Goal: Task Accomplishment & Management: Manage account settings

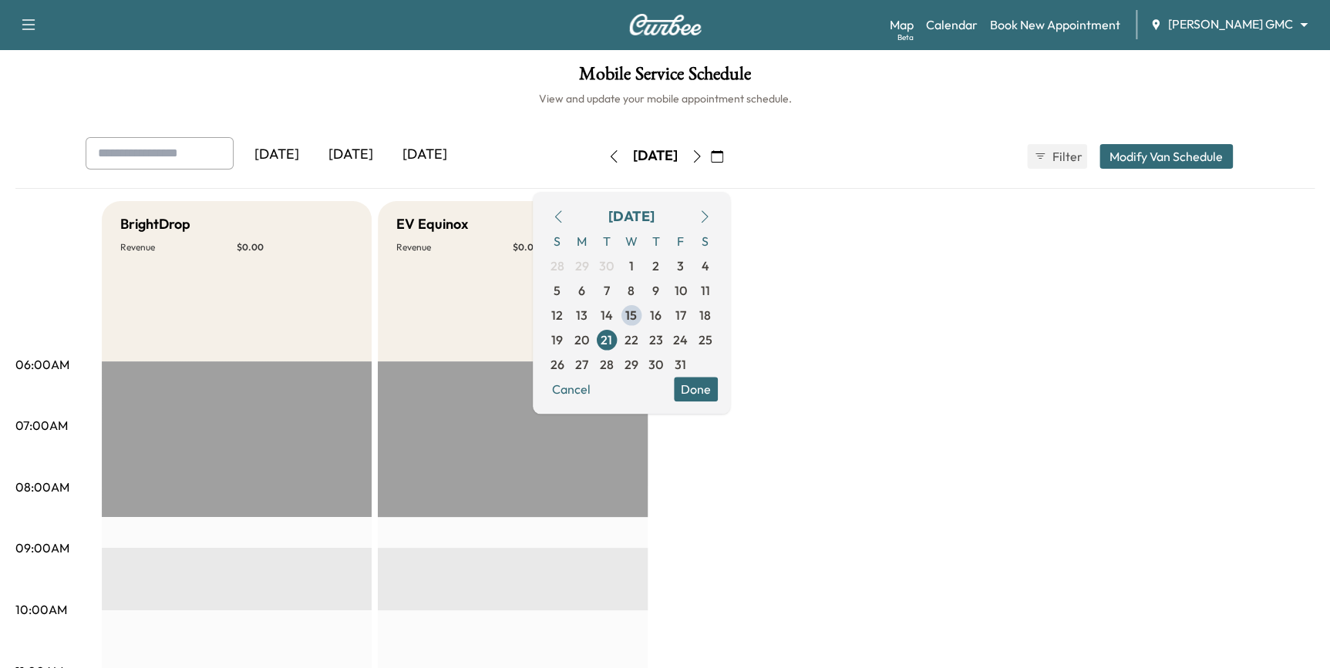
click at [718, 392] on button "Done" at bounding box center [696, 389] width 44 height 25
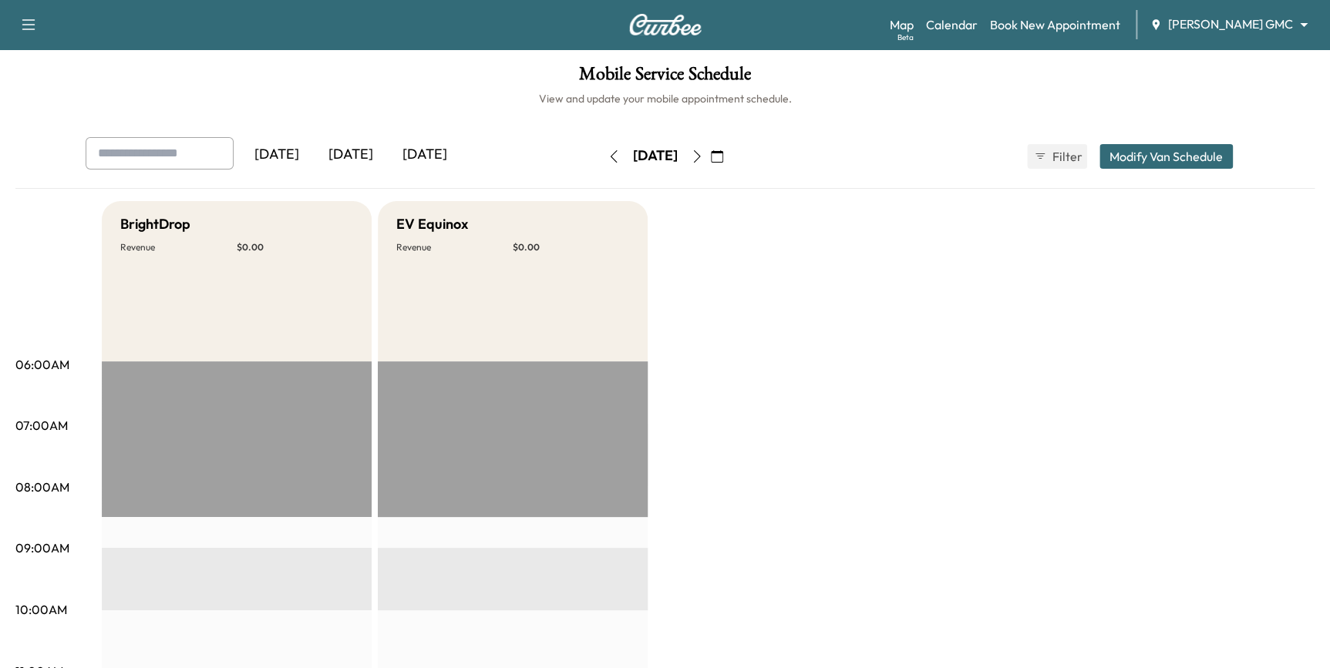
click at [723, 155] on icon "button" at bounding box center [717, 156] width 12 height 12
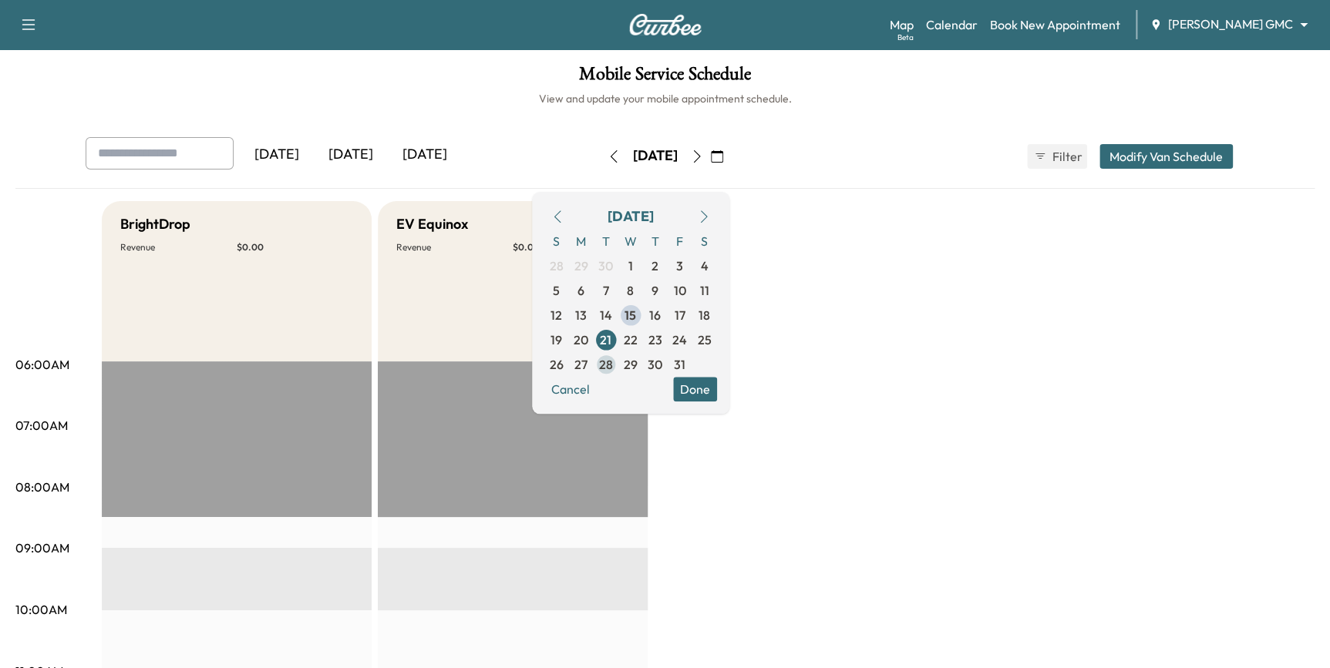
click at [613, 368] on span "28" at bounding box center [606, 364] width 14 height 18
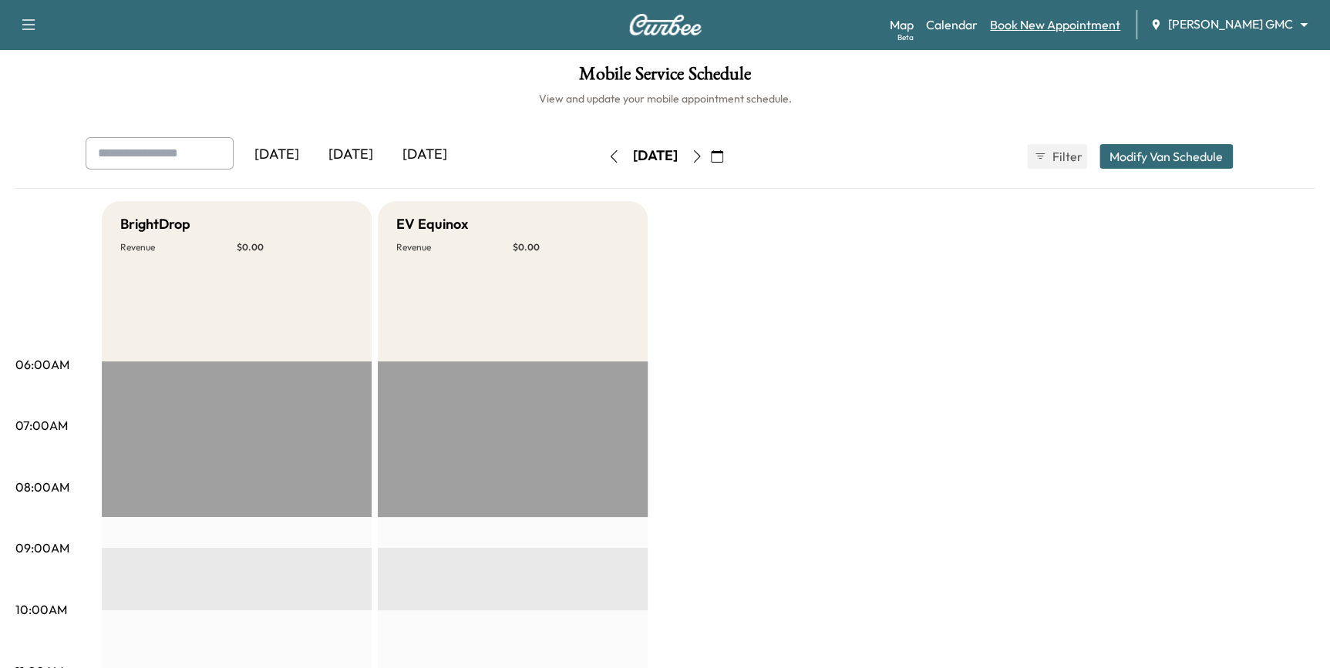
click at [1053, 22] on link "Book New Appointment" at bounding box center [1055, 24] width 130 height 18
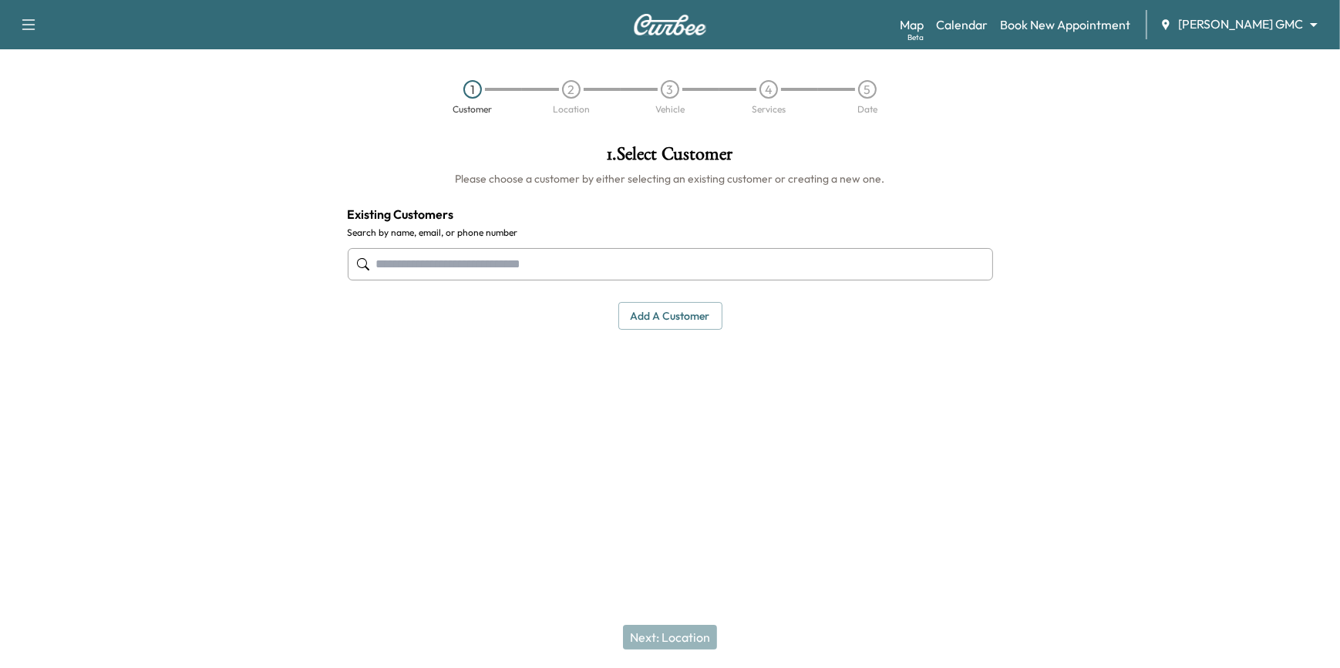
click at [448, 266] on input "text" at bounding box center [670, 264] width 645 height 32
paste input "**********"
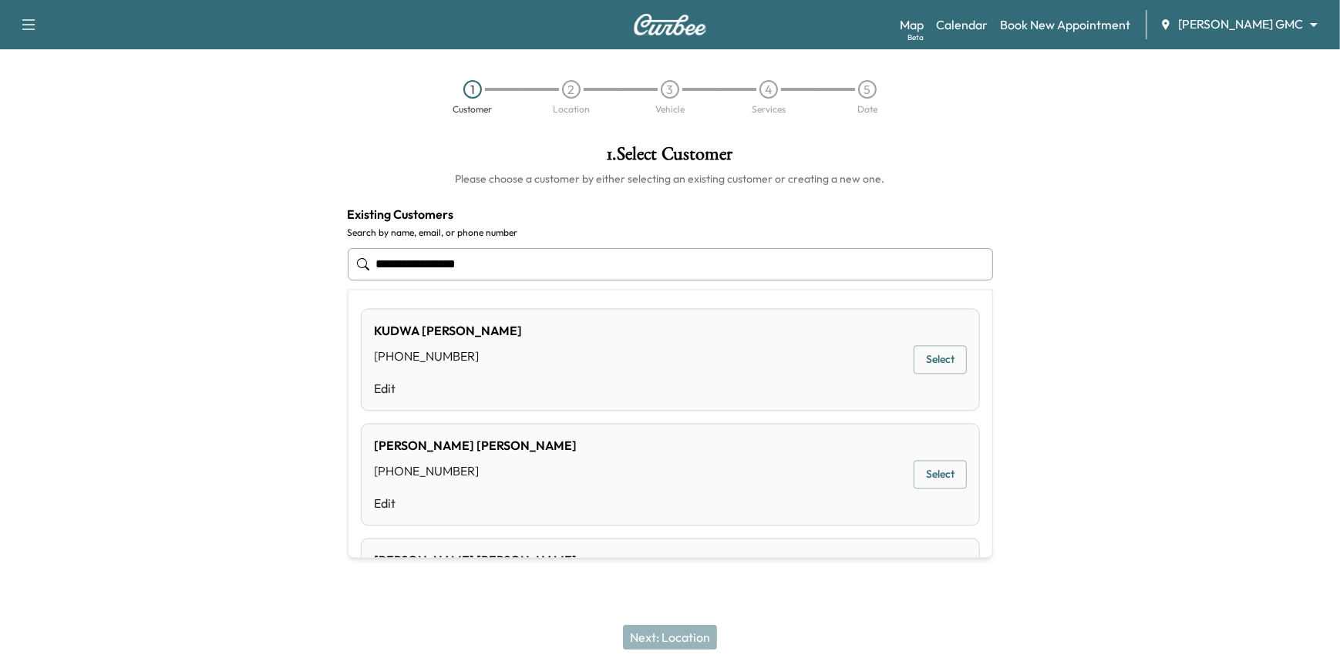
type input "**********"
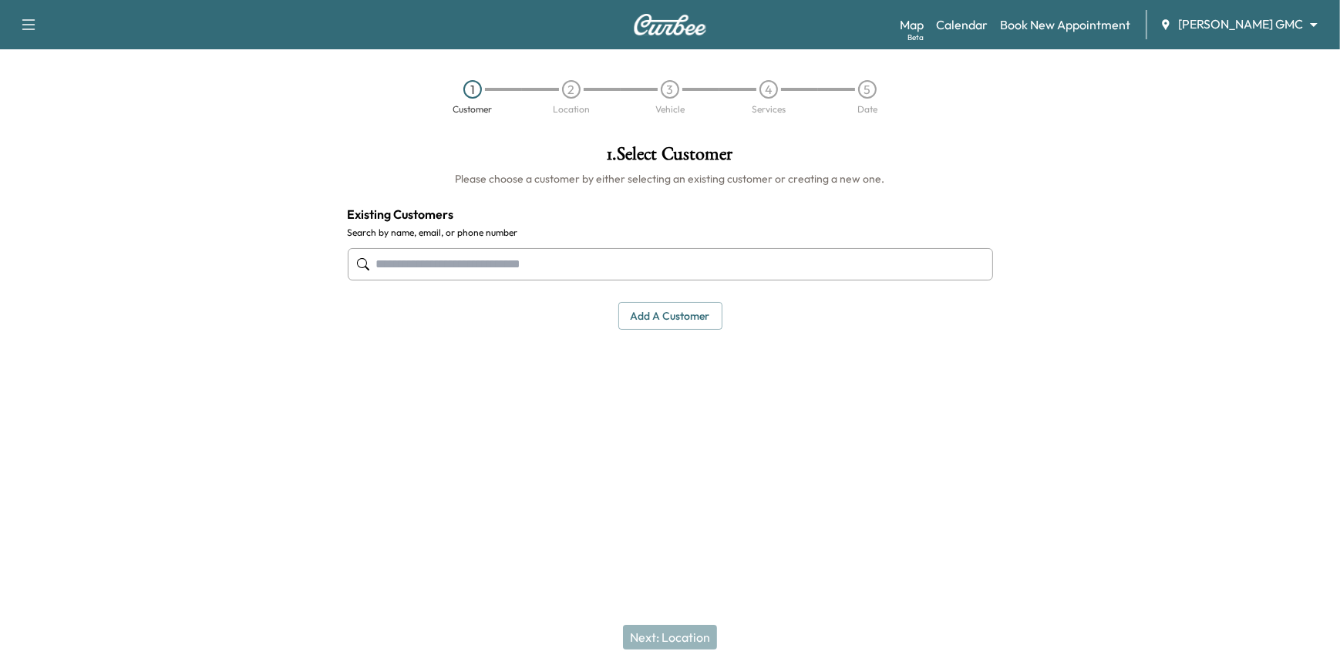
drag, startPoint x: 216, startPoint y: 351, endPoint x: 604, endPoint y: 493, distance: 413.8
click at [221, 351] on div at bounding box center [167, 300] width 335 height 335
click at [688, 312] on button "Add a customer" at bounding box center [670, 316] width 104 height 29
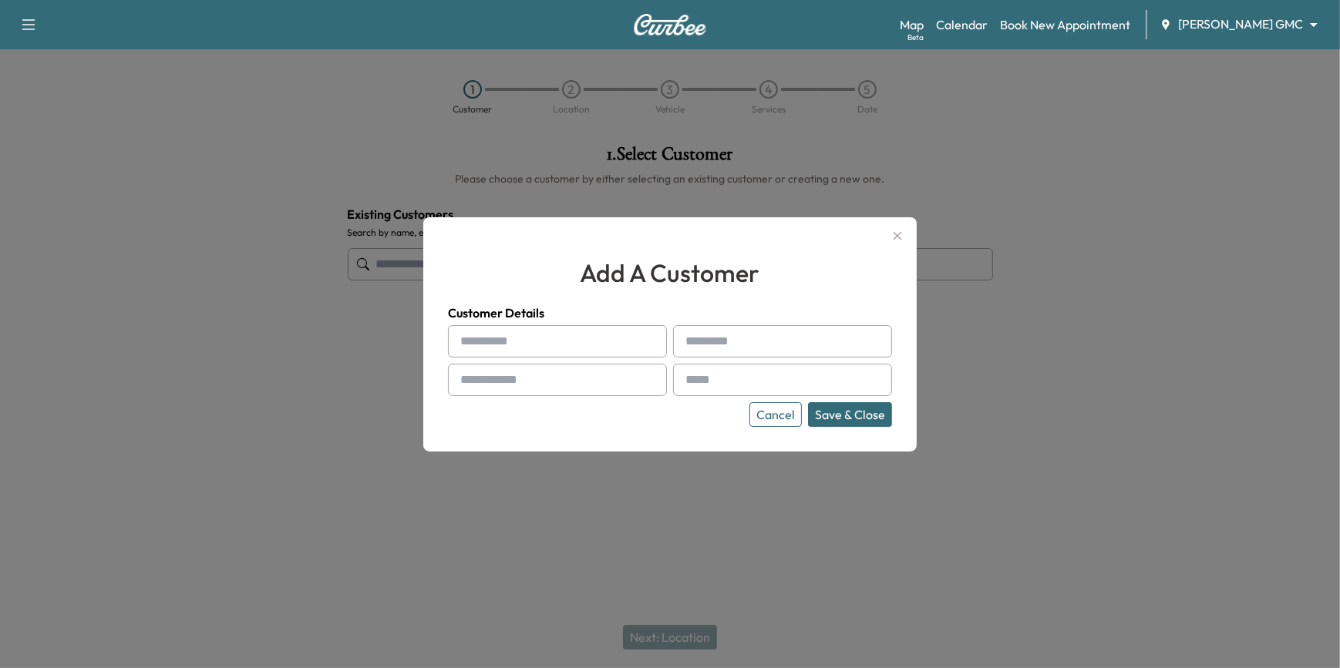
paste input "**********"
type input "**********"
drag, startPoint x: 697, startPoint y: 333, endPoint x: 668, endPoint y: 382, distance: 57.0
click at [652, 428] on div "**********" at bounding box center [669, 334] width 493 height 234
paste input "**********"
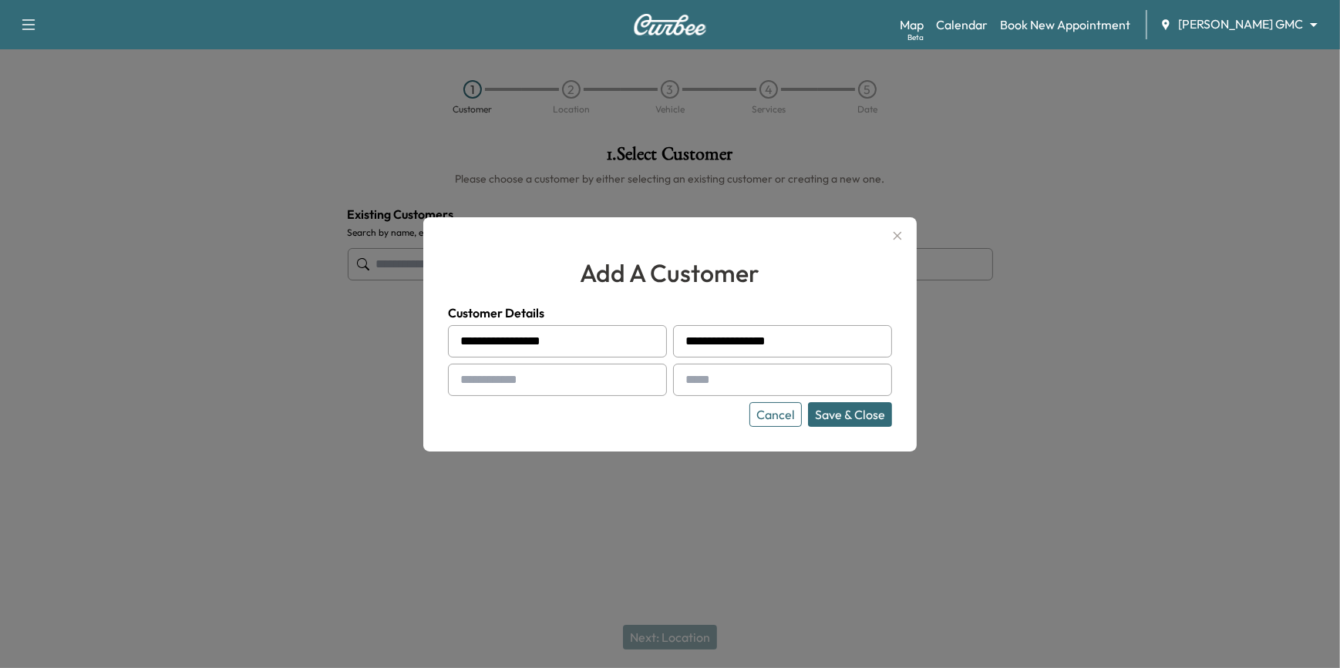
drag, startPoint x: 739, startPoint y: 341, endPoint x: 686, endPoint y: 341, distance: 53.2
click at [686, 341] on div "**********" at bounding box center [782, 341] width 219 height 32
type input "*******"
drag, startPoint x: 624, startPoint y: 342, endPoint x: 523, endPoint y: 346, distance: 101.8
click at [523, 346] on input "**********" at bounding box center [557, 341] width 219 height 32
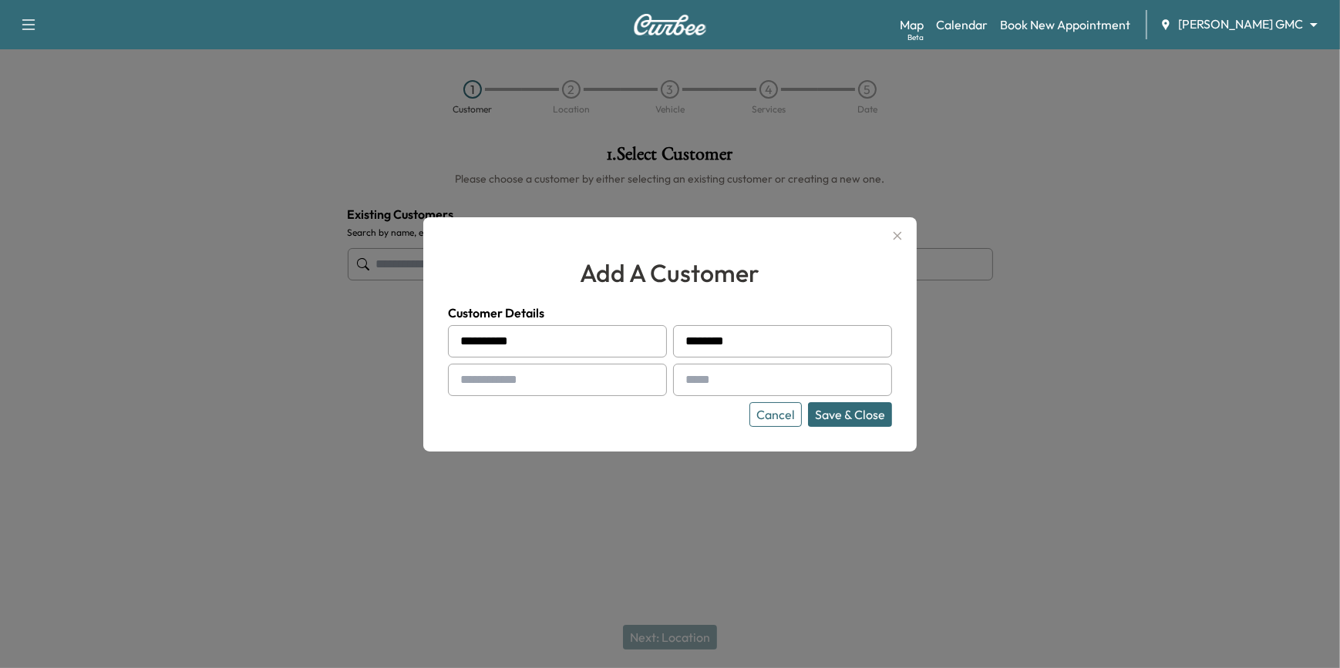
type input "*********"
click at [504, 377] on input "text" at bounding box center [557, 380] width 219 height 32
click at [609, 376] on input "text" at bounding box center [557, 380] width 219 height 32
type input "**********"
click at [731, 374] on input "text" at bounding box center [782, 380] width 219 height 32
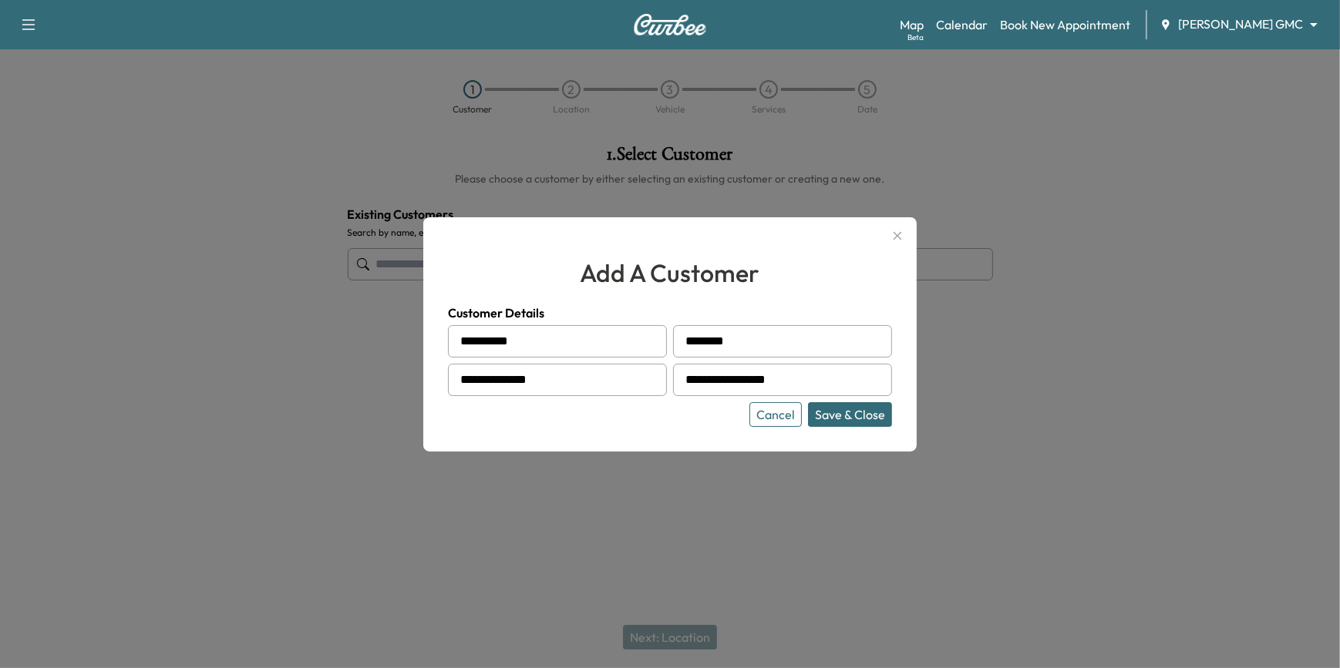
type input "**********"
click at [848, 416] on button "Save & Close" at bounding box center [850, 414] width 84 height 25
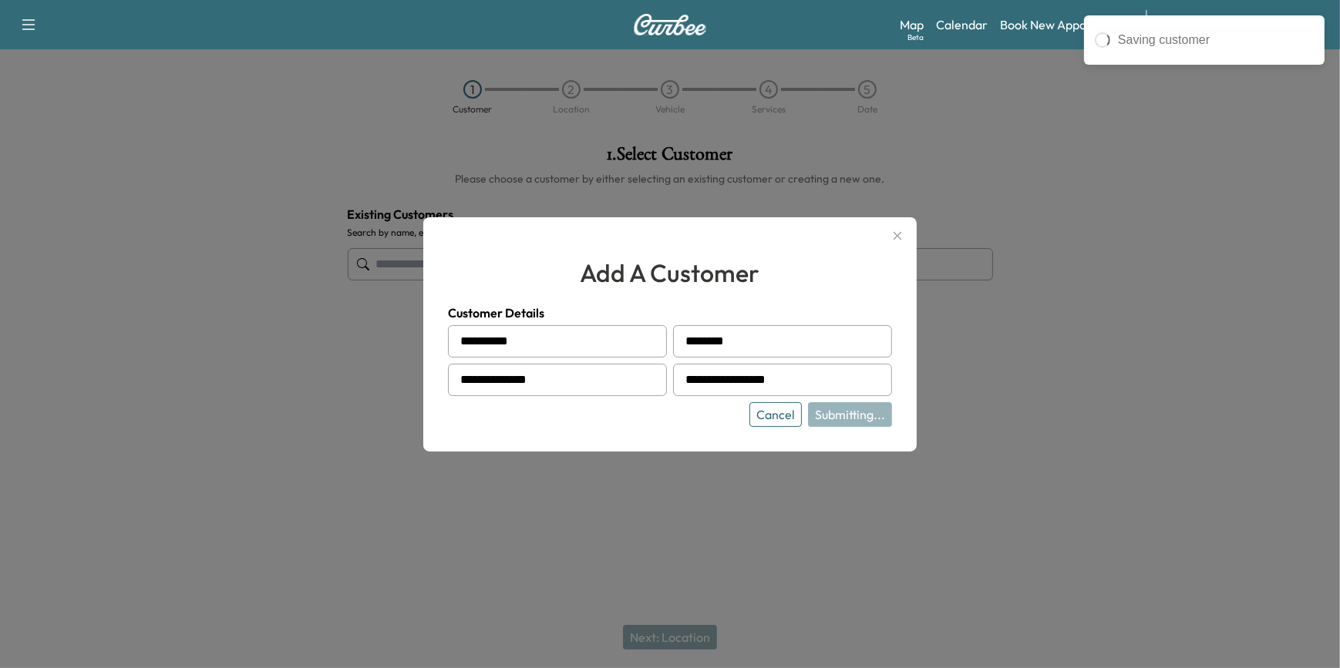
type input "**********"
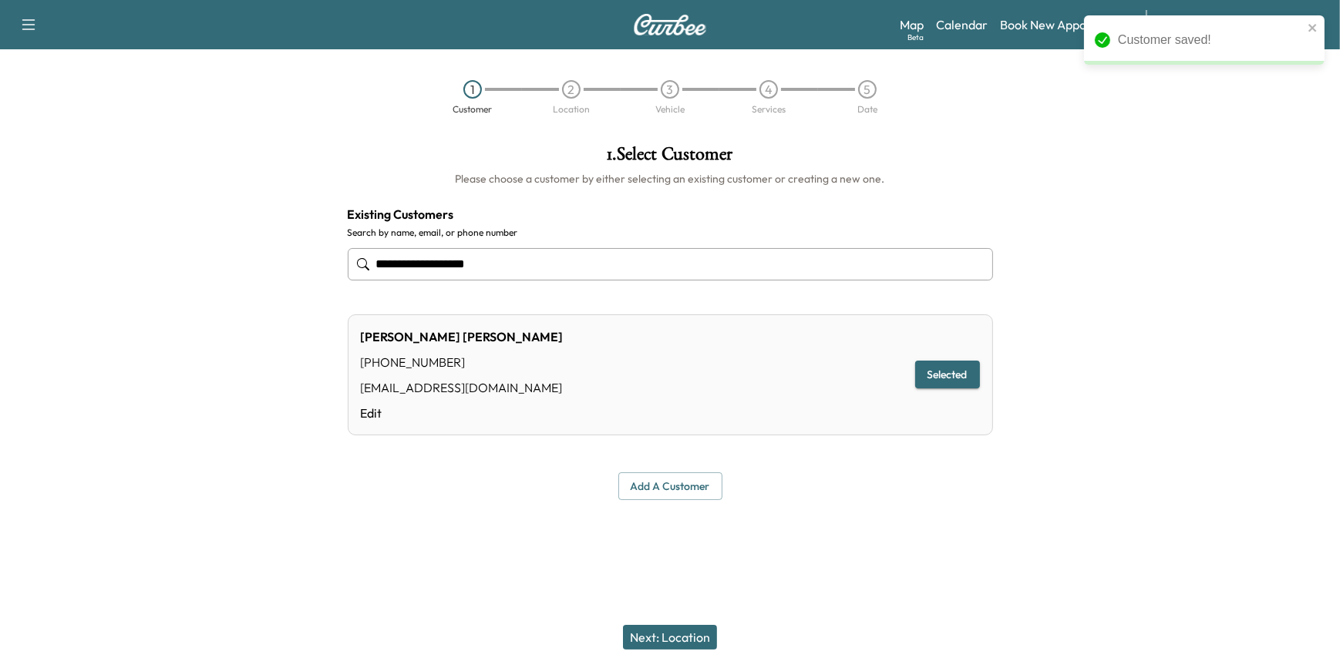
click at [673, 637] on button "Next: Location" at bounding box center [670, 637] width 94 height 25
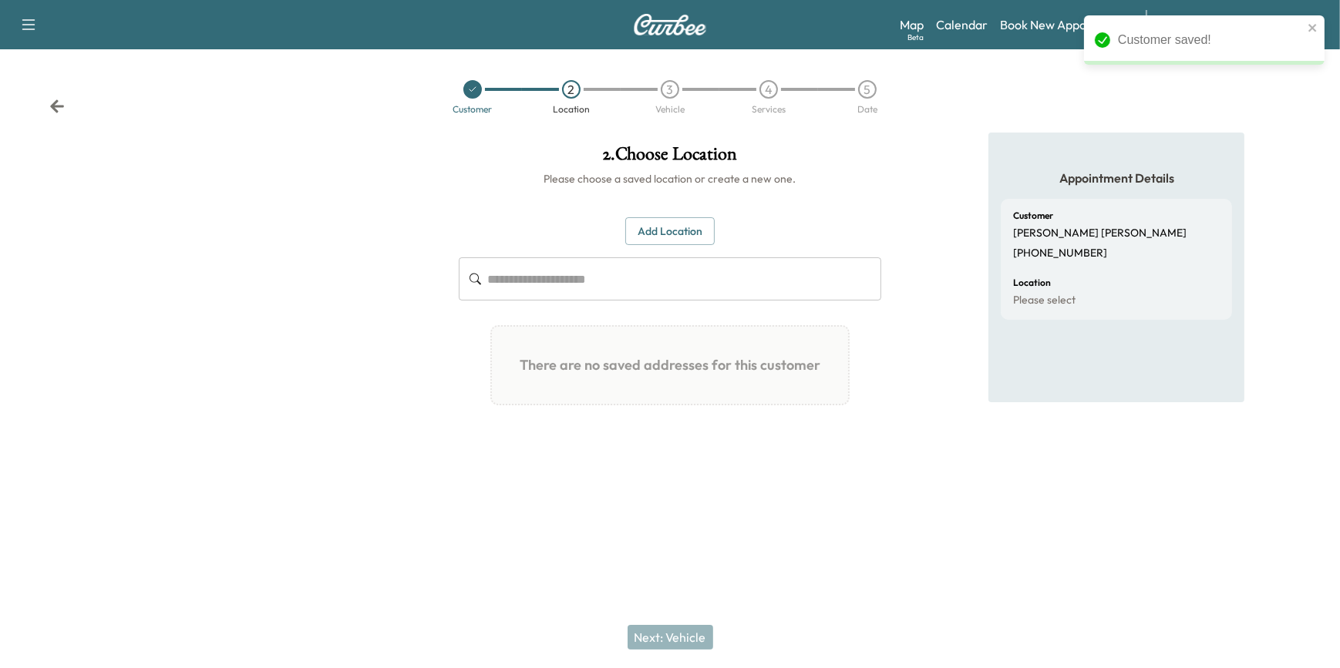
click at [665, 228] on button "Add Location" at bounding box center [669, 231] width 89 height 29
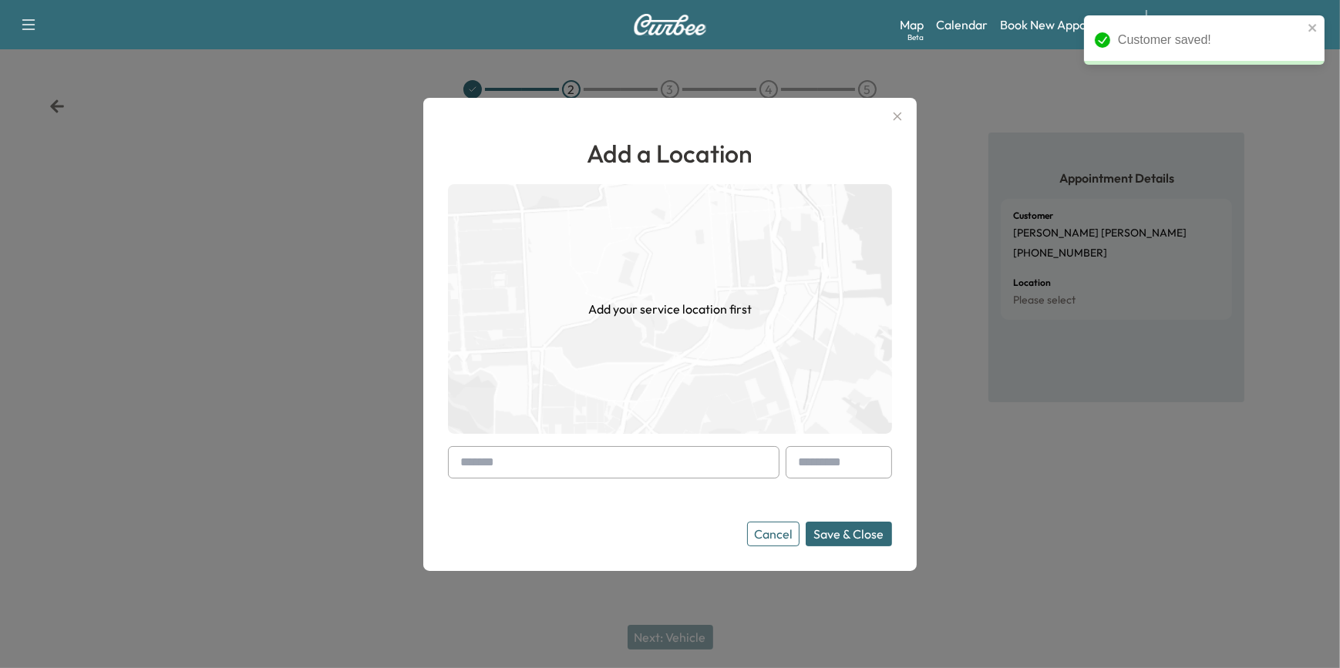
click at [640, 465] on input "text" at bounding box center [613, 462] width 331 height 32
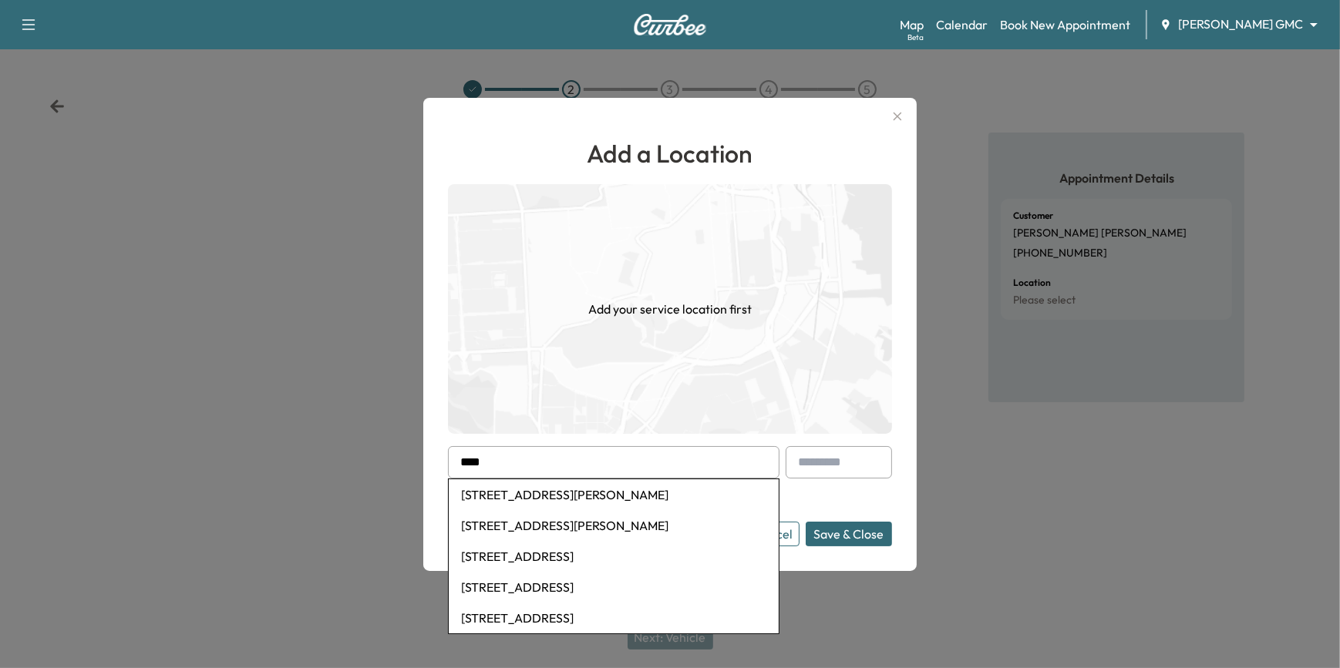
click at [499, 493] on li "[STREET_ADDRESS][PERSON_NAME]" at bounding box center [614, 494] width 330 height 31
type input "**********"
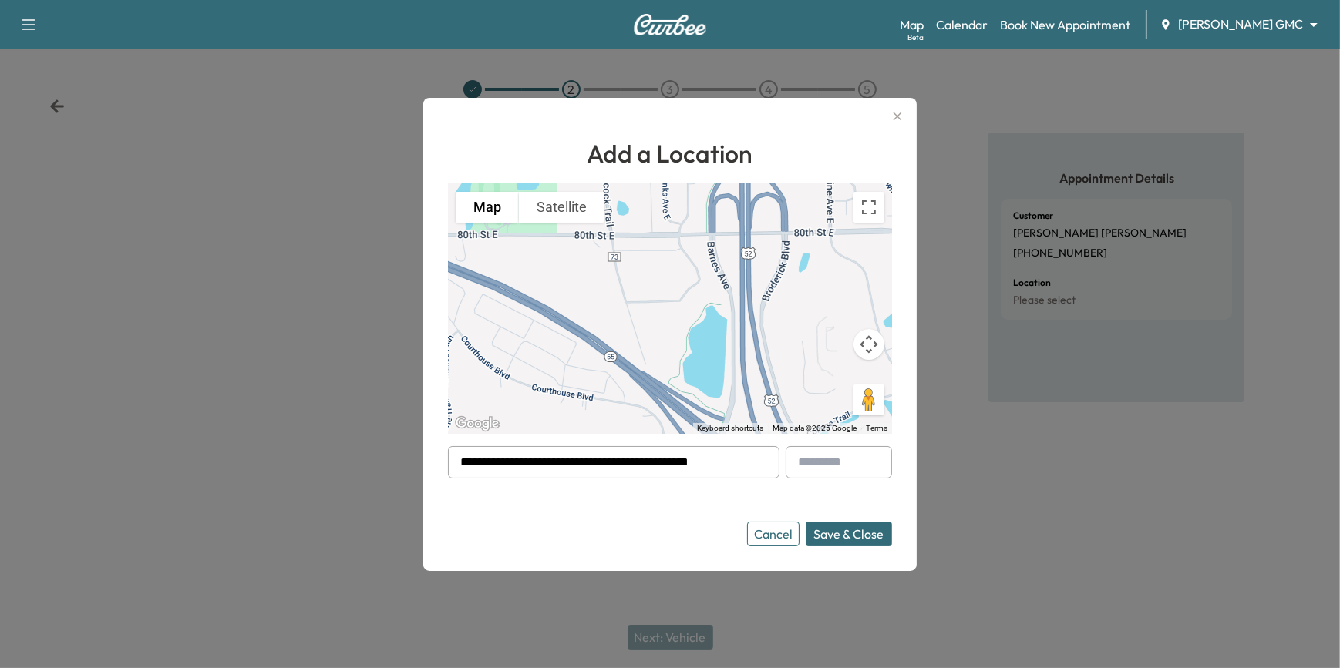
click at [846, 532] on button "Save & Close" at bounding box center [848, 534] width 86 height 25
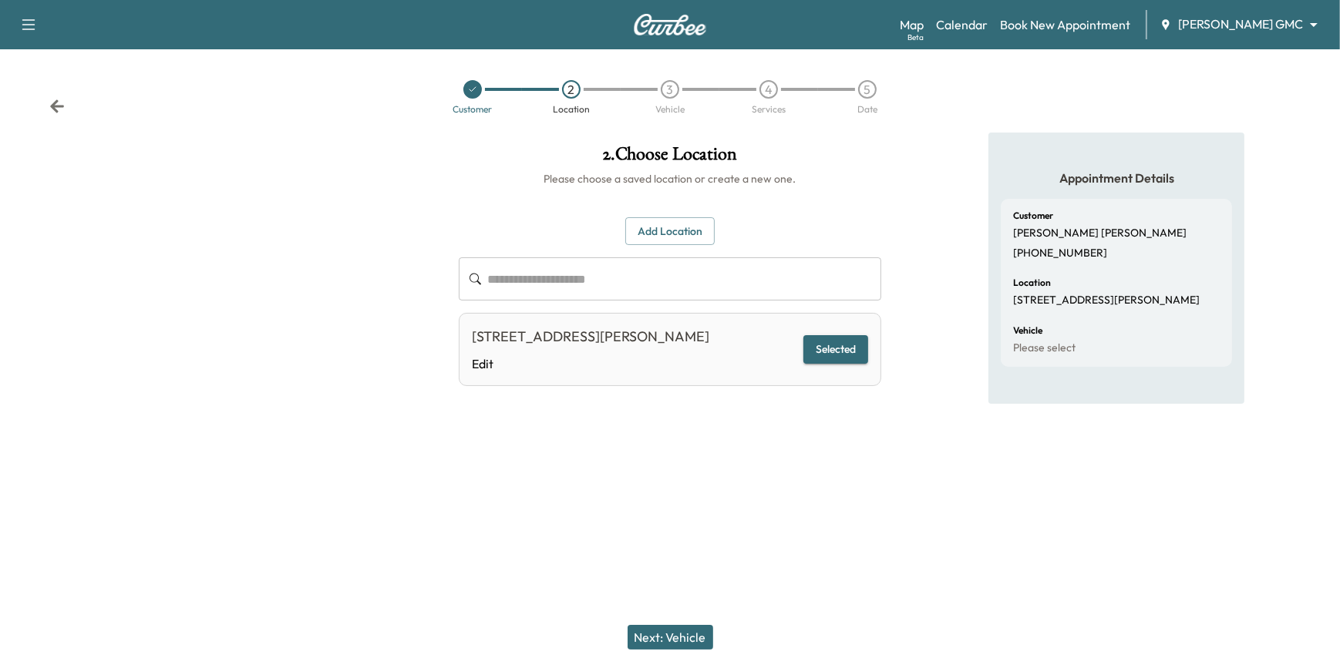
click at [677, 637] on button "Next: Vehicle" at bounding box center [670, 637] width 86 height 25
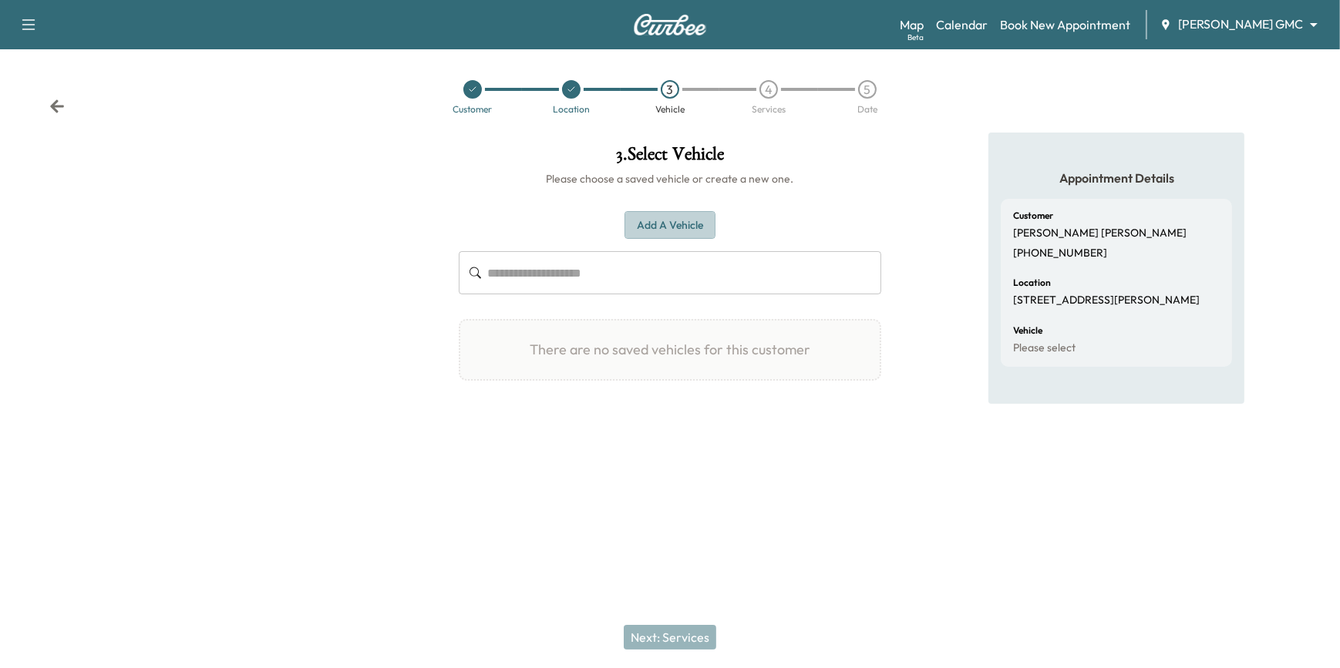
click at [701, 222] on button "Add a Vehicle" at bounding box center [669, 225] width 91 height 29
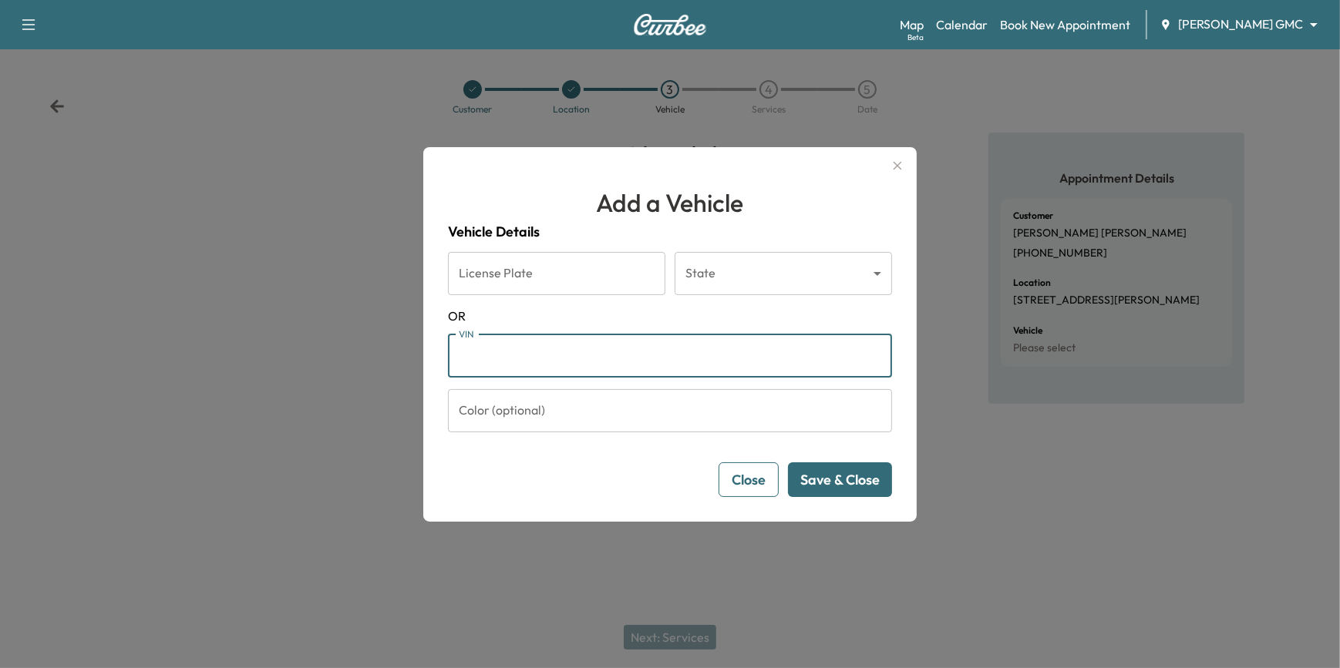
paste input "**********"
type input "**********"
click at [838, 478] on button "Save & Close" at bounding box center [840, 479] width 104 height 35
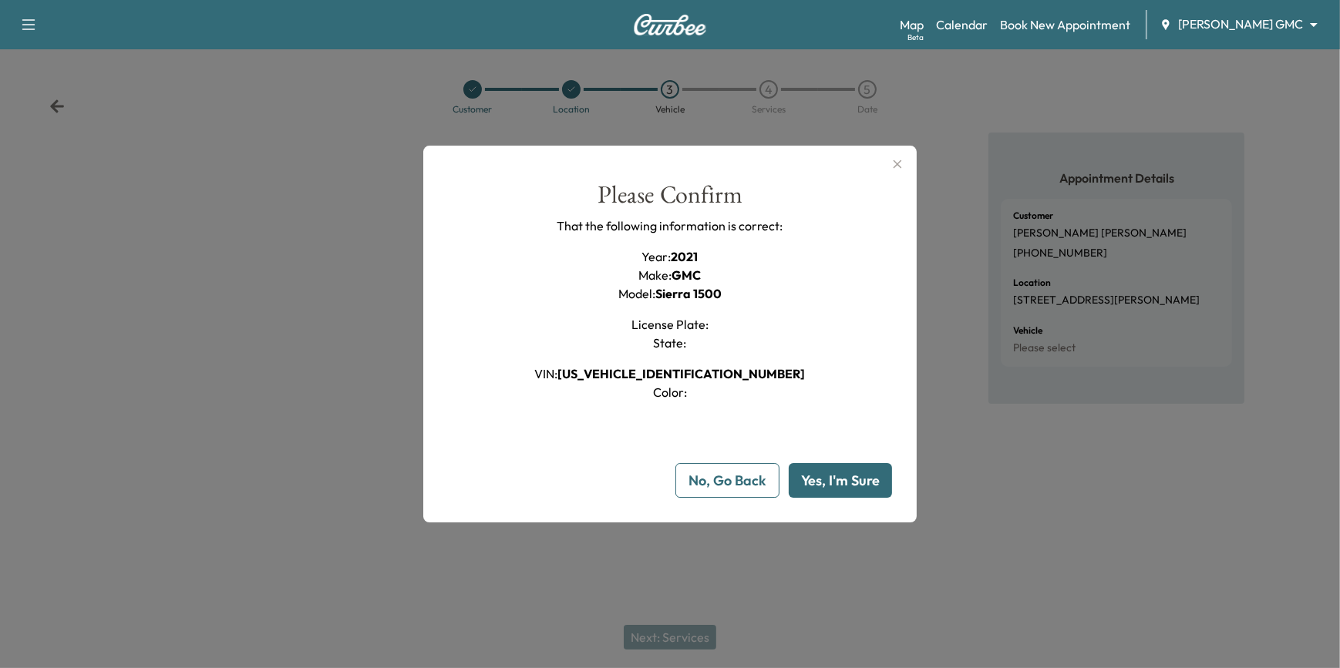
click at [844, 482] on button "Yes, I'm Sure" at bounding box center [839, 480] width 103 height 35
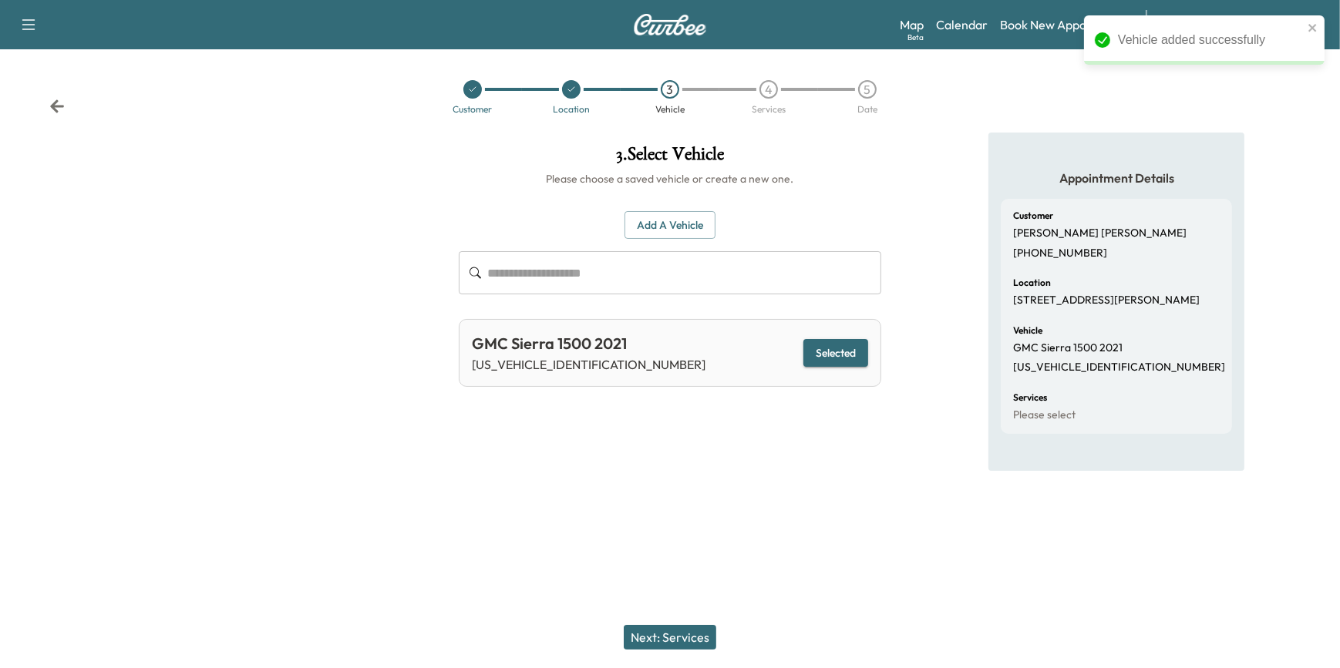
click at [701, 642] on button "Next: Services" at bounding box center [670, 637] width 92 height 25
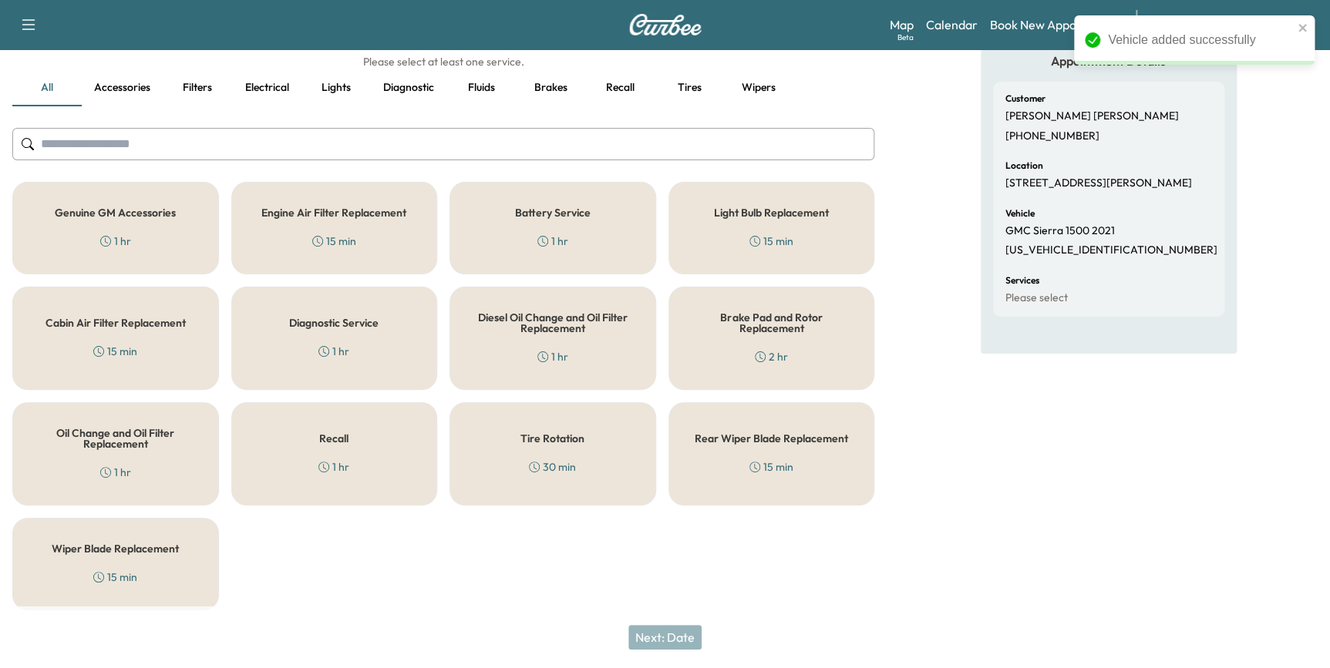
scroll to position [119, 0]
click at [348, 439] on div "Recall 1 hr" at bounding box center [334, 451] width 207 height 103
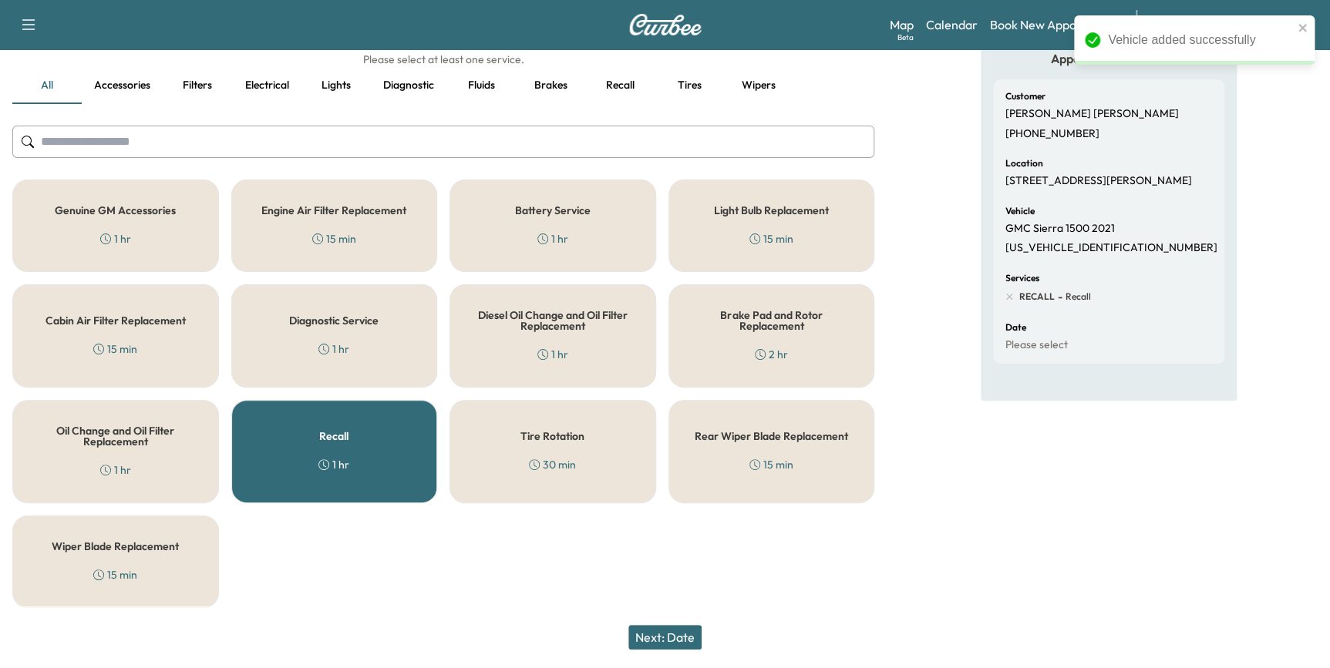
click at [684, 637] on button "Next: Date" at bounding box center [664, 637] width 73 height 25
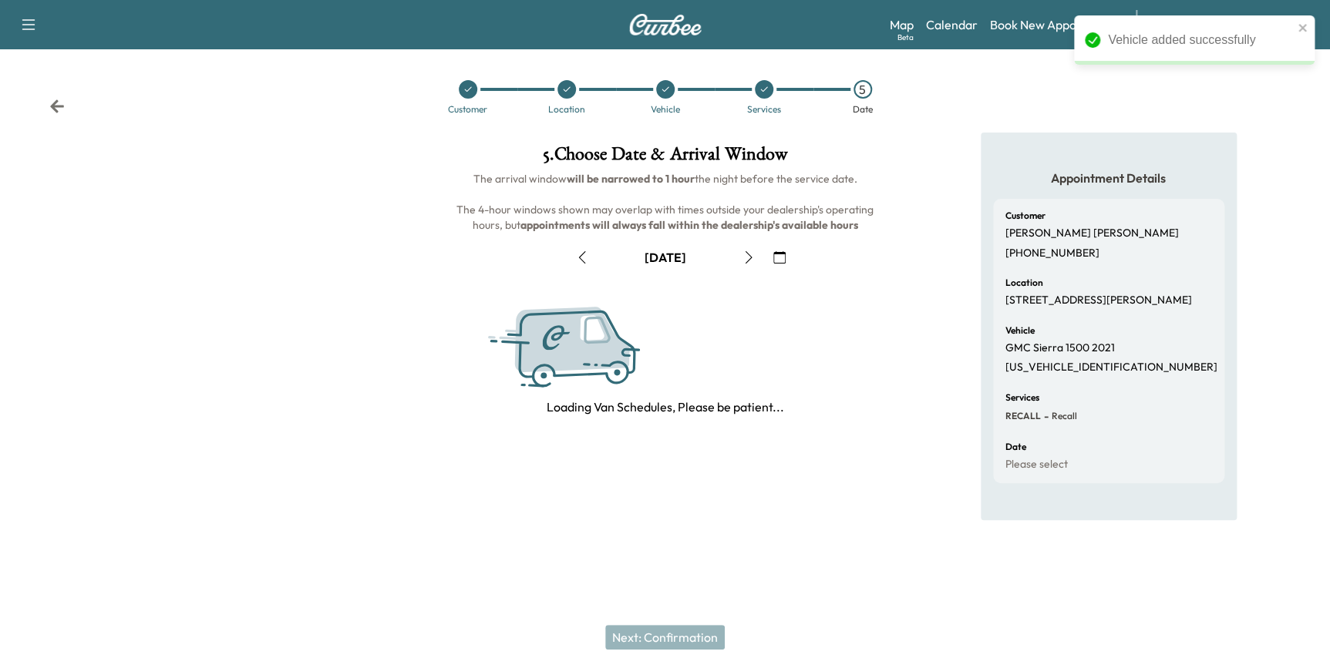
scroll to position [0, 0]
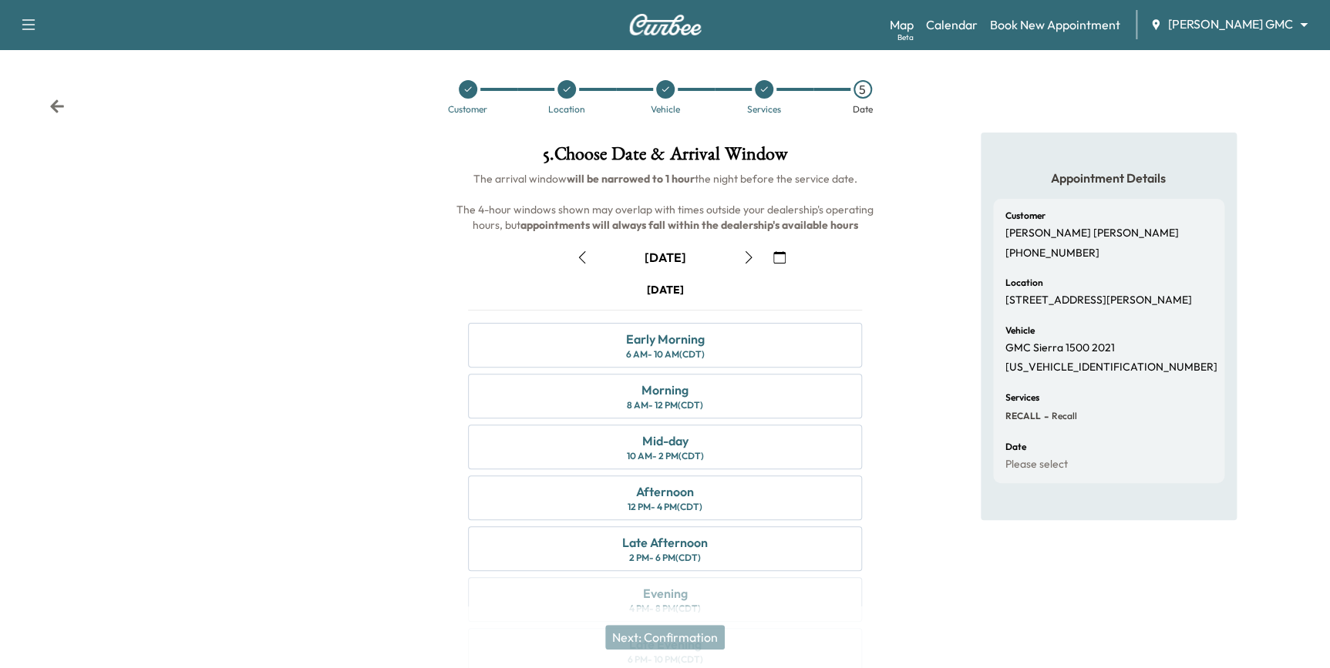
click at [778, 254] on icon "button" at bounding box center [779, 257] width 12 height 12
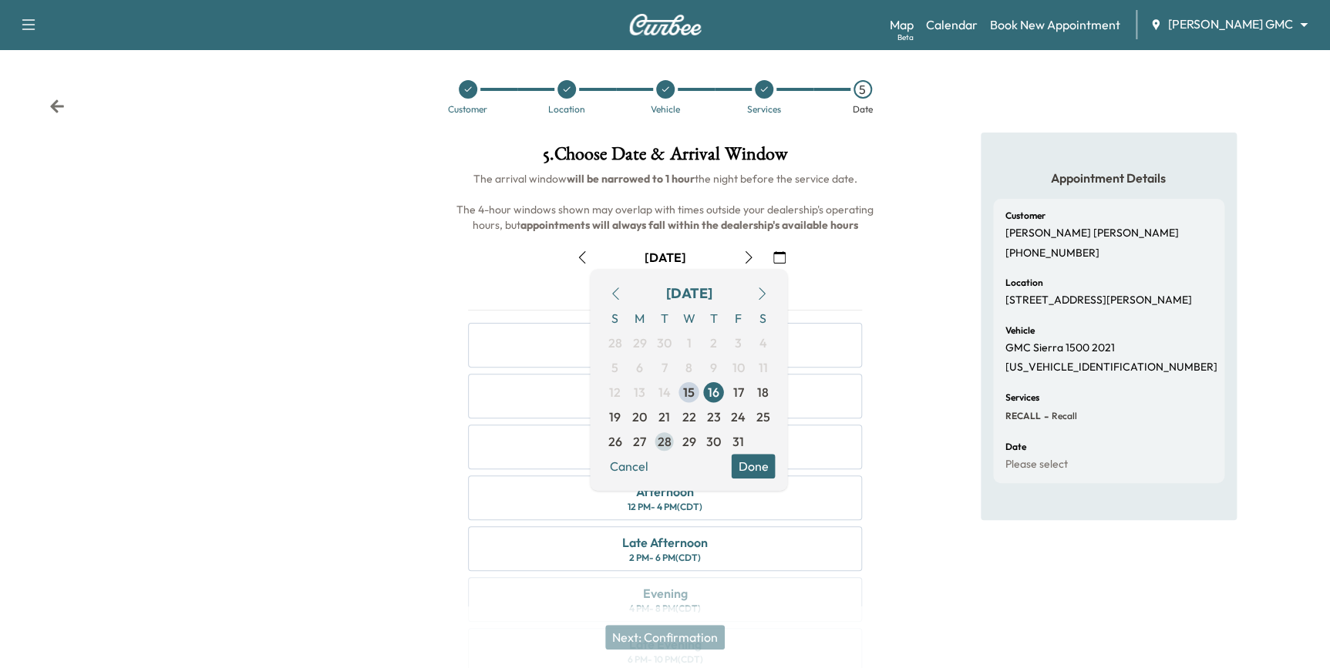
click at [662, 442] on span "28" at bounding box center [664, 441] width 14 height 18
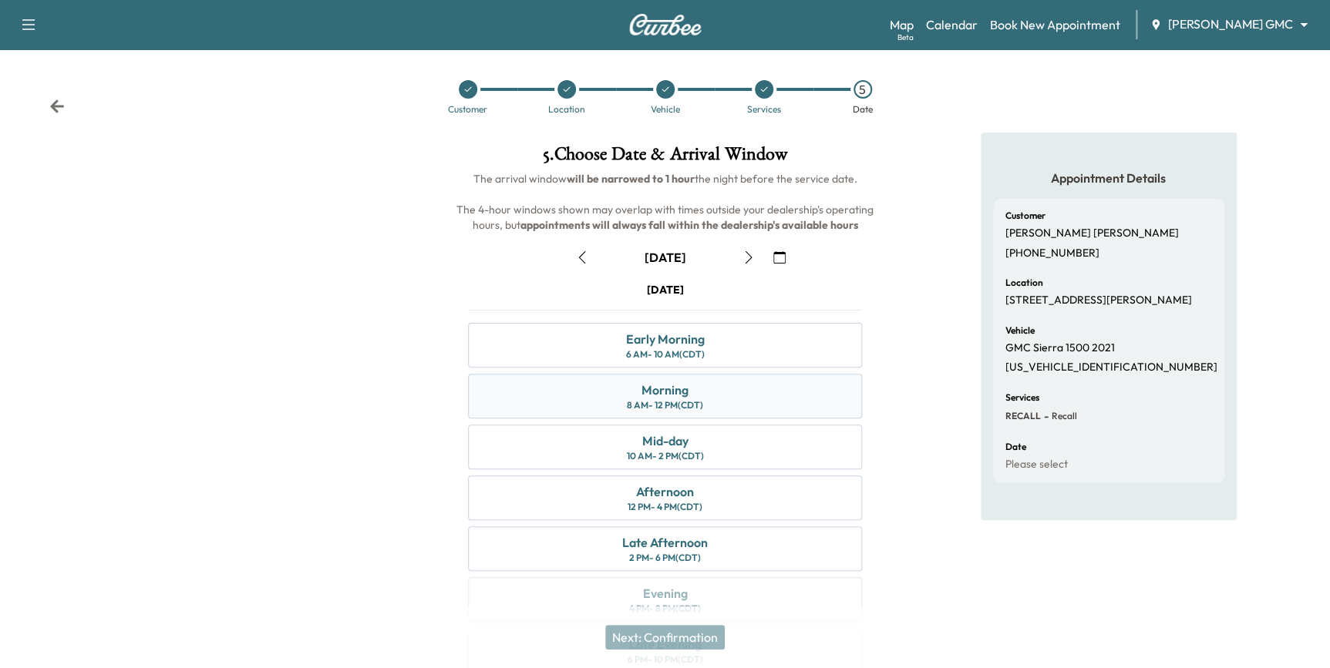
click at [692, 394] on div "Morning 8 AM - 12 PM (CDT)" at bounding box center [665, 396] width 394 height 45
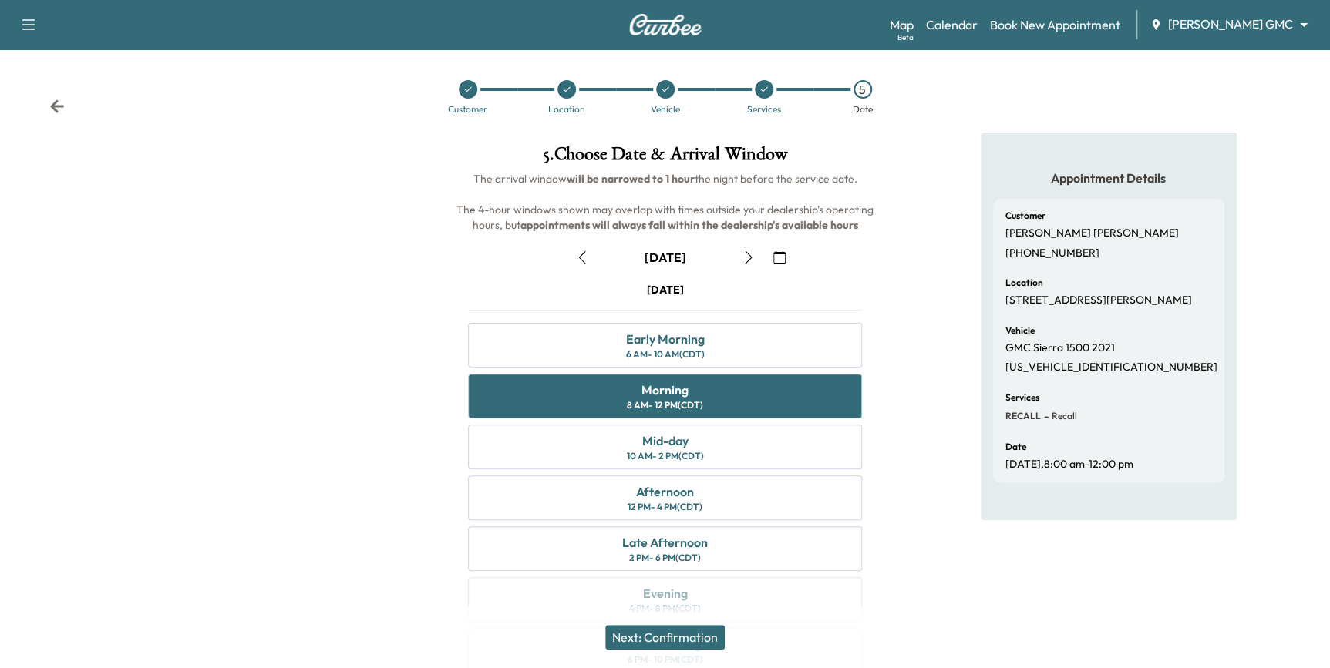
click at [704, 635] on button "Next: Confirmation" at bounding box center [664, 637] width 119 height 25
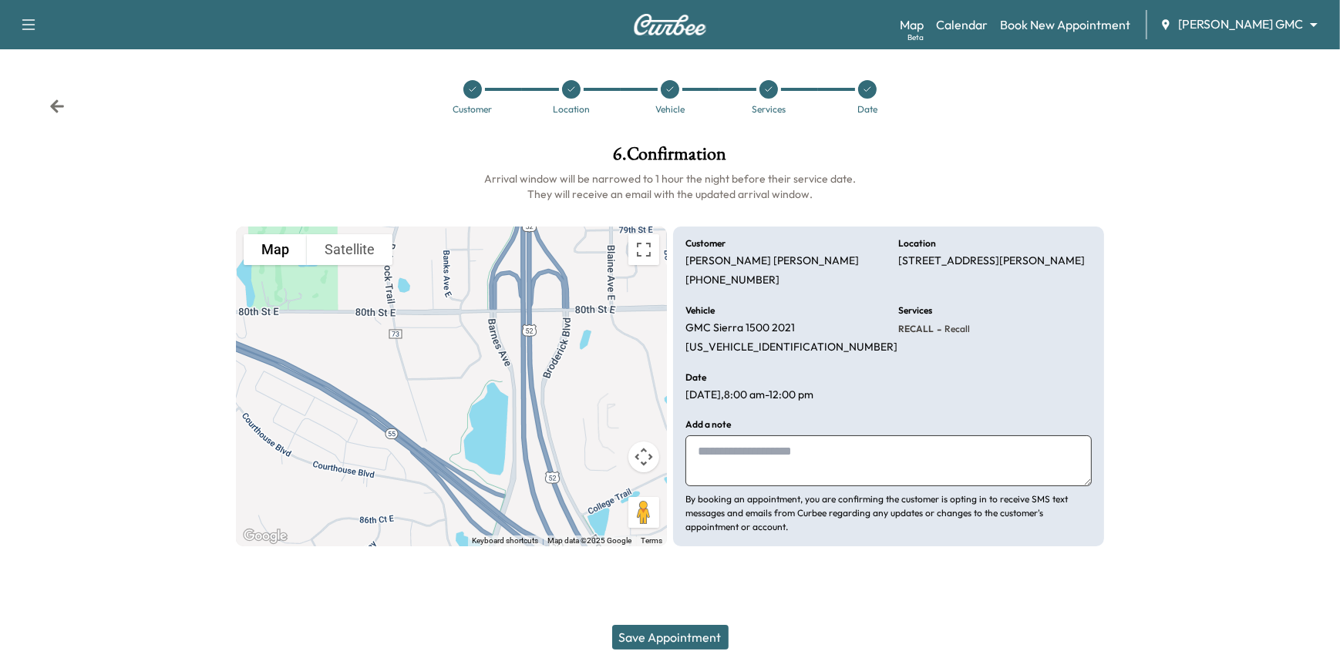
click at [809, 463] on textarea at bounding box center [888, 460] width 406 height 51
drag, startPoint x: 799, startPoint y: 456, endPoint x: 707, endPoint y: 452, distance: 91.8
paste textarea "**********"
type textarea "**********"
click at [670, 634] on button "Save Appointment" at bounding box center [670, 637] width 116 height 25
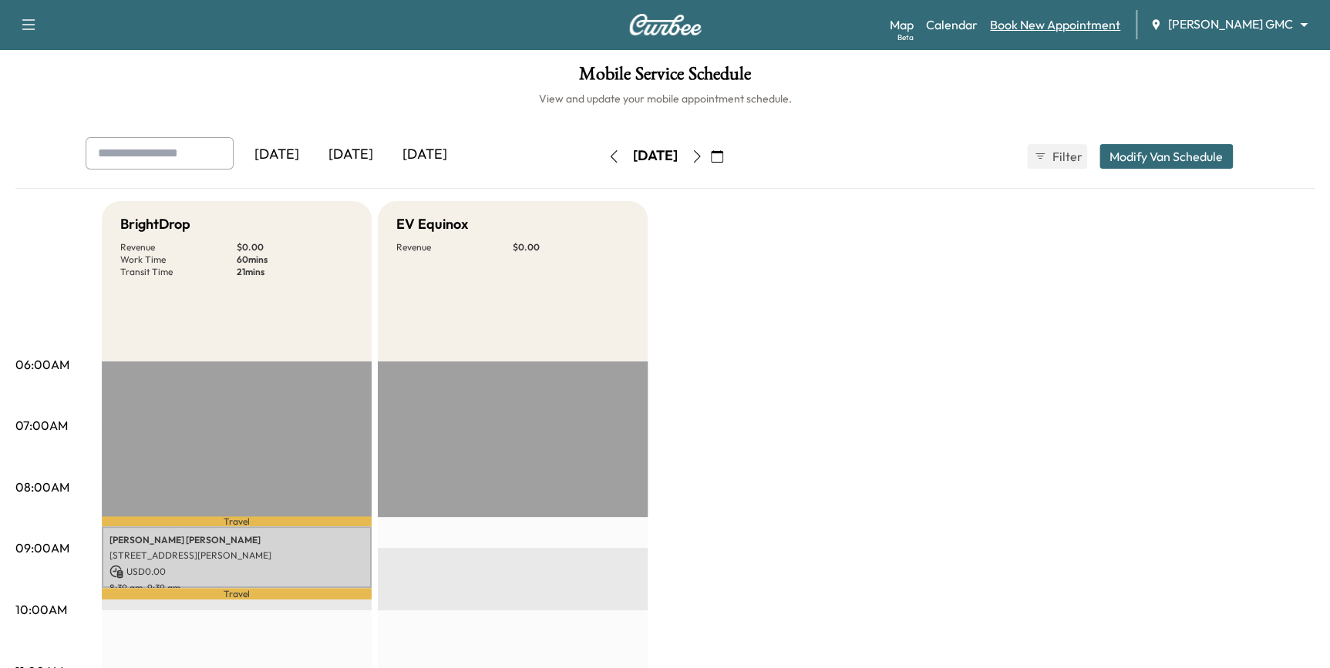
click at [1087, 22] on link "Book New Appointment" at bounding box center [1055, 24] width 130 height 18
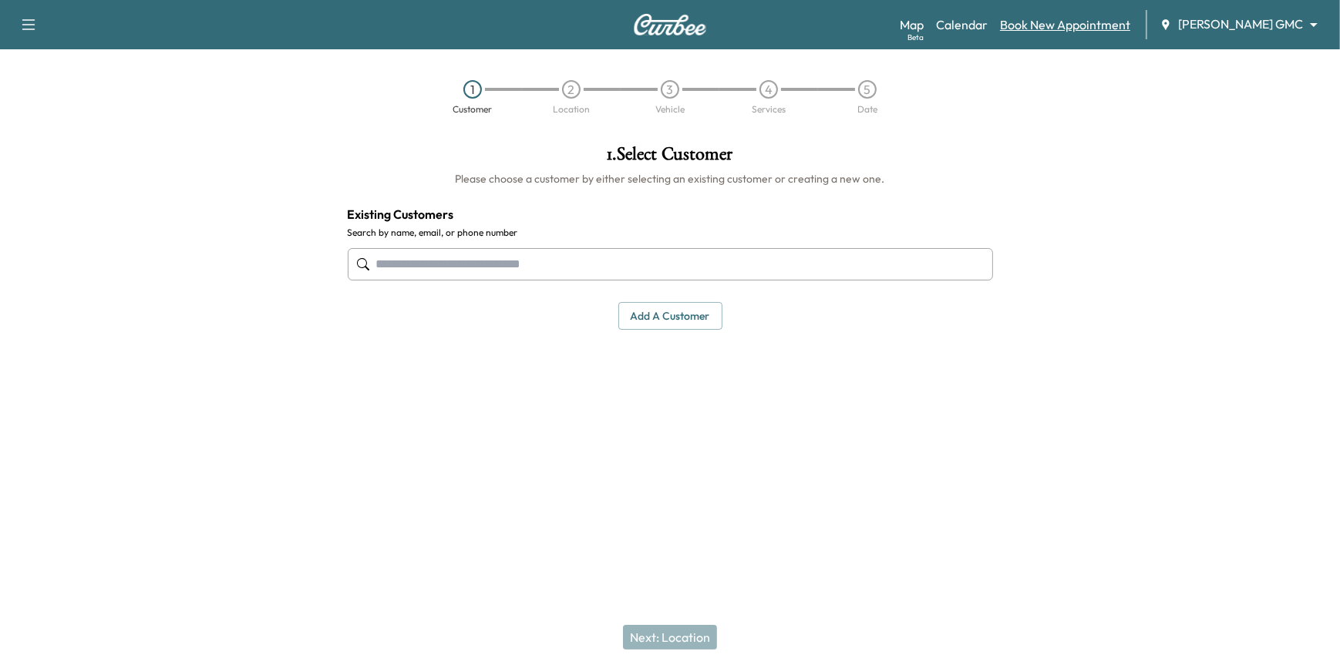
click at [1061, 22] on link "Book New Appointment" at bounding box center [1065, 24] width 130 height 18
paste input "**********"
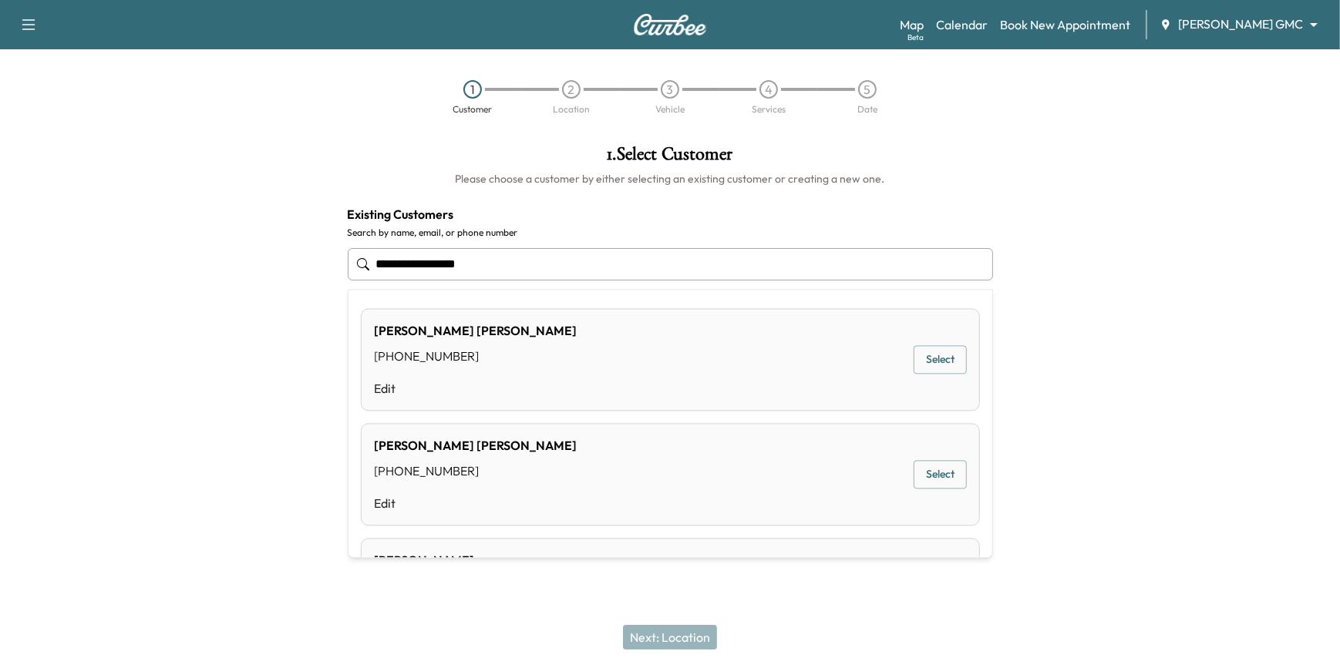
type input "**********"
click at [274, 369] on div at bounding box center [167, 300] width 335 height 335
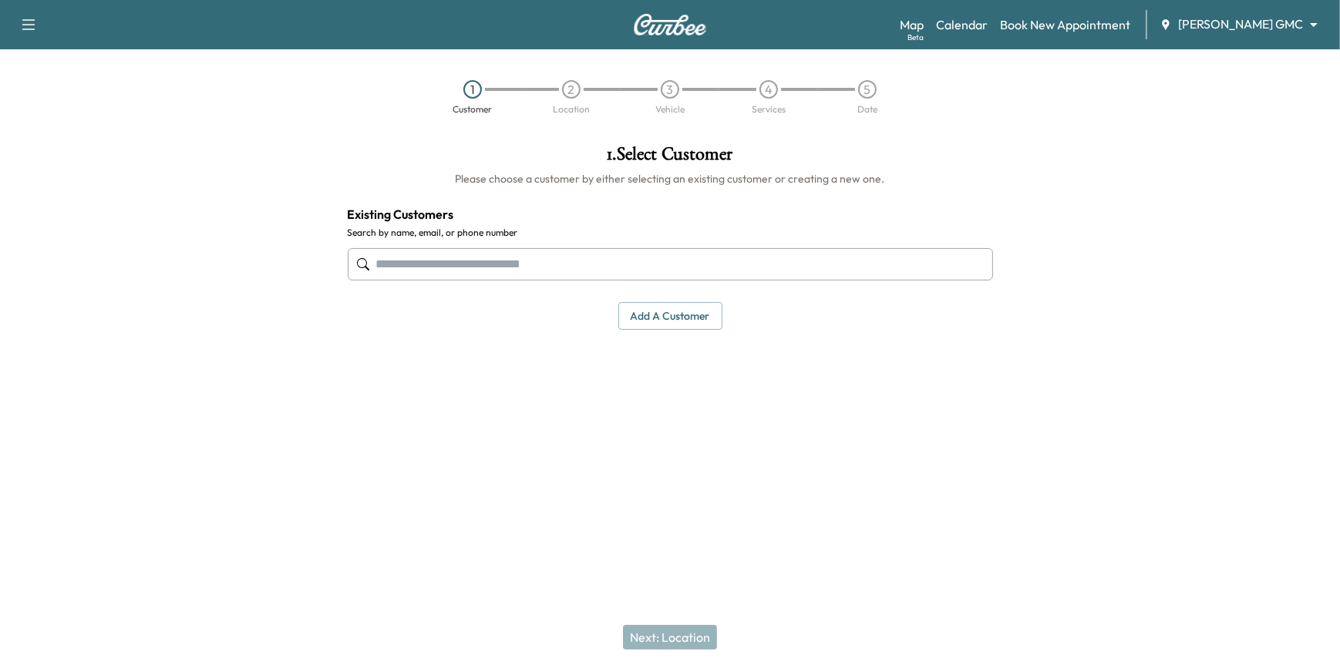
click at [693, 324] on button "Add a customer" at bounding box center [670, 316] width 104 height 29
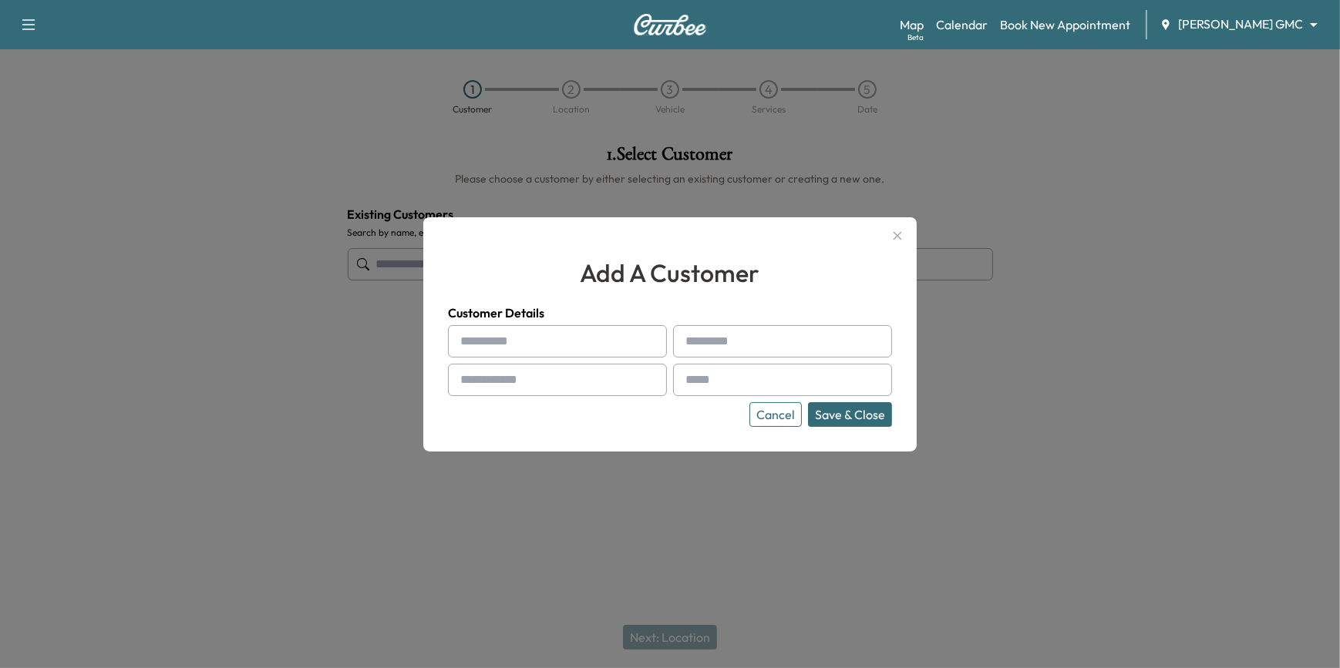
paste input "**********"
type input "**********"
paste input "**********"
drag, startPoint x: 735, startPoint y: 338, endPoint x: 674, endPoint y: 338, distance: 61.7
click at [674, 338] on input "**********" at bounding box center [782, 341] width 219 height 32
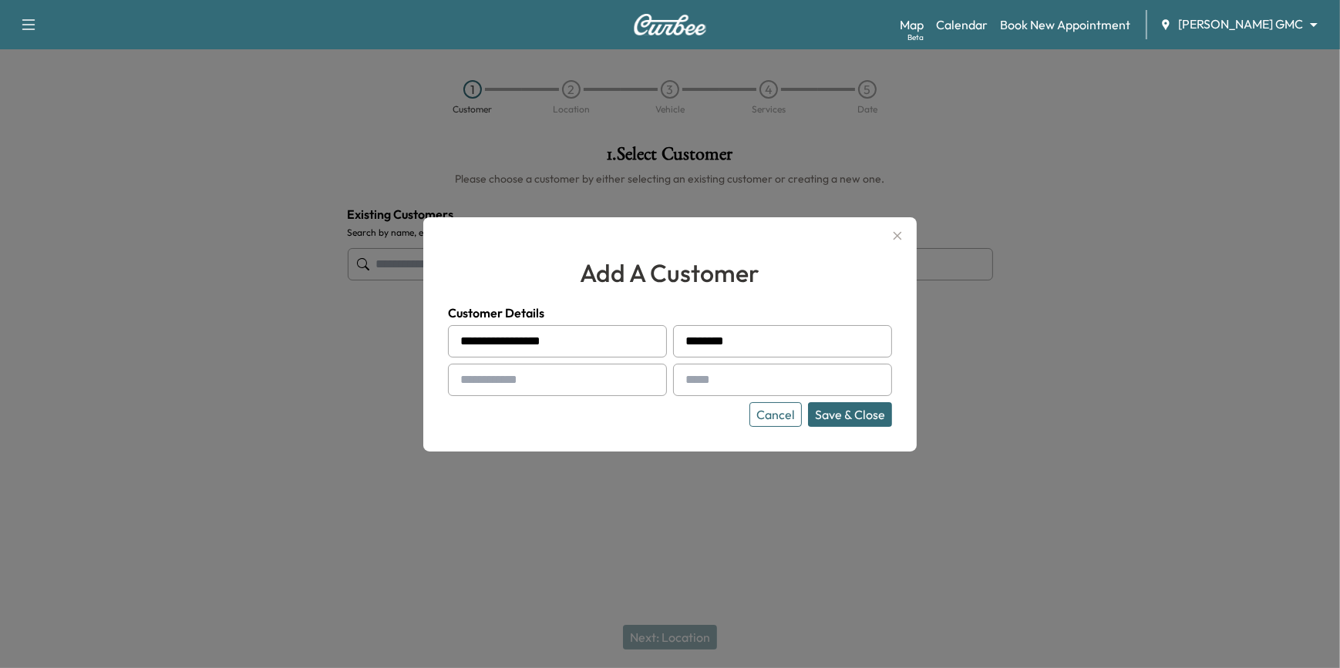
type input "*******"
drag, startPoint x: 567, startPoint y: 344, endPoint x: 512, endPoint y: 346, distance: 55.5
click at [512, 346] on input "**********" at bounding box center [557, 341] width 219 height 32
type input "*********"
click at [540, 387] on input "text" at bounding box center [557, 380] width 219 height 32
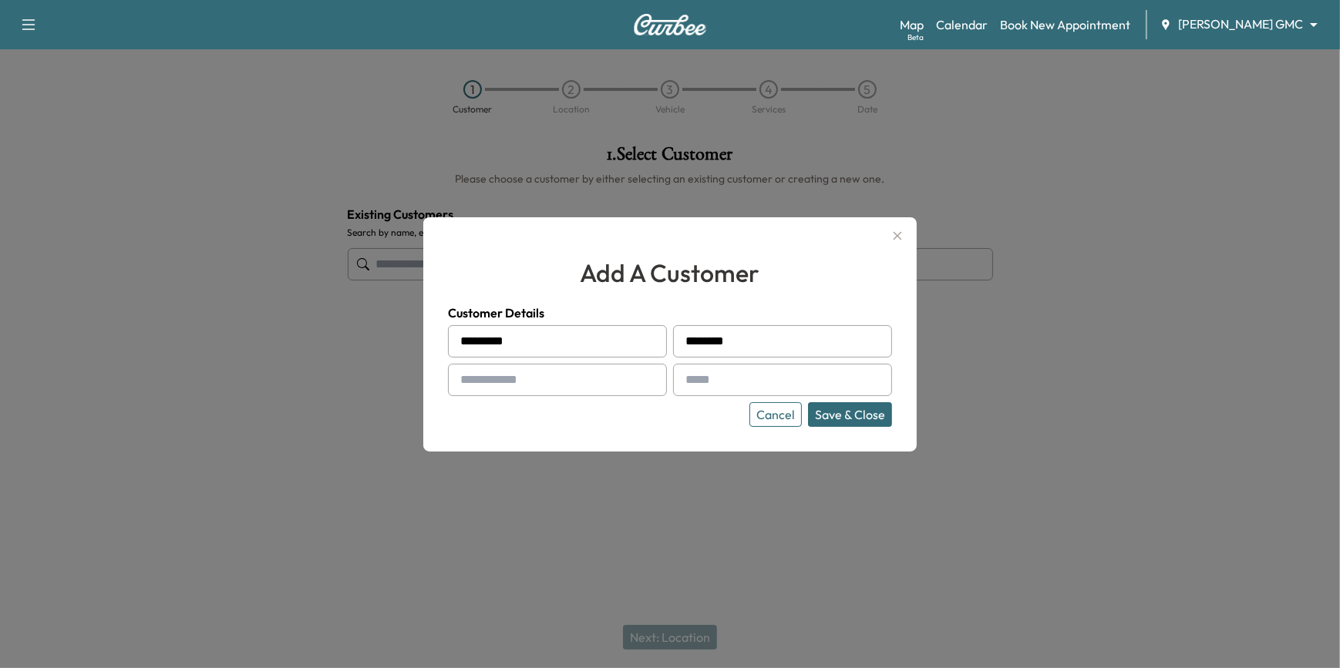
click at [497, 379] on input "text" at bounding box center [557, 380] width 219 height 32
click at [541, 383] on input "text" at bounding box center [557, 380] width 219 height 32
paste input "**********"
type input "**********"
click at [690, 382] on div at bounding box center [688, 380] width 18 height 18
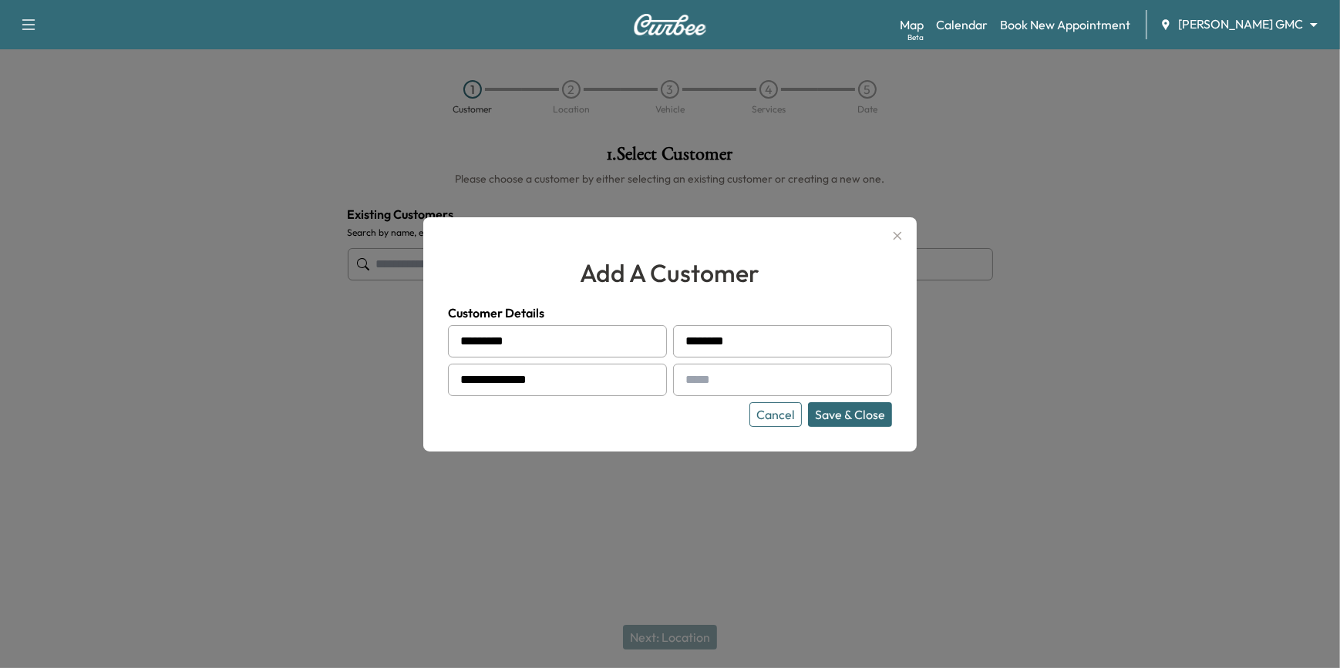
drag, startPoint x: 696, startPoint y: 379, endPoint x: 682, endPoint y: 377, distance: 14.1
drag, startPoint x: 682, startPoint y: 377, endPoint x: 644, endPoint y: 376, distance: 37.8
click at [634, 378] on input "**********" at bounding box center [557, 380] width 219 height 32
click at [729, 375] on input "text" at bounding box center [782, 380] width 219 height 32
paste input "**********"
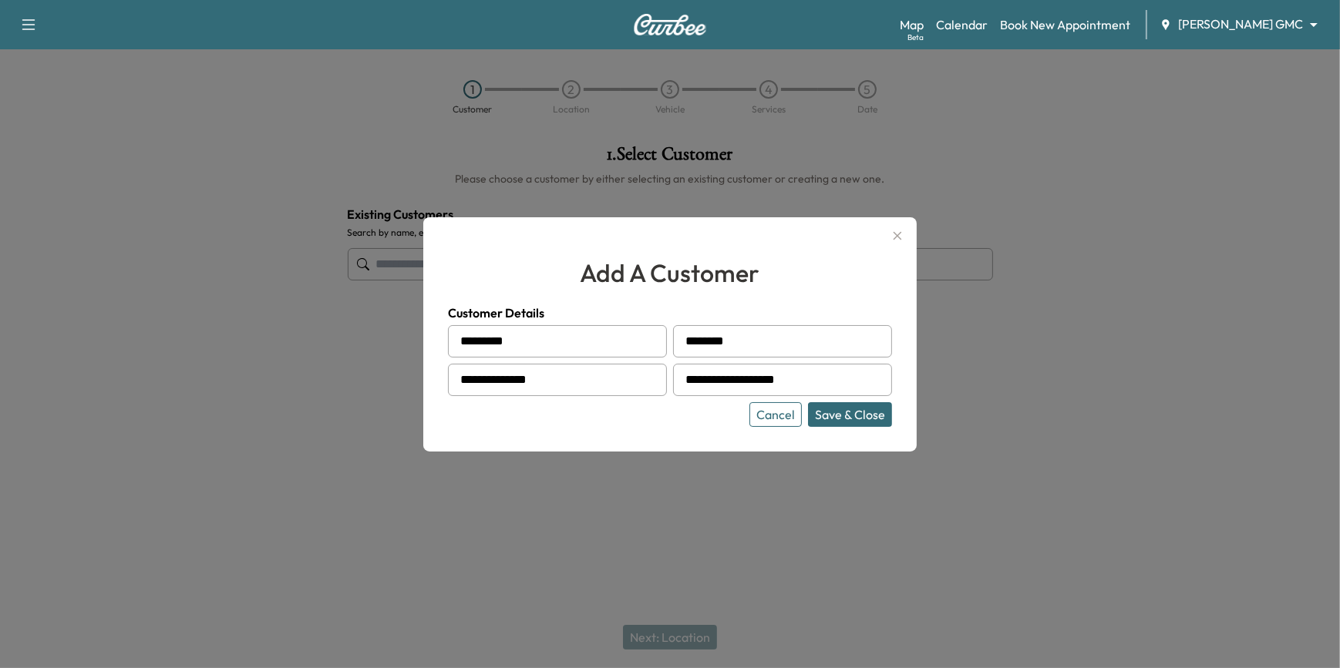
type input "**********"
click at [857, 417] on button "Save & Close" at bounding box center [850, 414] width 84 height 25
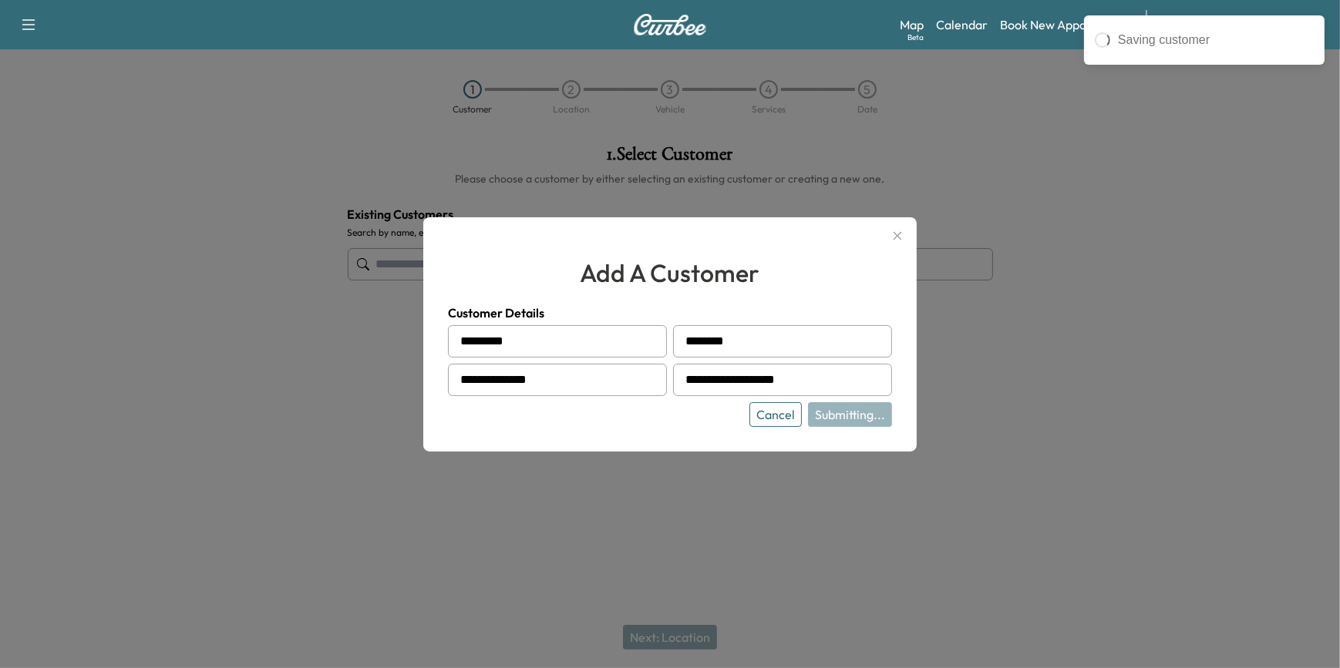
type input "**********"
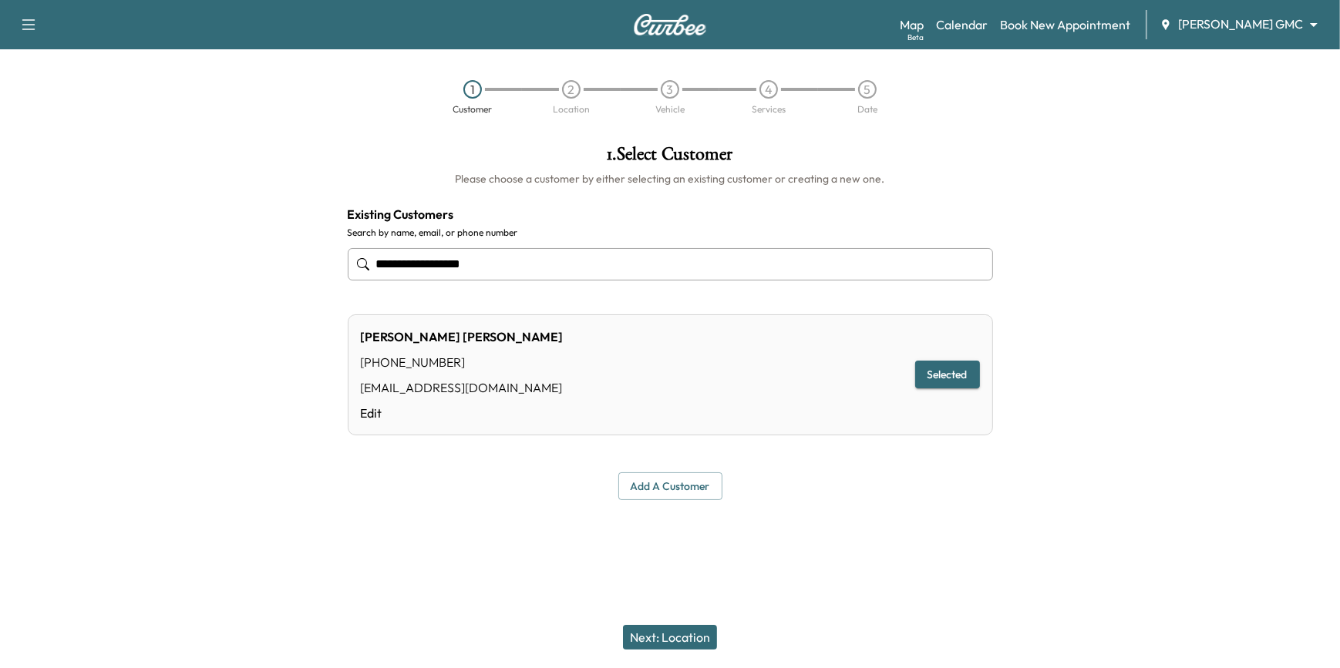
click at [698, 631] on button "Next: Location" at bounding box center [670, 637] width 94 height 25
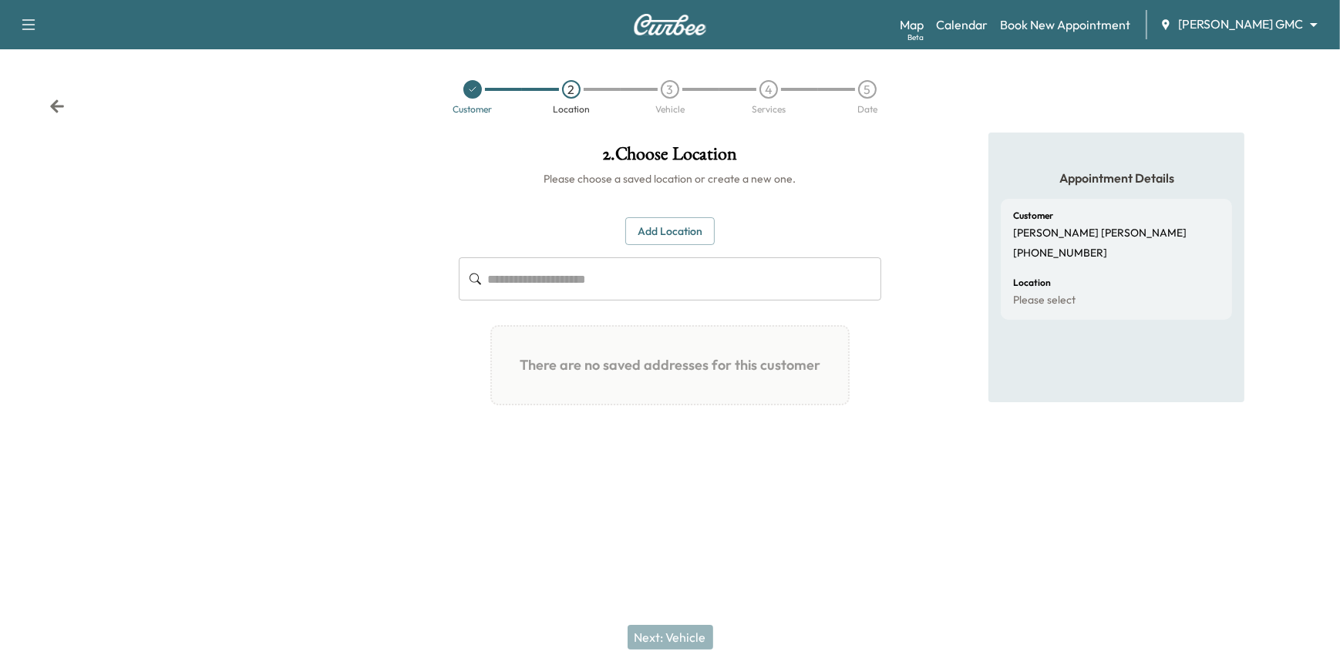
click at [680, 232] on button "Add Location" at bounding box center [669, 231] width 89 height 29
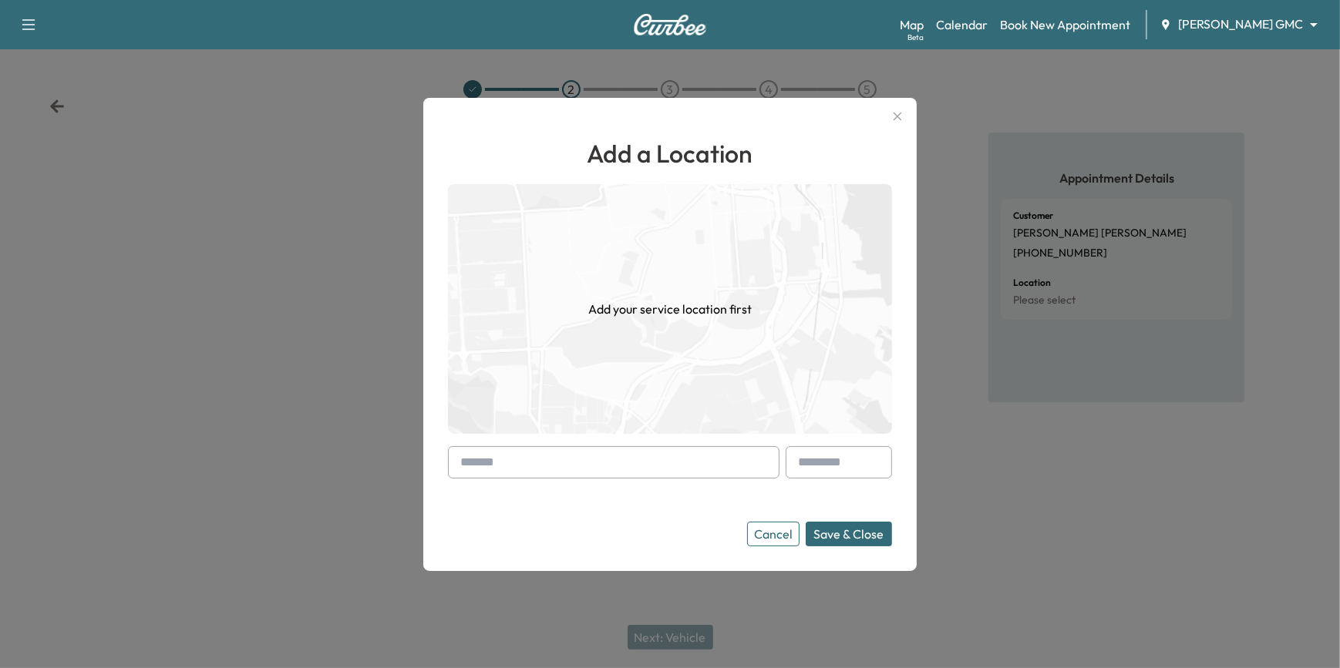
click at [601, 466] on input "text" at bounding box center [613, 462] width 331 height 32
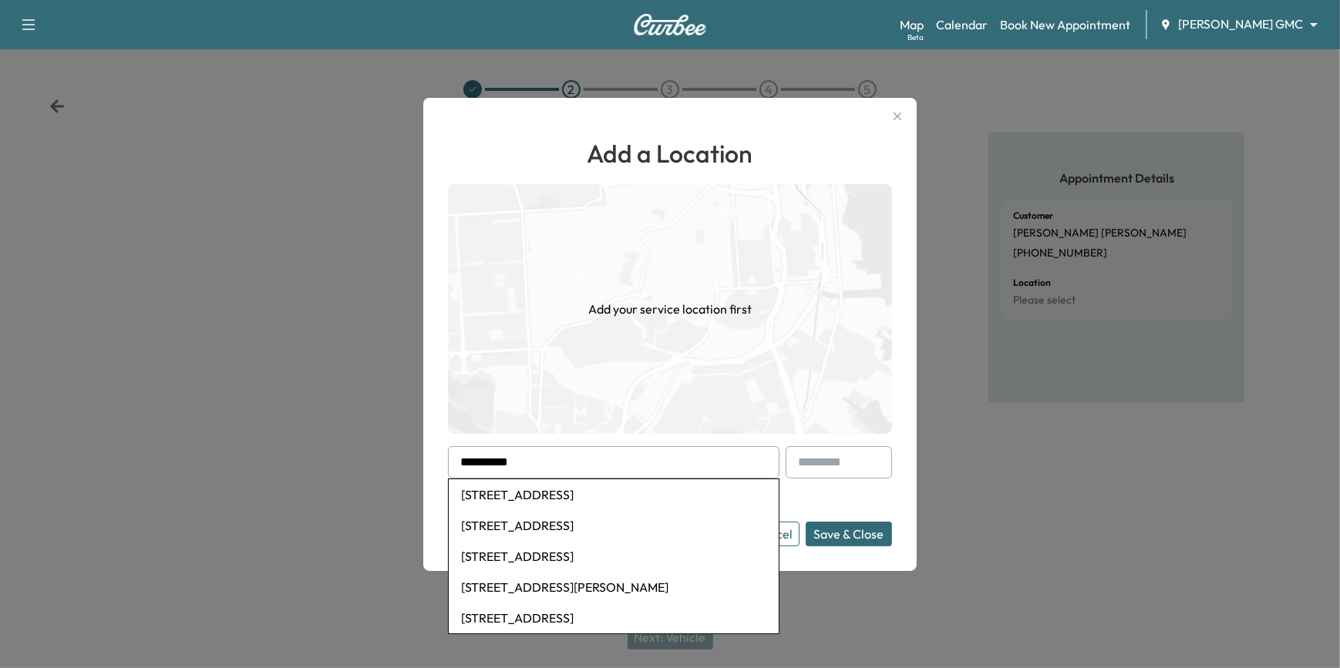
click at [634, 493] on li "[STREET_ADDRESS]" at bounding box center [614, 494] width 330 height 31
type input "**********"
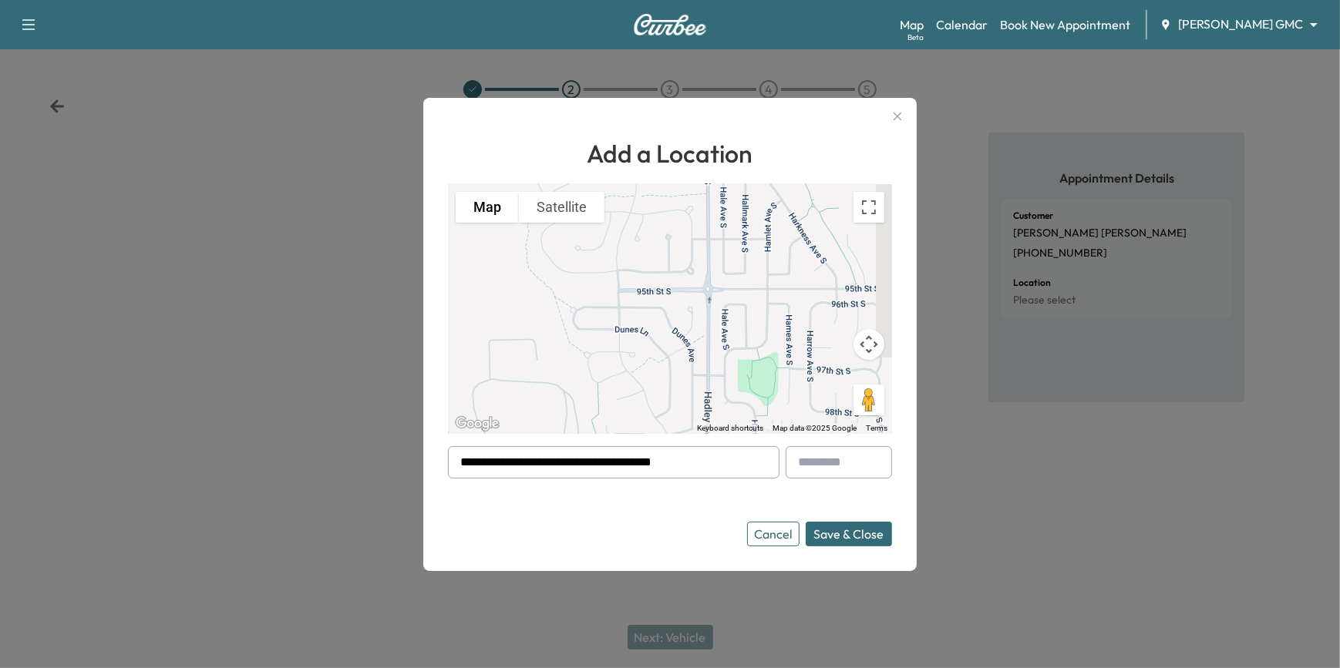
click at [869, 533] on button "Save & Close" at bounding box center [848, 534] width 86 height 25
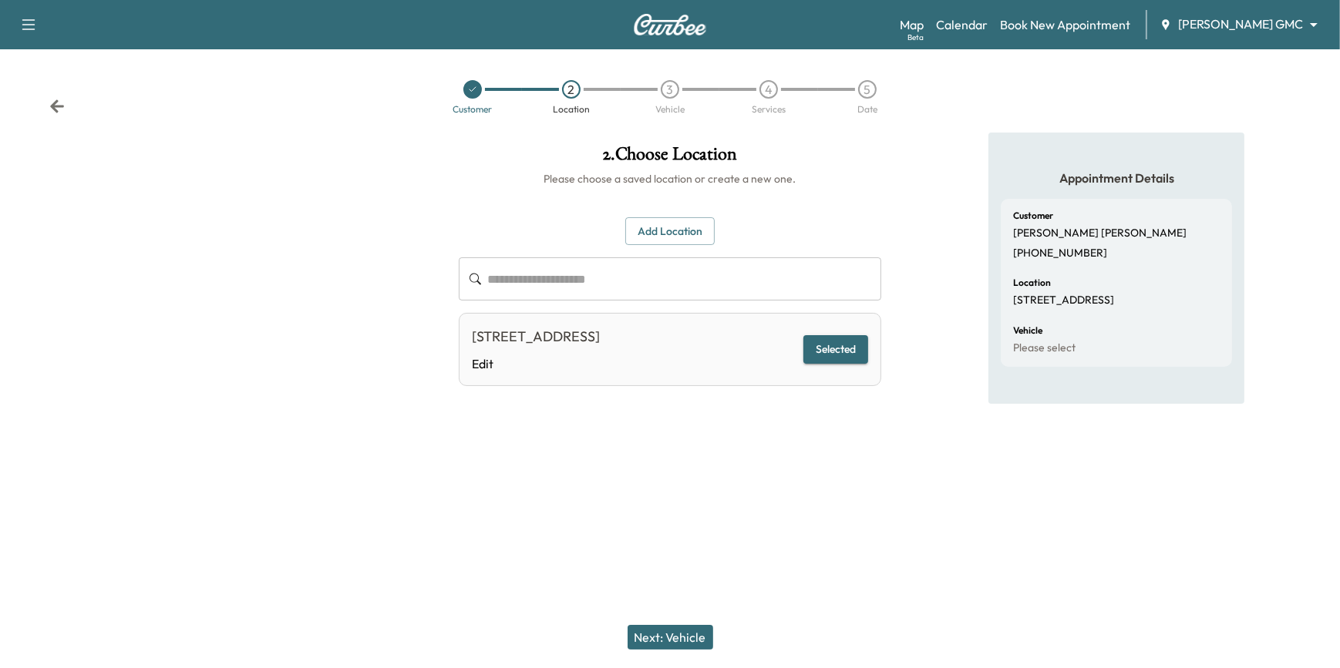
click at [695, 647] on button "Next: Vehicle" at bounding box center [670, 637] width 86 height 25
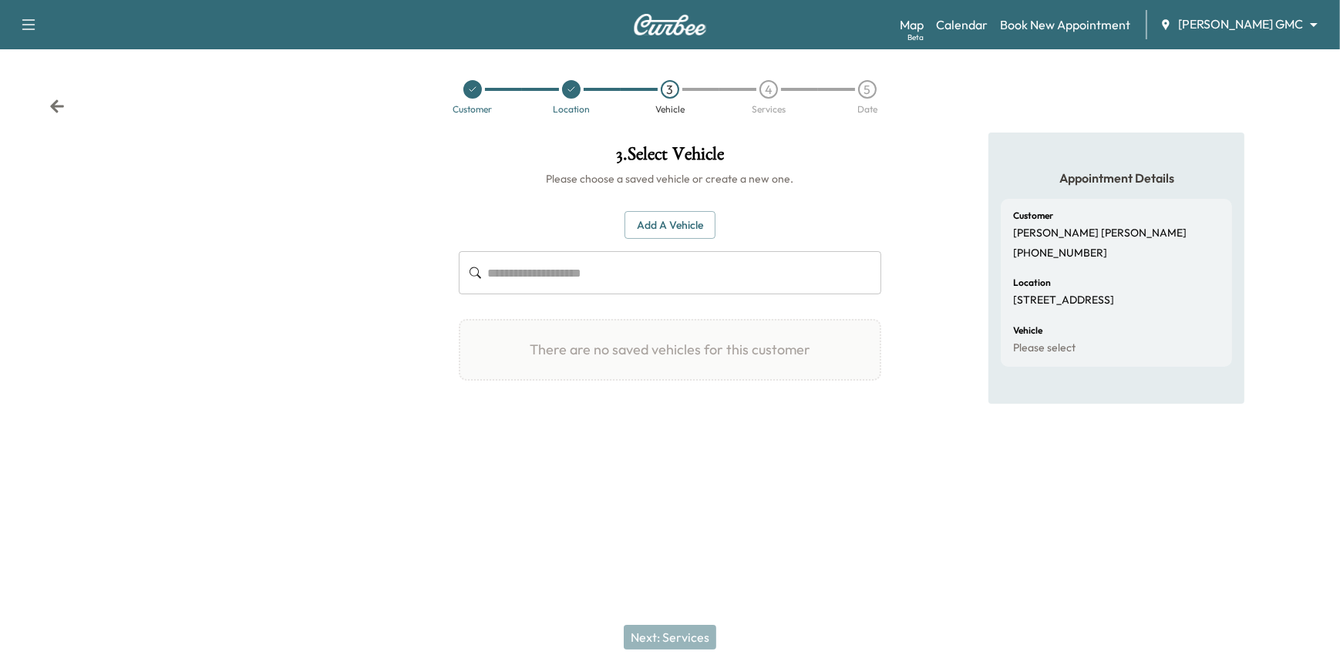
click at [664, 224] on button "Add a Vehicle" at bounding box center [669, 225] width 91 height 29
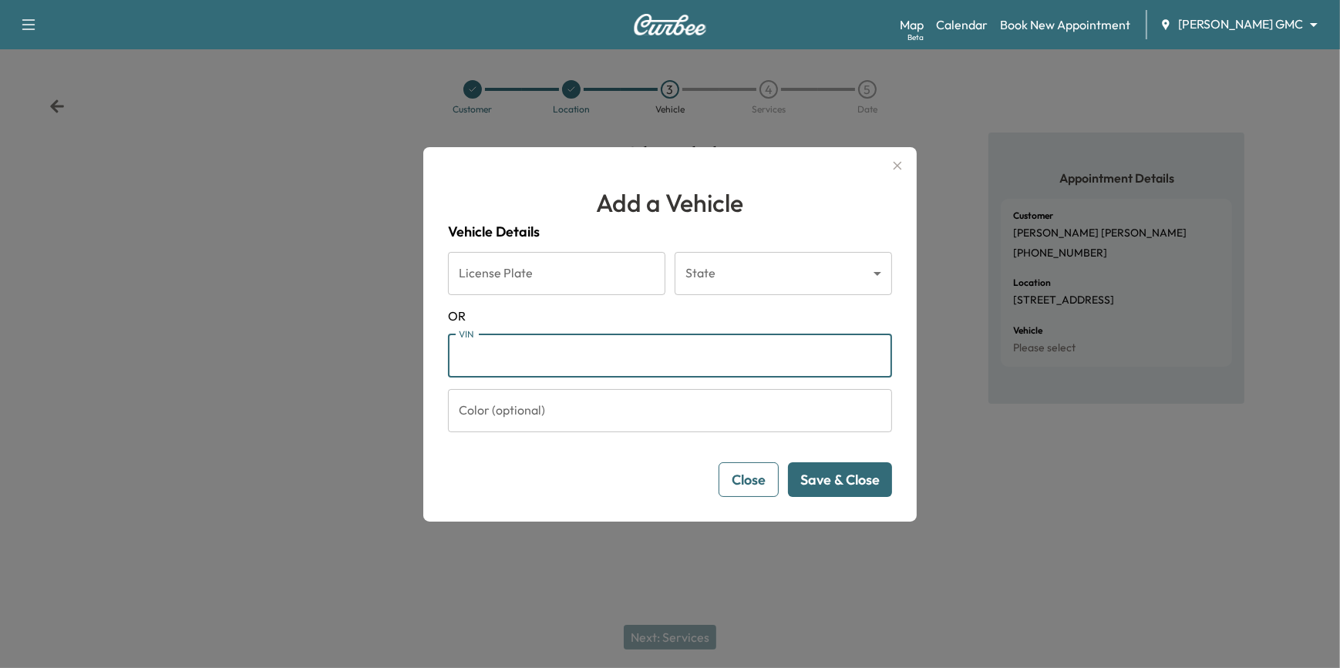
paste input "**********"
type input "**********"
click at [822, 478] on button "Save & Close" at bounding box center [840, 479] width 104 height 35
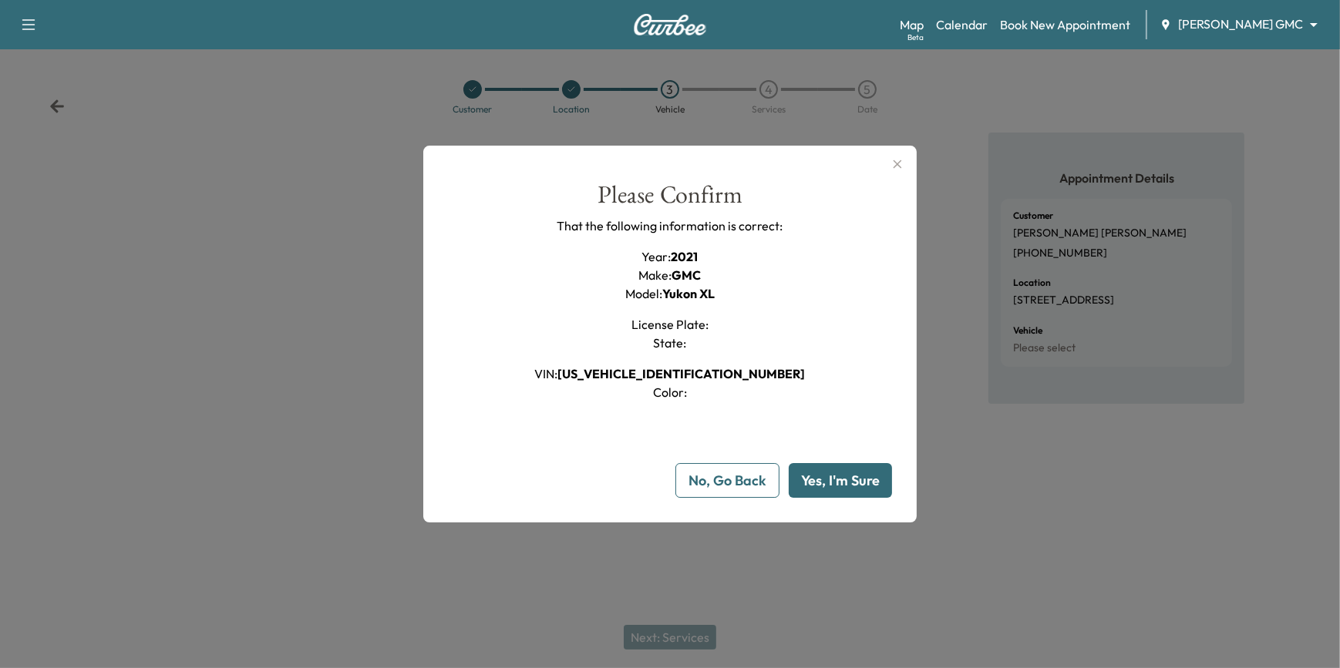
click at [828, 480] on button "Yes, I'm Sure" at bounding box center [839, 480] width 103 height 35
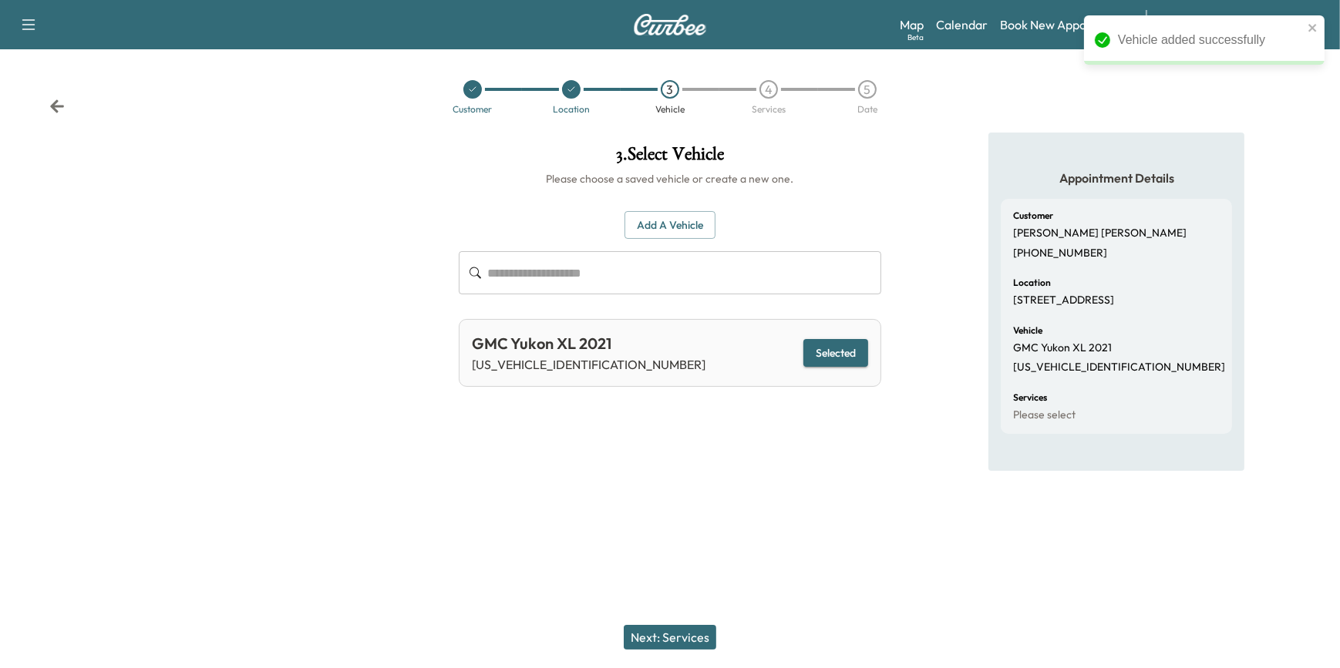
click at [677, 638] on button "Next: Services" at bounding box center [670, 637] width 92 height 25
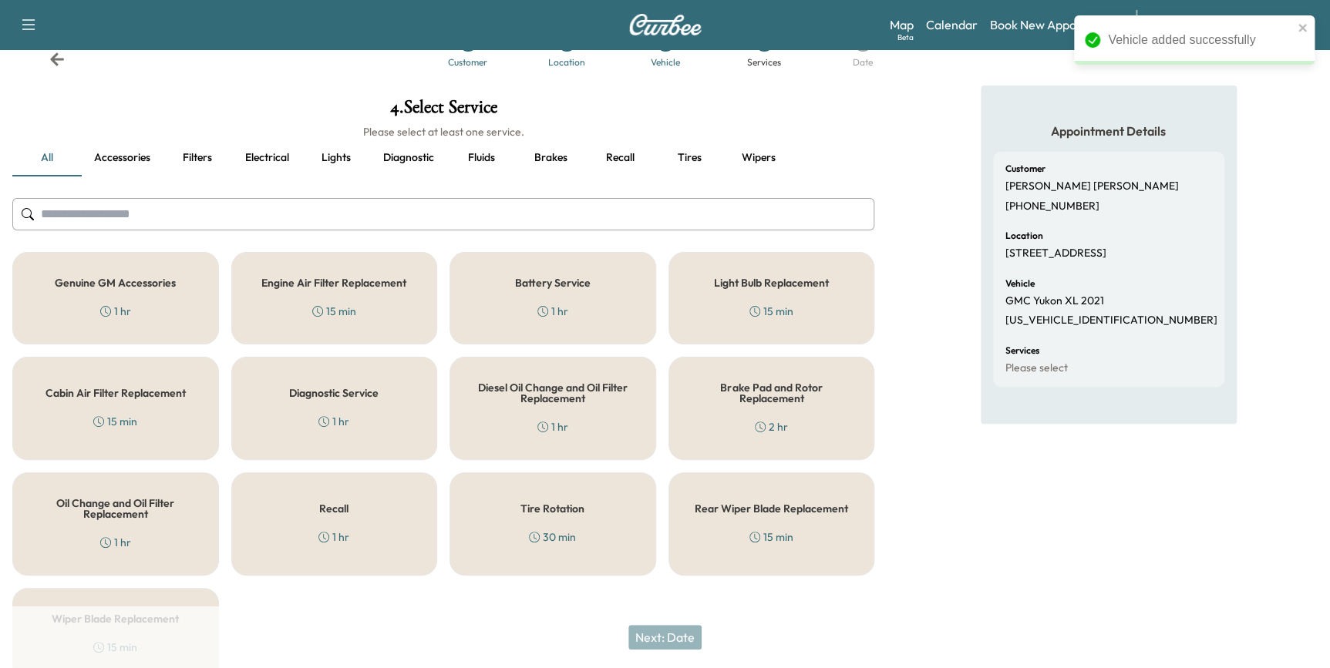
scroll to position [119, 0]
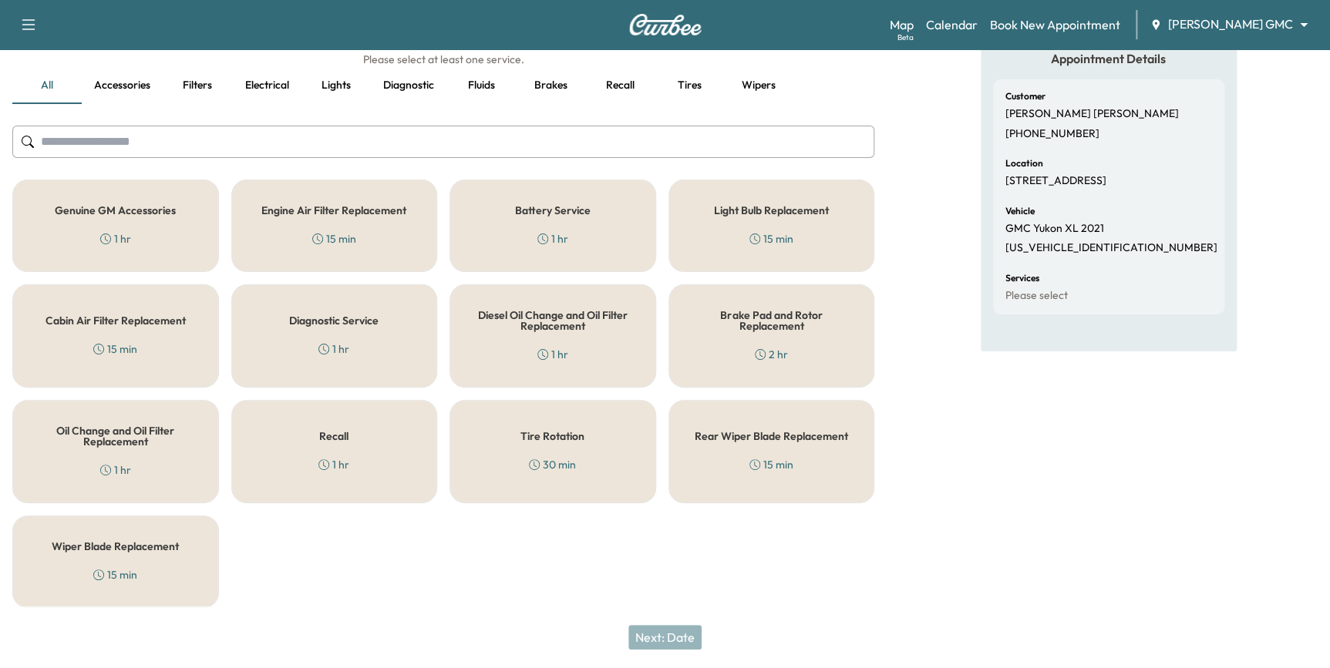
click at [340, 439] on h5 "Recall" at bounding box center [333, 436] width 29 height 11
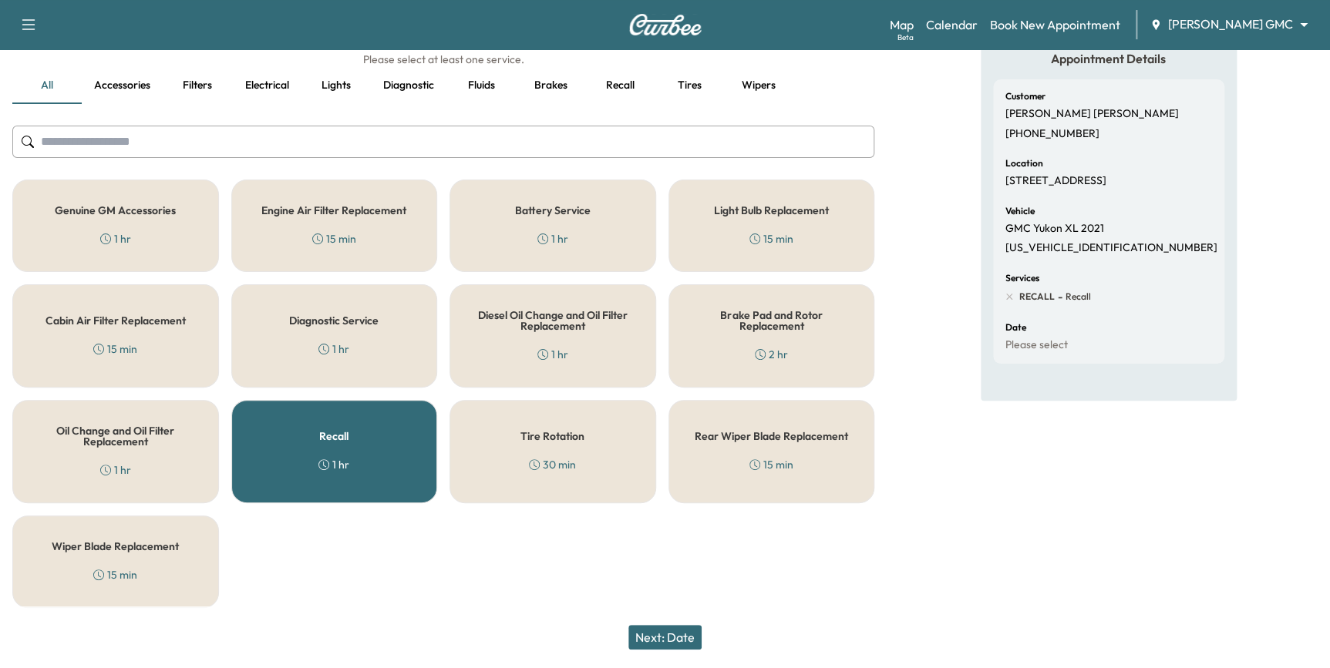
click at [146, 438] on h5 "Oil Change and Oil Filter Replacement" at bounding box center [116, 436] width 156 height 22
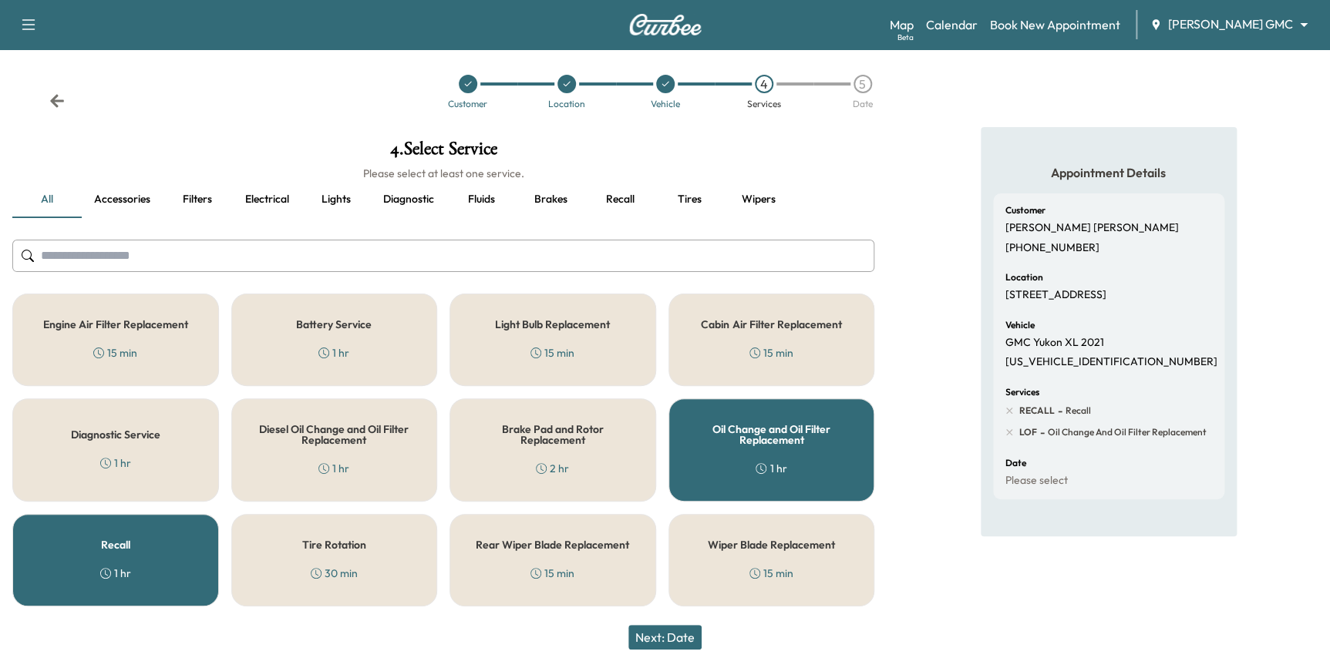
scroll to position [4, 0]
click at [684, 630] on button "Next: Date" at bounding box center [664, 637] width 73 height 25
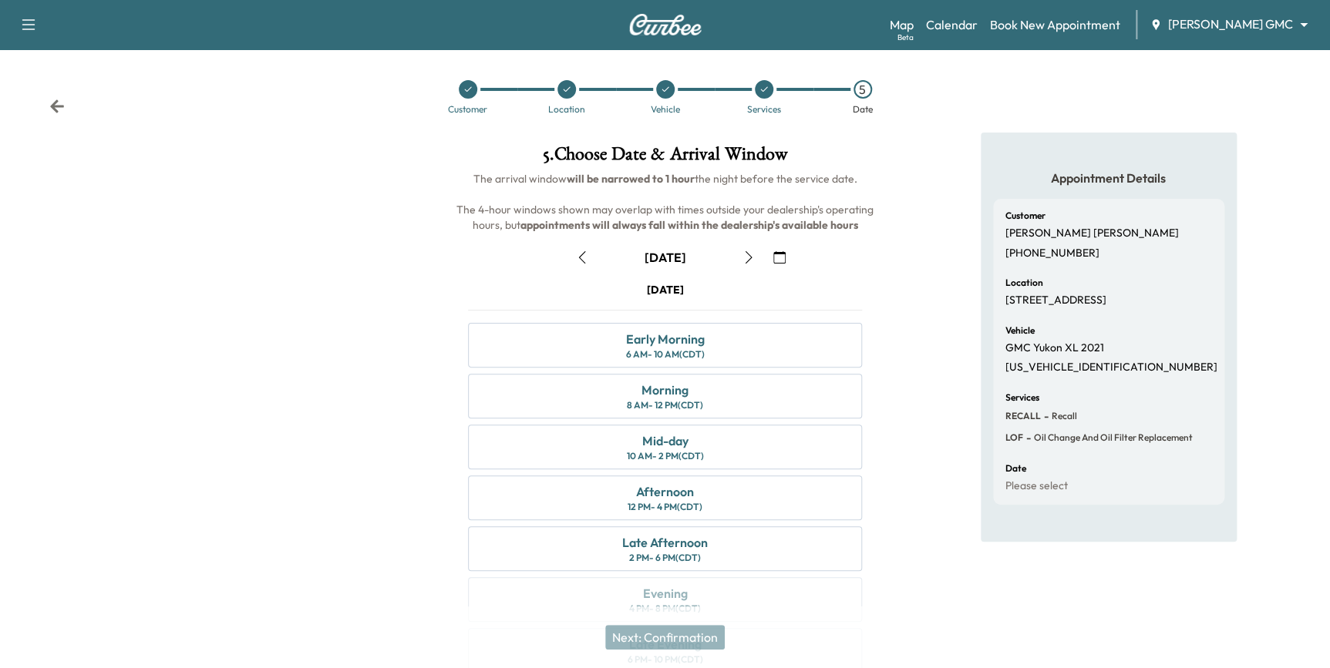
click at [782, 254] on icon "button" at bounding box center [779, 257] width 12 height 12
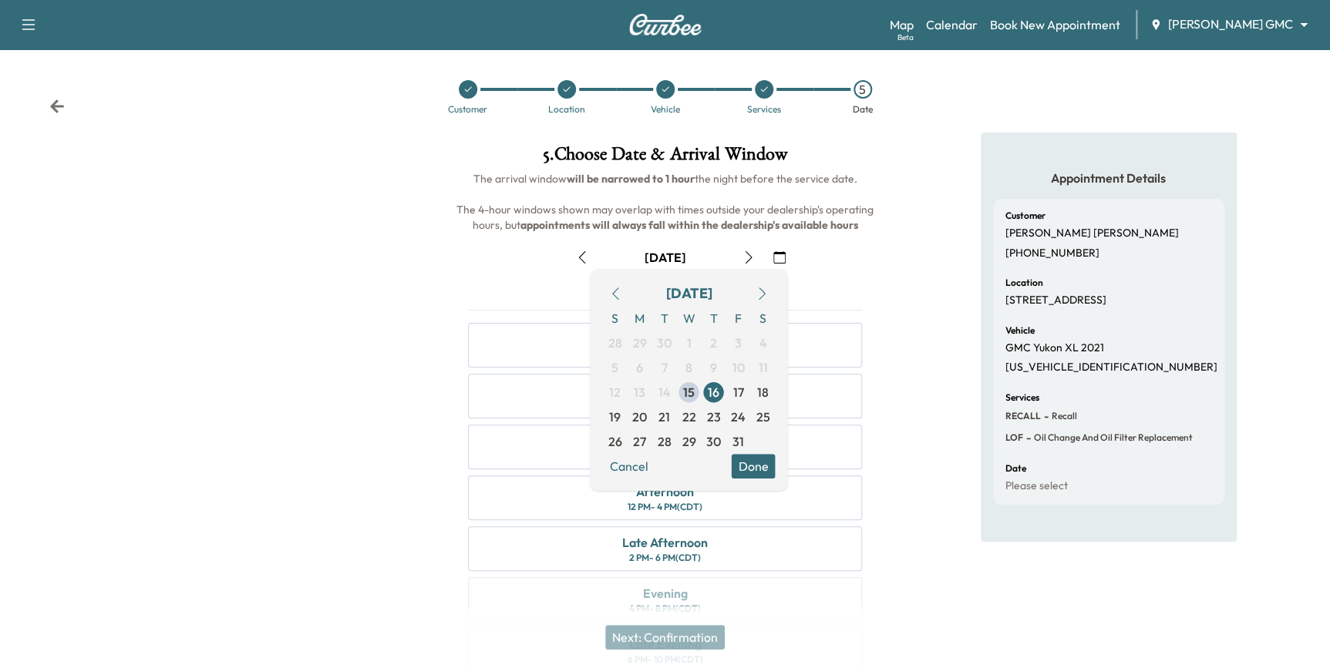
click at [778, 259] on icon "button" at bounding box center [779, 257] width 12 height 12
click at [758, 293] on icon "button" at bounding box center [761, 293] width 12 height 12
click at [714, 390] on span "13" at bounding box center [714, 392] width 12 height 18
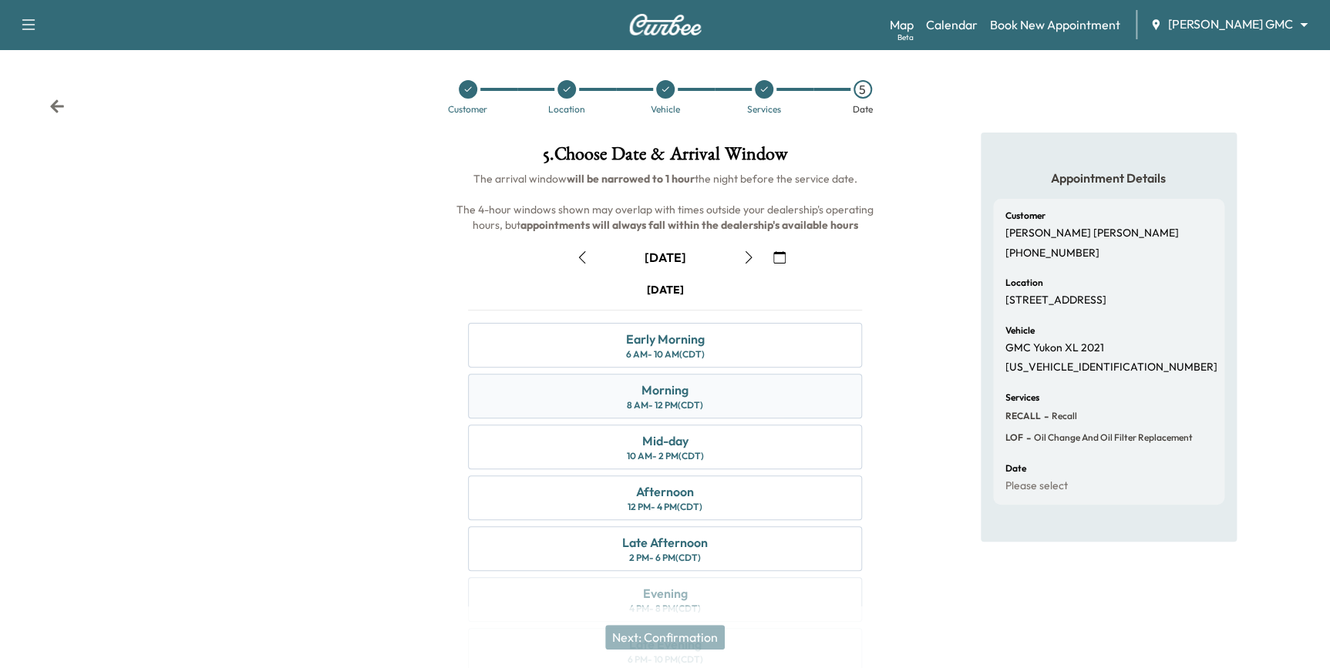
click at [693, 396] on div "Morning 8 AM - 12 PM (CDT)" at bounding box center [665, 396] width 394 height 45
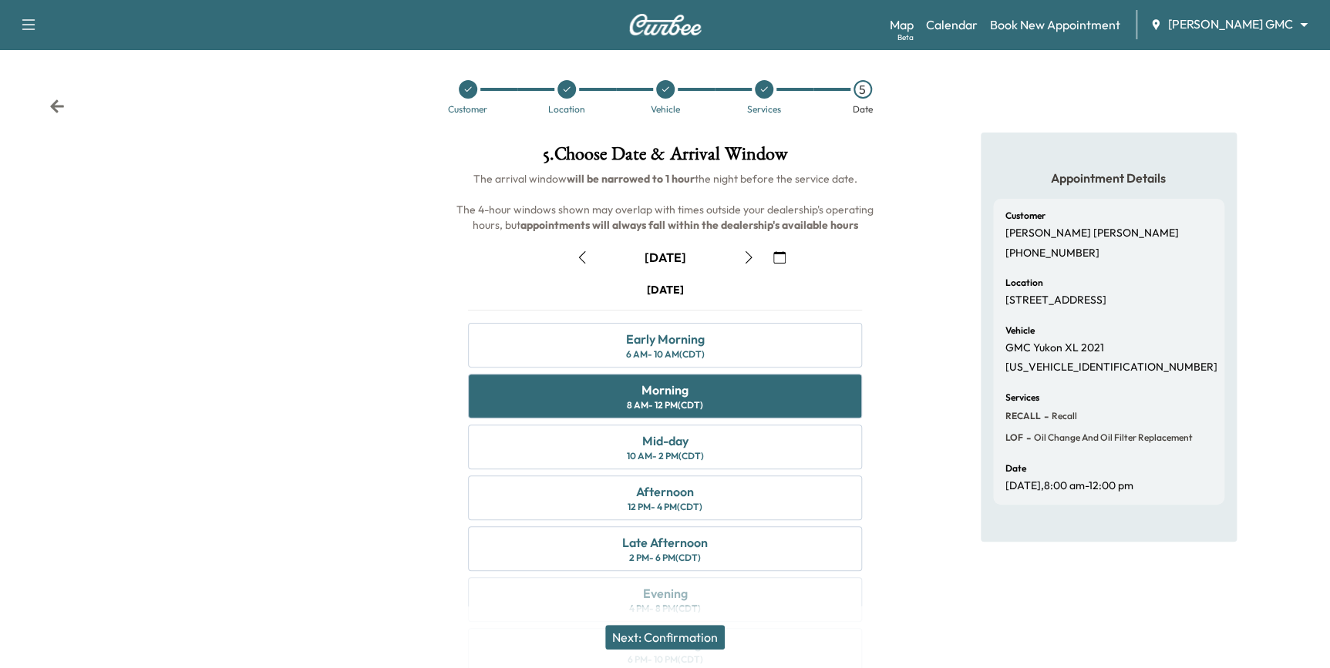
click at [675, 632] on button "Next: Confirmation" at bounding box center [664, 637] width 119 height 25
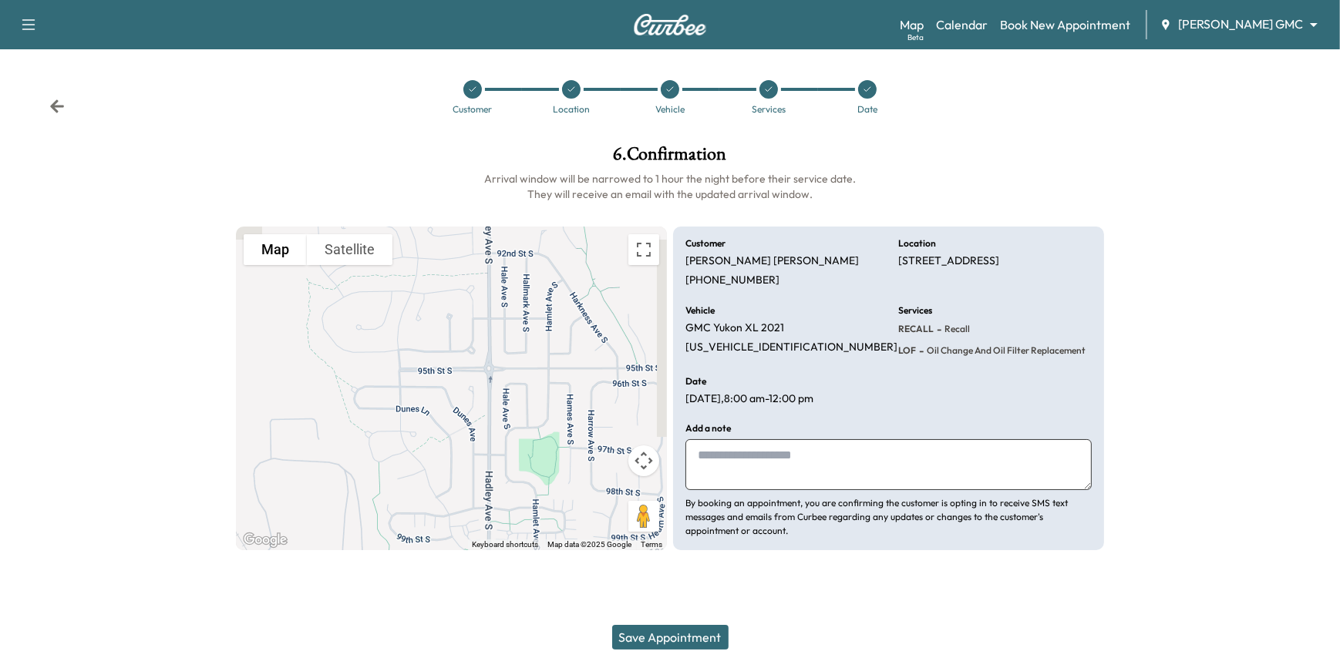
click at [743, 456] on textarea at bounding box center [888, 464] width 406 height 51
click at [873, 458] on textarea "**********" at bounding box center [888, 464] width 406 height 51
click at [701, 457] on textarea "**********" at bounding box center [888, 464] width 406 height 51
click at [880, 458] on textarea "**********" at bounding box center [888, 464] width 406 height 51
click at [894, 462] on textarea "**********" at bounding box center [888, 464] width 406 height 51
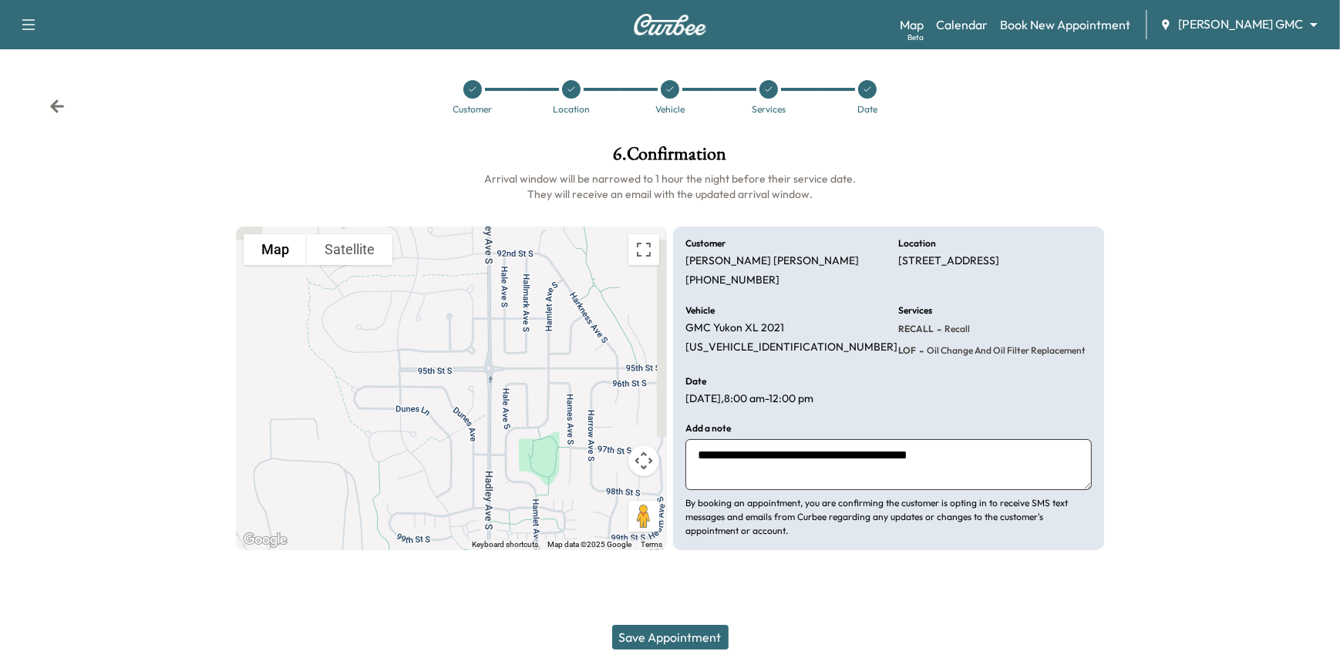
click at [936, 454] on textarea "**********" at bounding box center [888, 464] width 406 height 51
type textarea "**********"
click at [711, 633] on button "Save Appointment" at bounding box center [670, 637] width 116 height 25
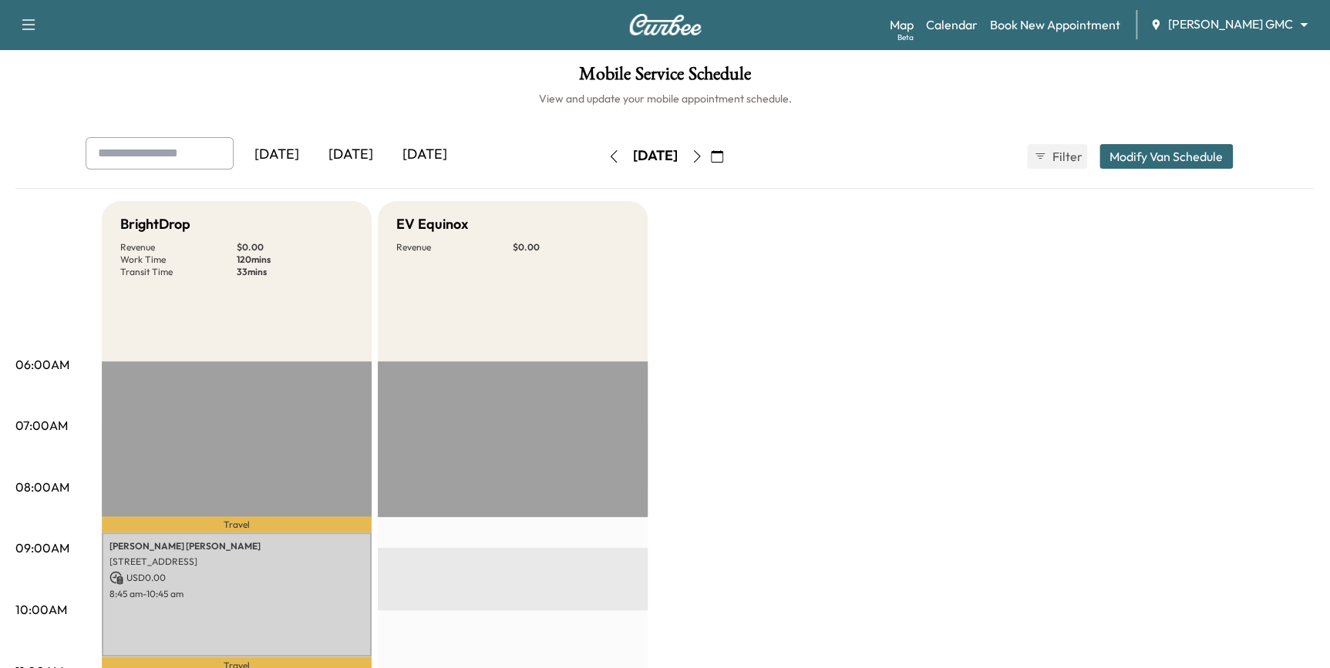
click at [723, 156] on icon "button" at bounding box center [717, 156] width 12 height 12
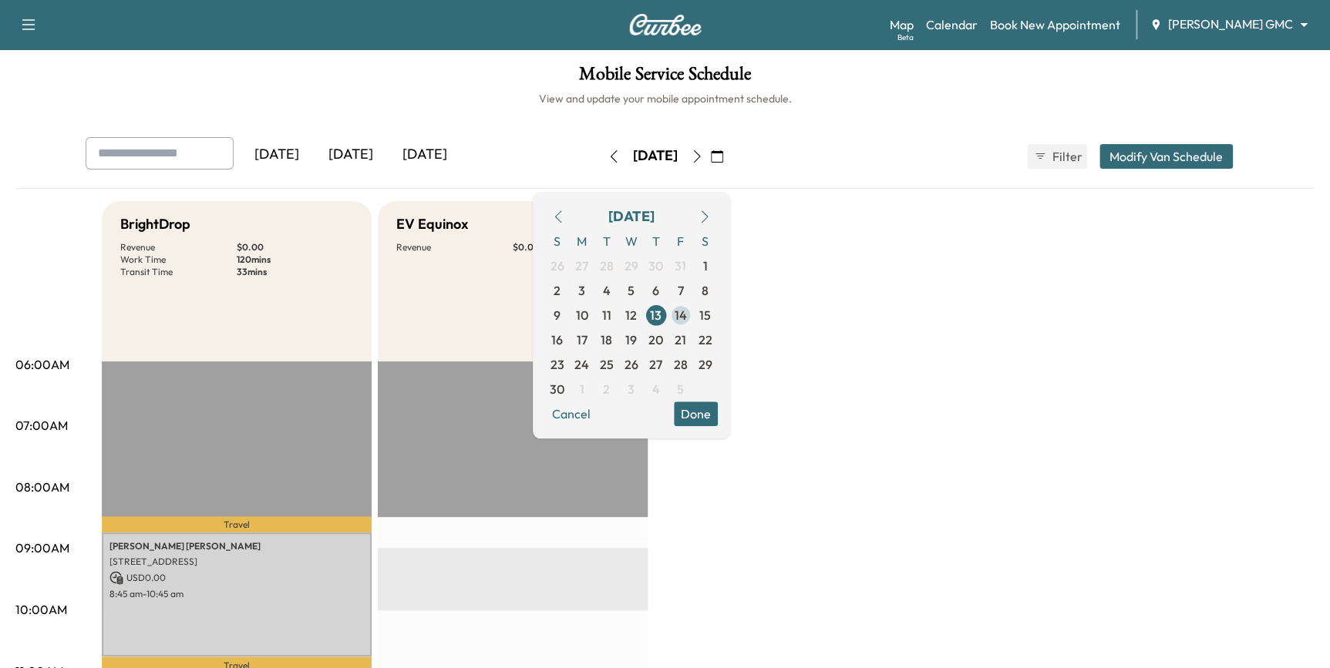
click at [693, 310] on span "14" at bounding box center [680, 315] width 25 height 25
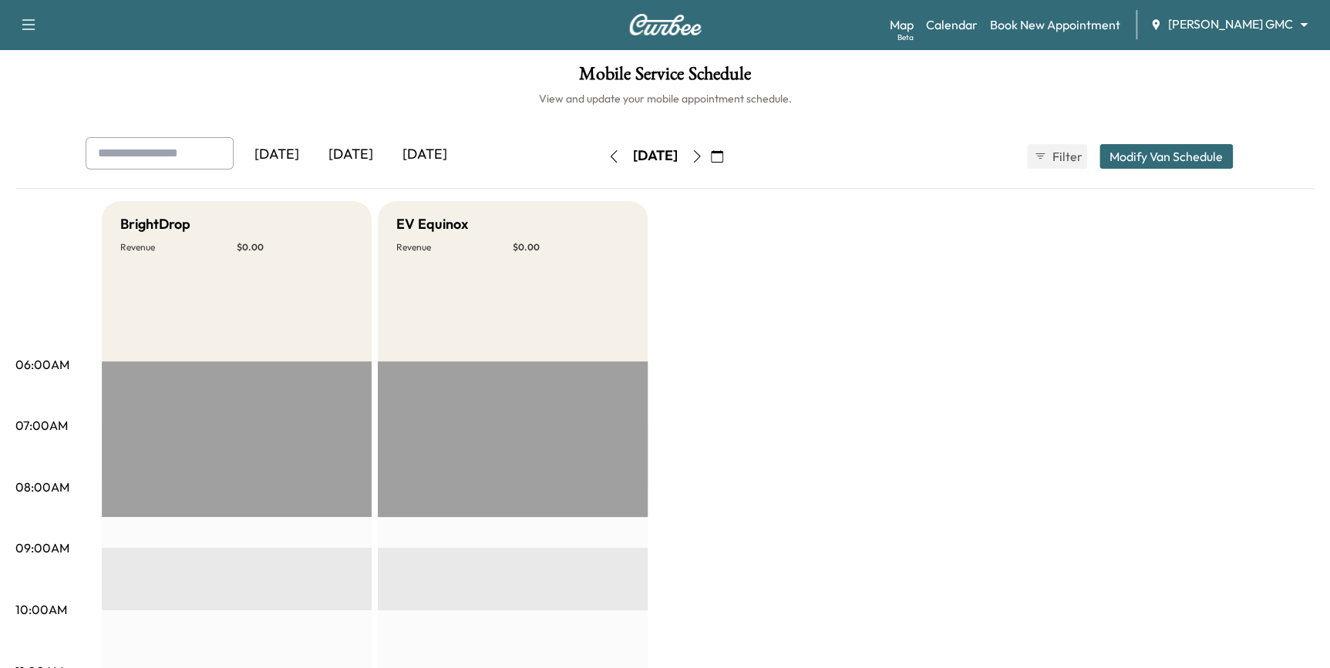
click at [730, 157] on button "button" at bounding box center [717, 156] width 26 height 25
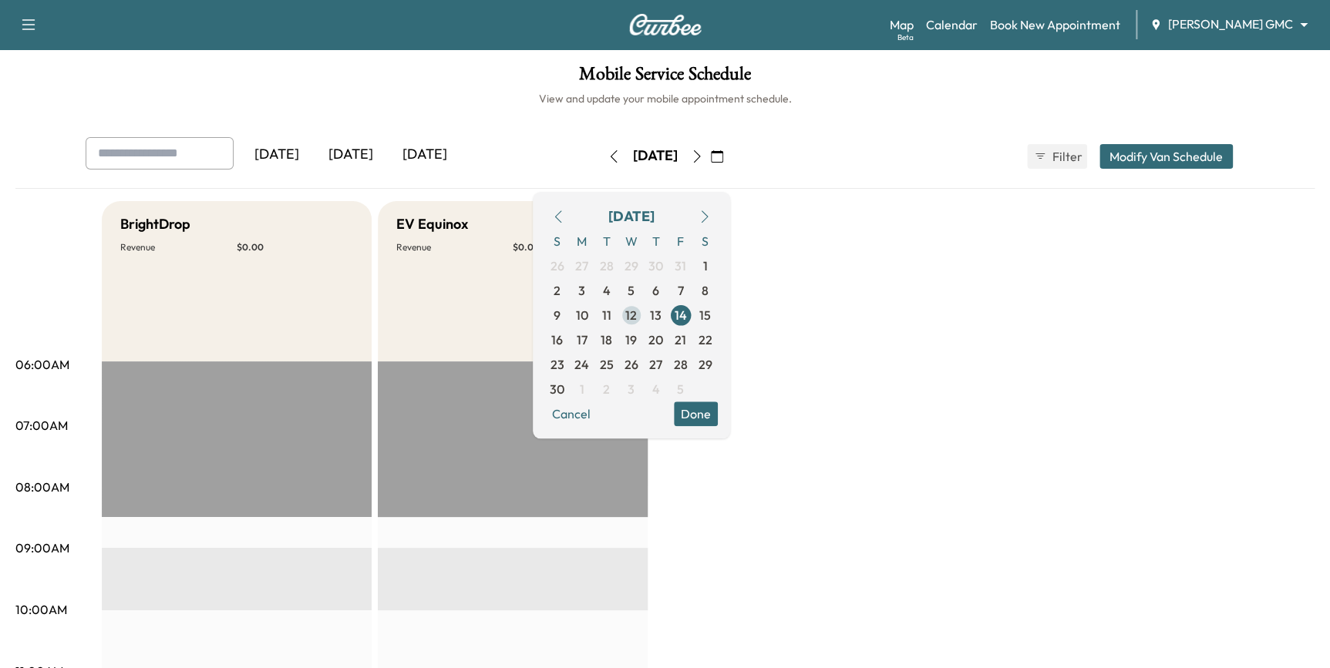
click at [637, 316] on span "12" at bounding box center [631, 315] width 12 height 18
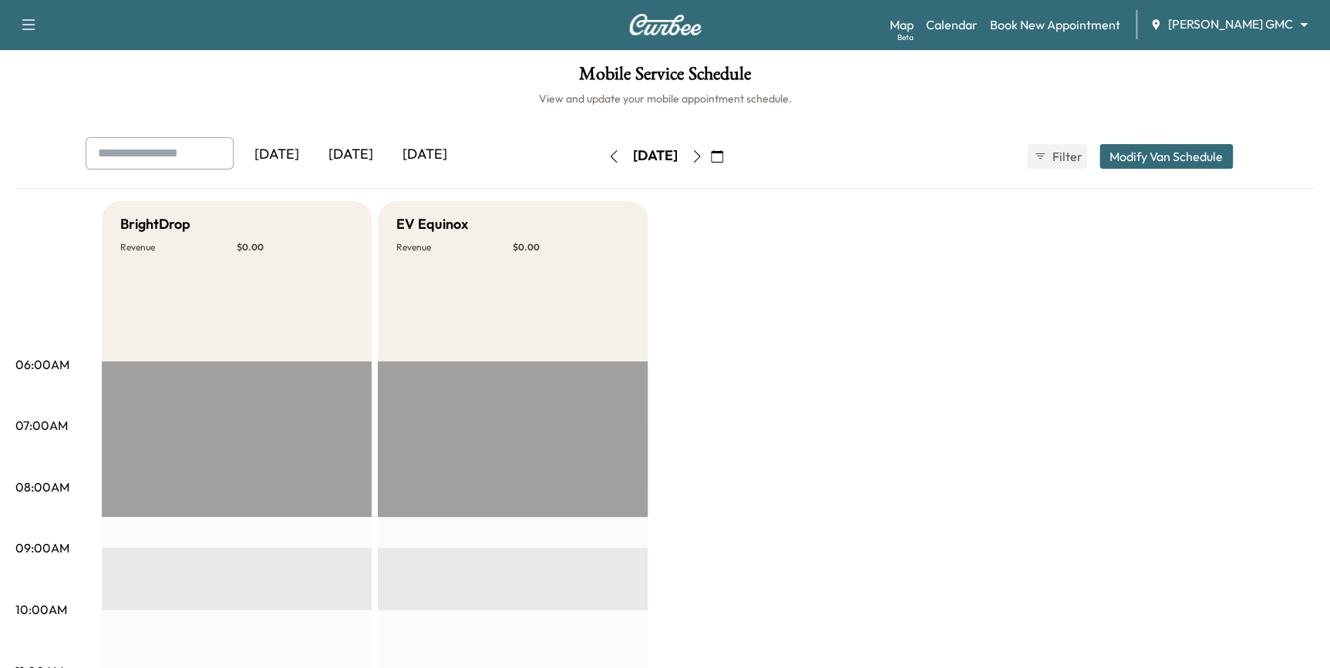
click at [703, 161] on icon "button" at bounding box center [697, 156] width 12 height 12
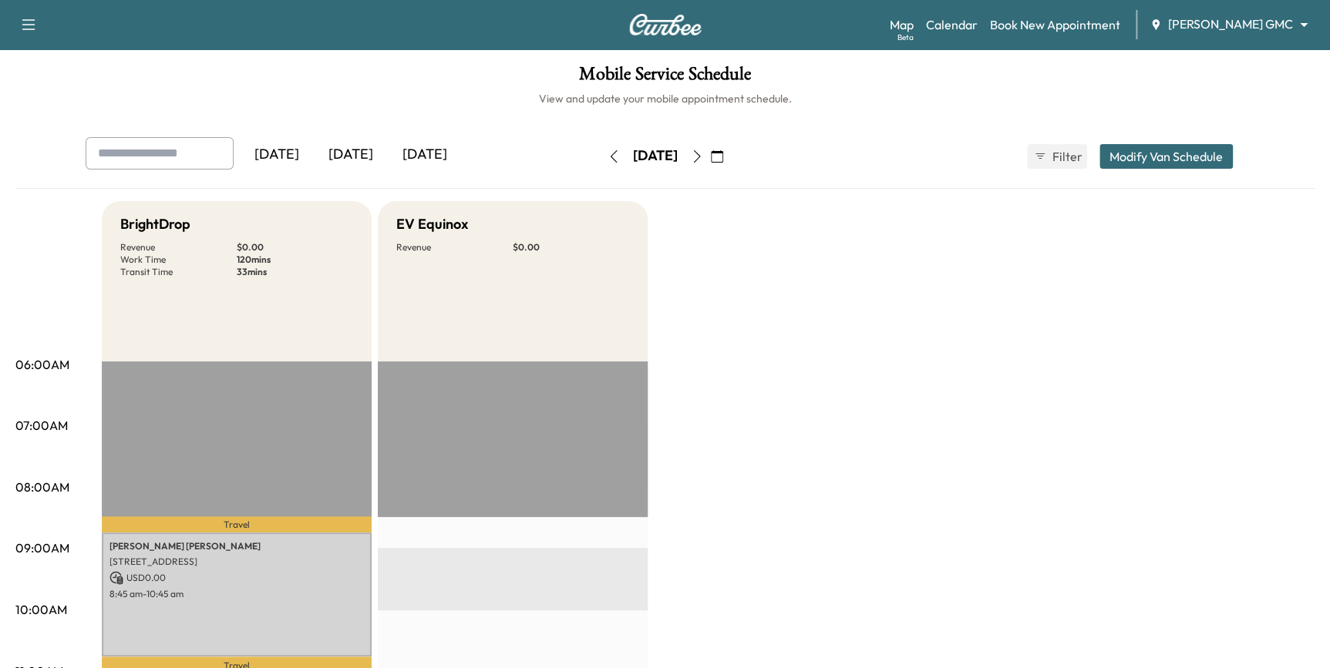
click at [723, 157] on icon "button" at bounding box center [717, 156] width 12 height 12
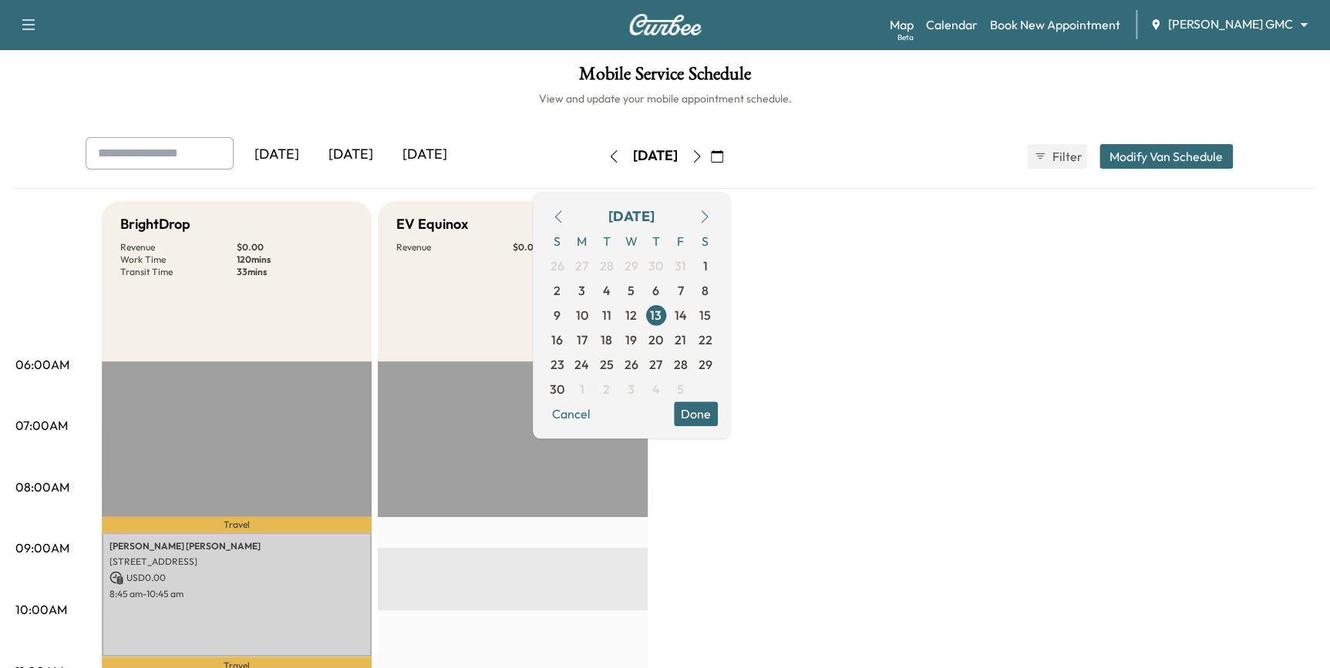
click at [564, 222] on icon "button" at bounding box center [558, 216] width 12 height 12
click at [663, 369] on span "30" at bounding box center [655, 364] width 15 height 18
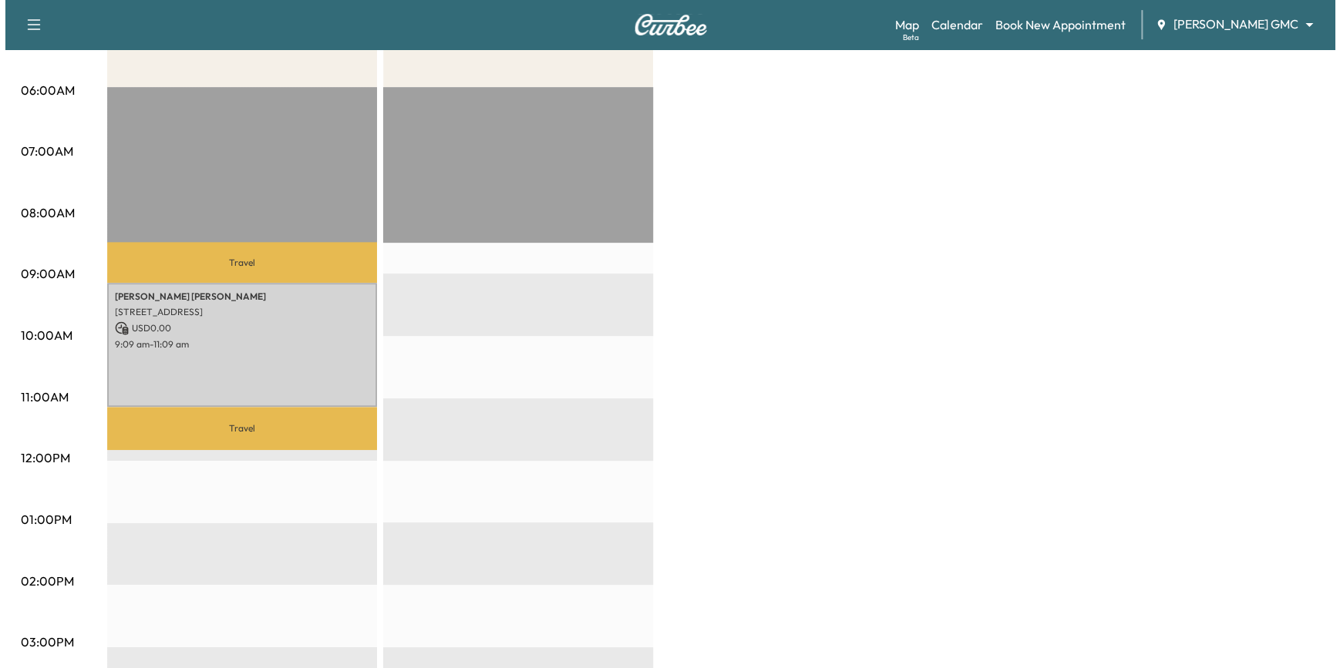
scroll to position [280, 0]
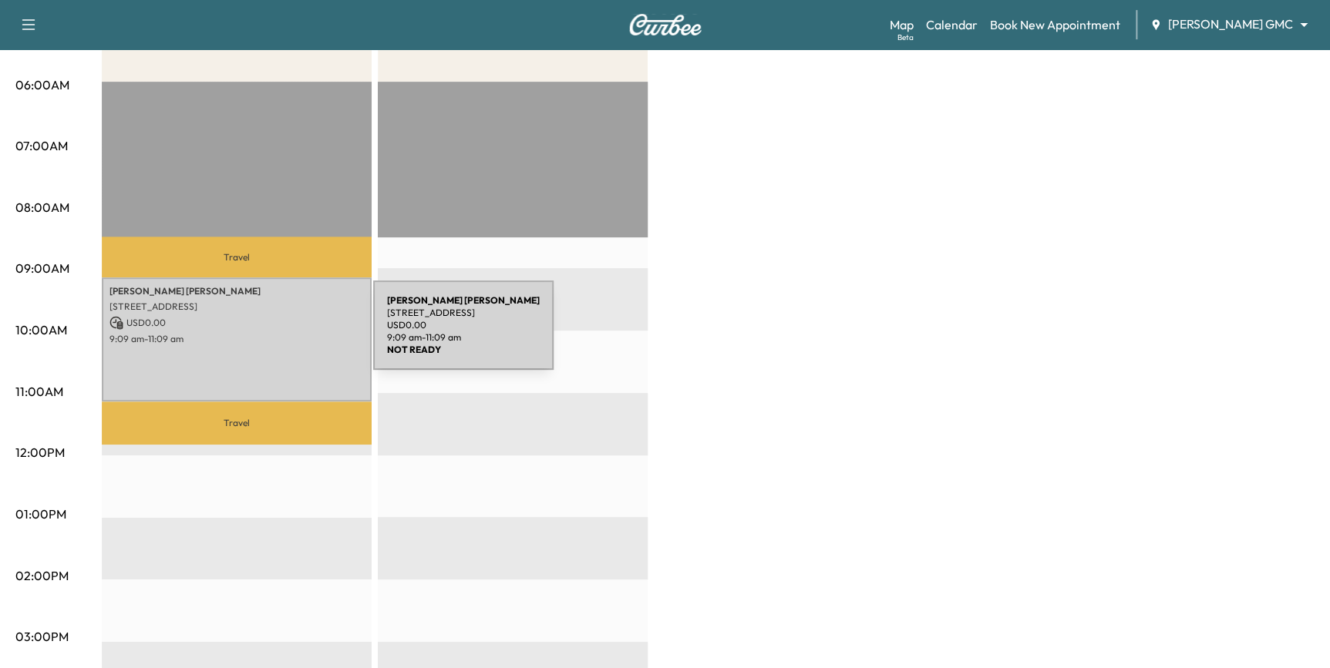
click at [257, 335] on p "9:09 am - 11:09 am" at bounding box center [236, 339] width 254 height 12
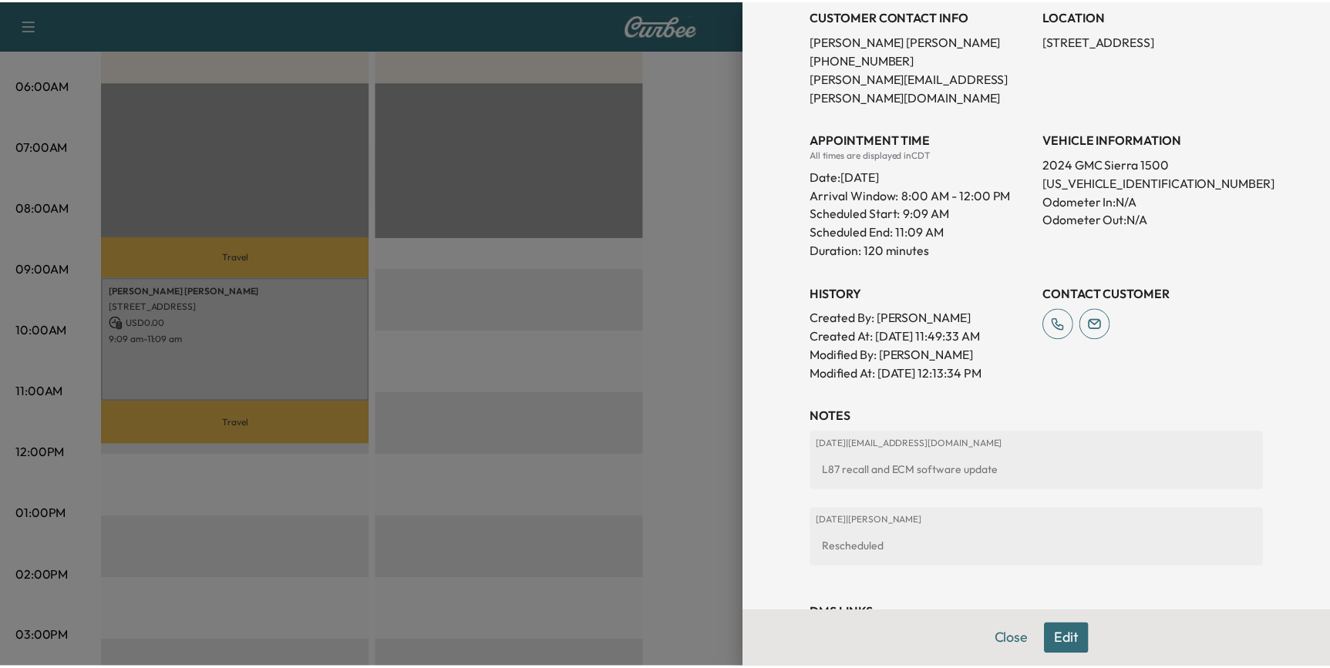
scroll to position [350, 0]
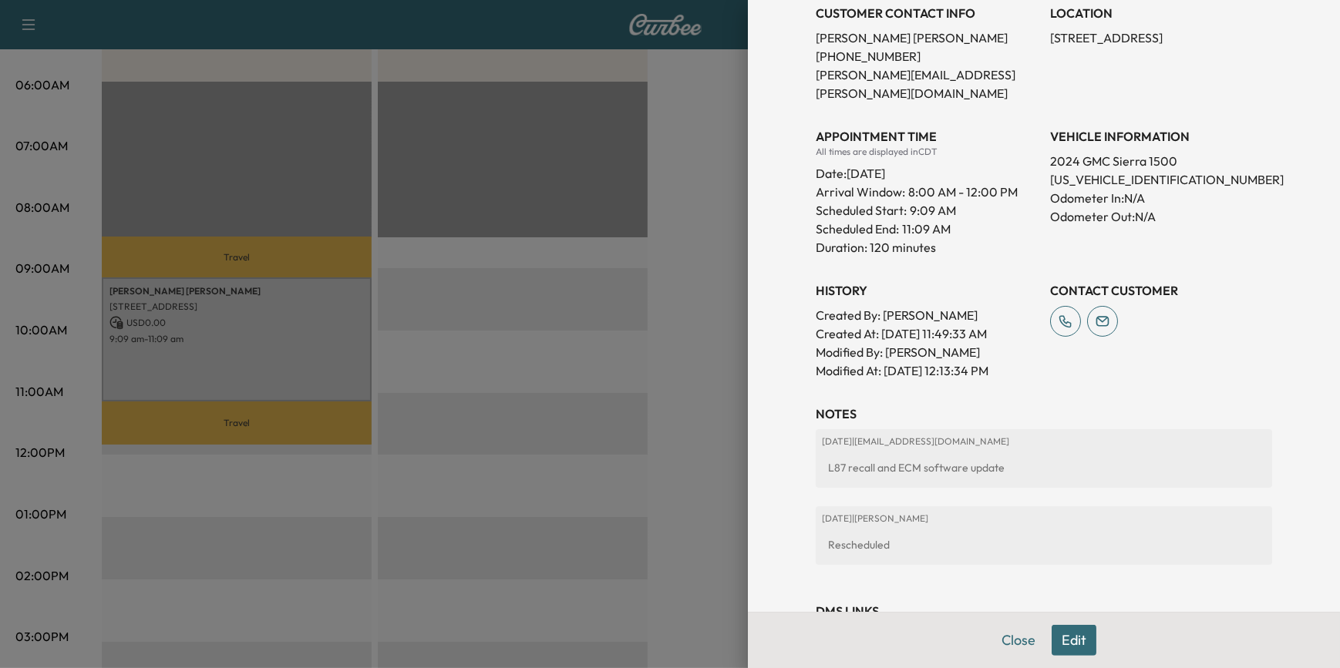
click at [704, 522] on div at bounding box center [670, 334] width 1340 height 668
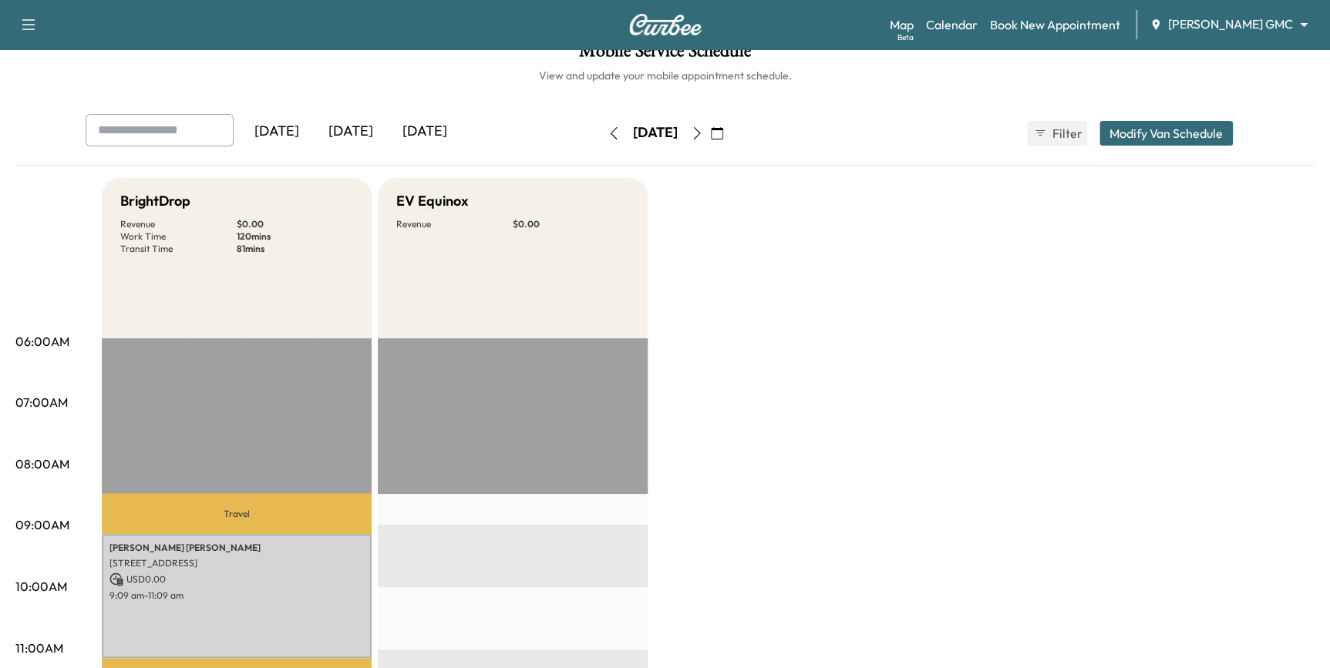
scroll to position [0, 0]
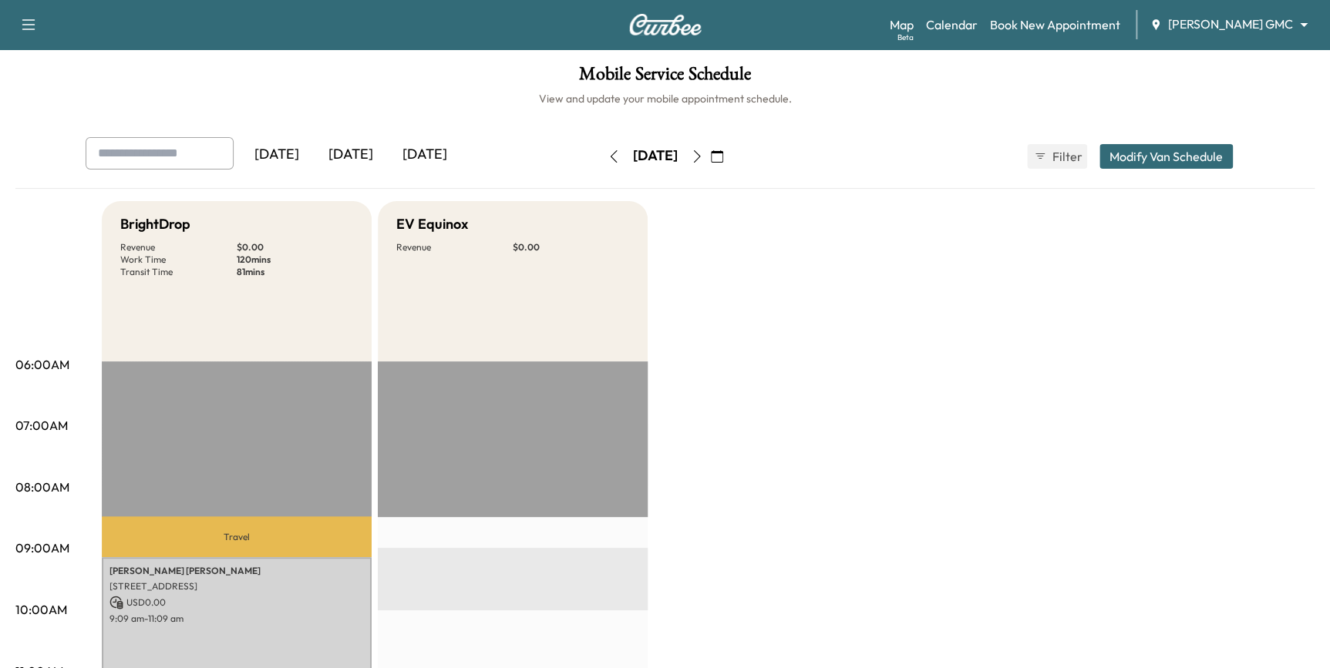
click at [723, 156] on icon "button" at bounding box center [717, 156] width 12 height 12
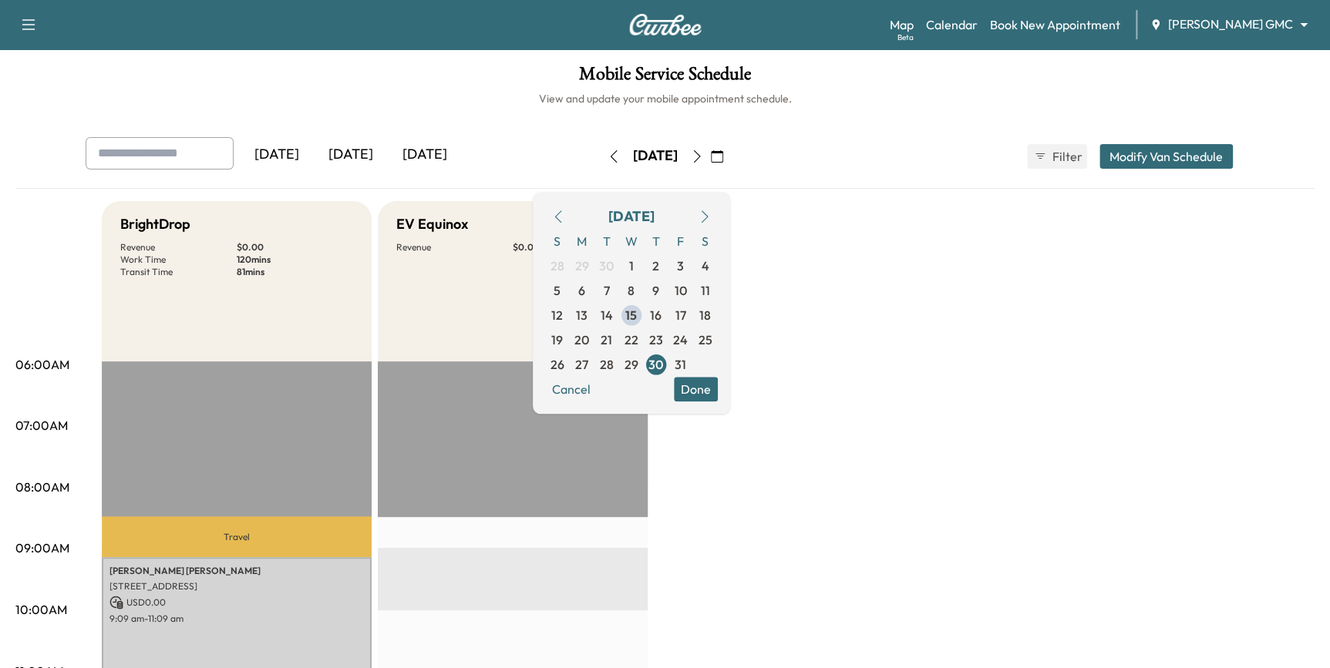
click at [171, 150] on input "text" at bounding box center [160, 153] width 148 height 32
type input "*******"
click at [1219, 27] on body "Support Log Out Map Beta Calendar Book New Appointment [PERSON_NAME] GMC ******…" at bounding box center [665, 334] width 1330 height 668
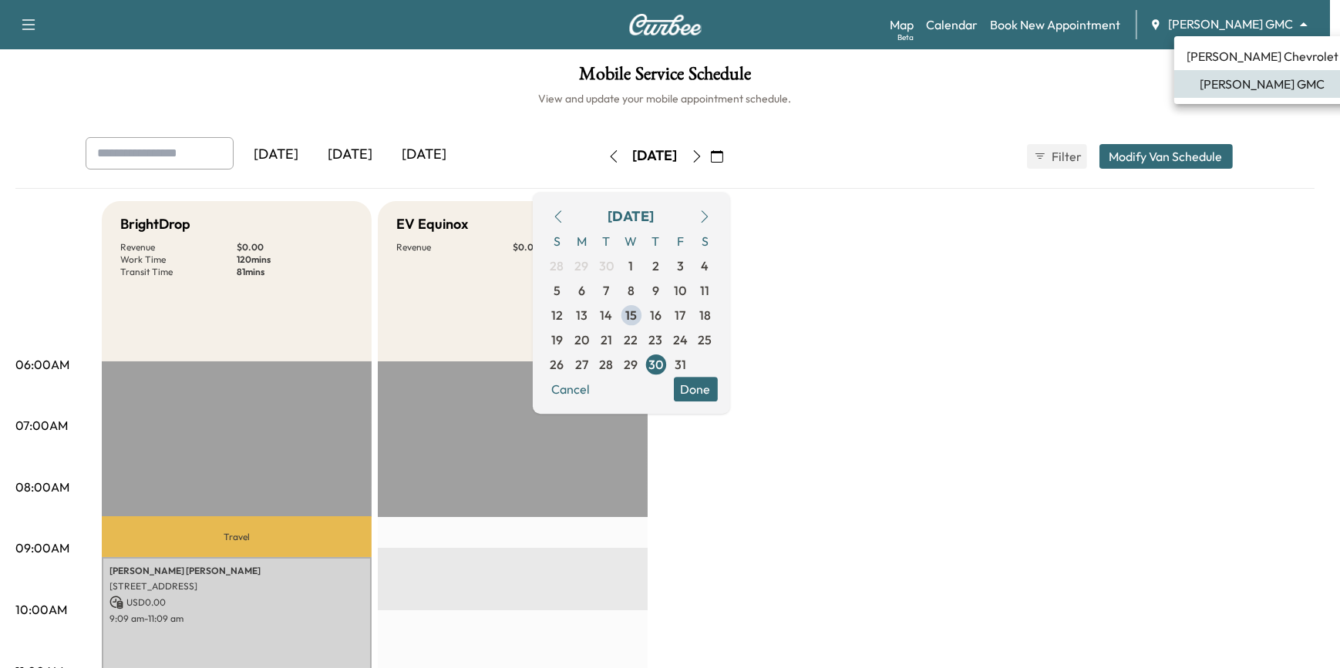
click at [1222, 55] on span "[PERSON_NAME] Chevrolet" at bounding box center [1262, 56] width 152 height 18
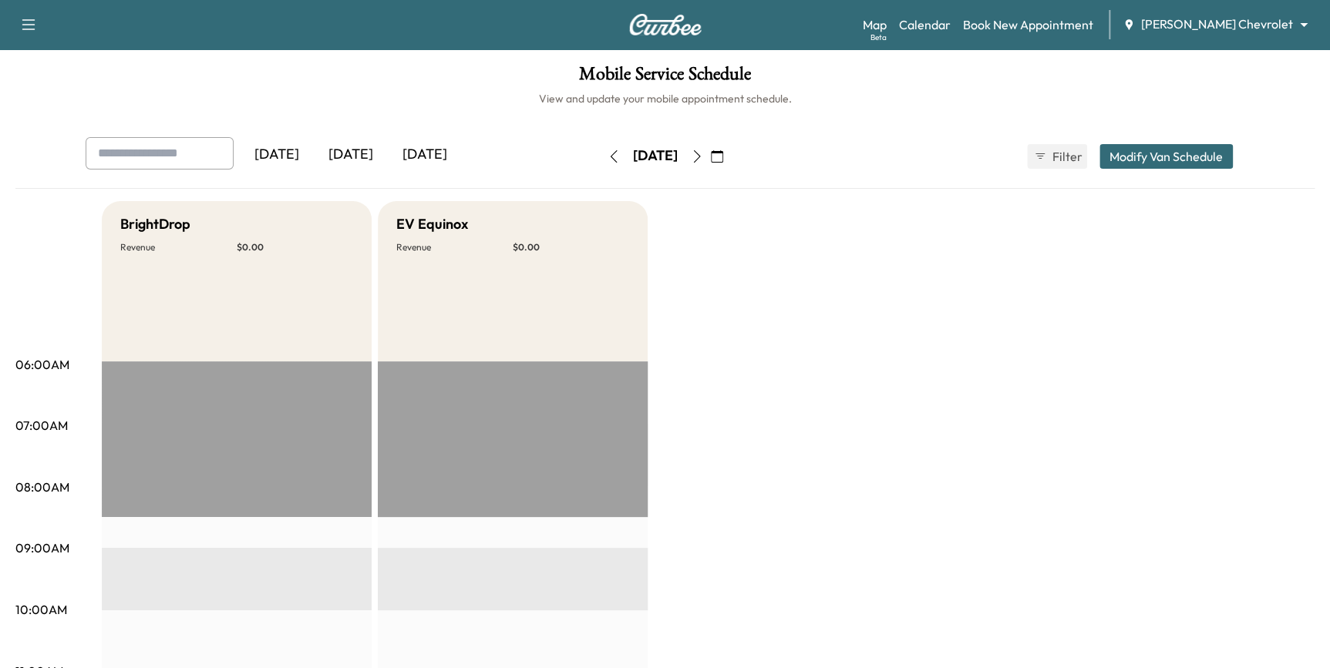
click at [184, 154] on input "text" at bounding box center [160, 153] width 148 height 32
type input "*******"
click at [723, 158] on icon "button" at bounding box center [717, 156] width 12 height 12
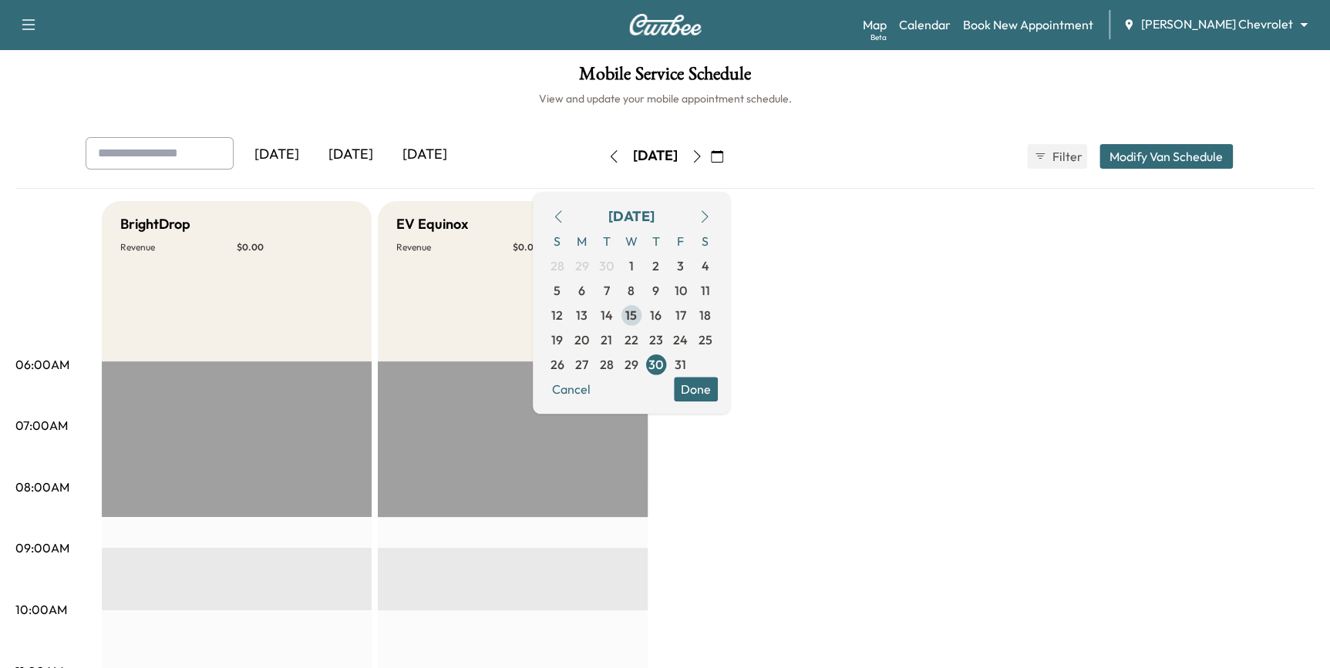
click at [637, 315] on span "15" at bounding box center [631, 315] width 12 height 18
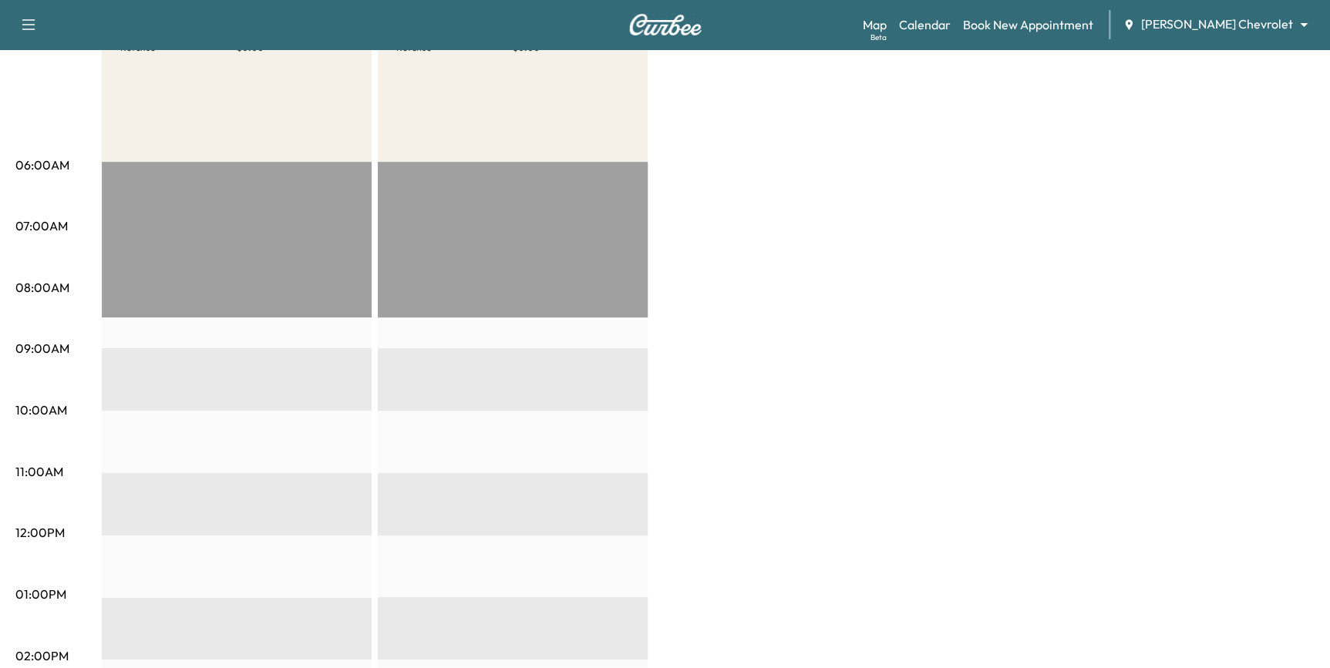
scroll to position [69, 0]
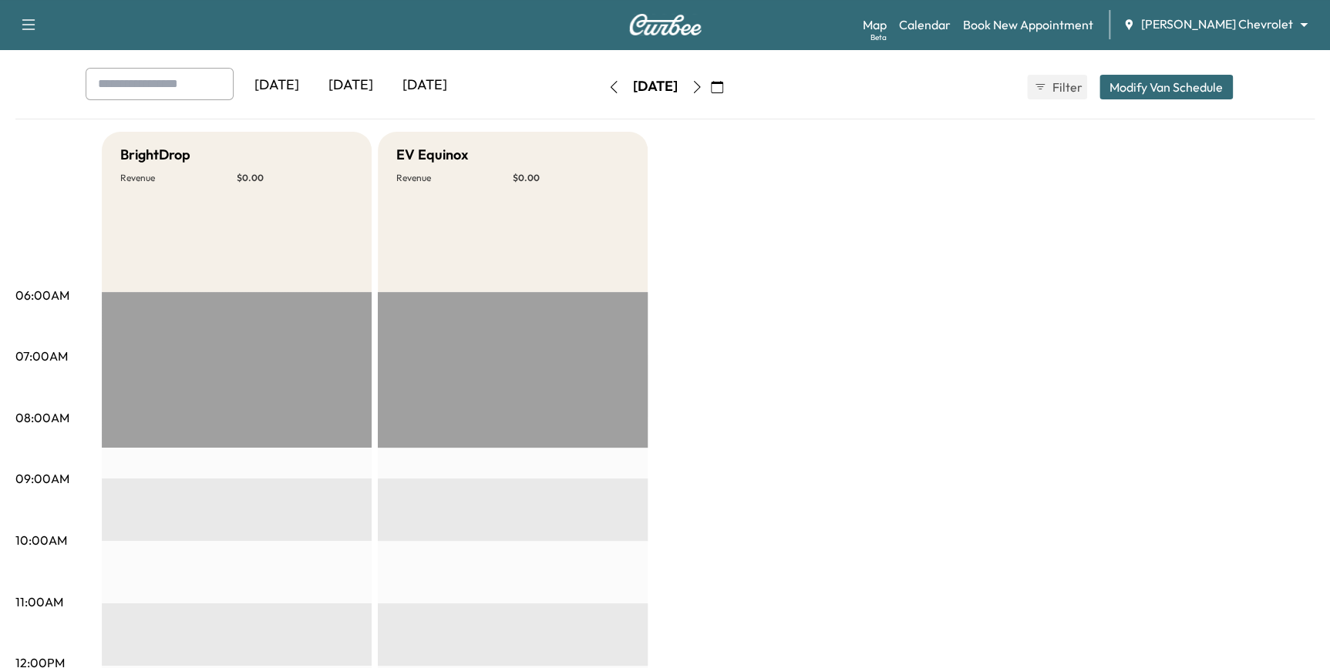
click at [710, 92] on button "button" at bounding box center [697, 87] width 26 height 25
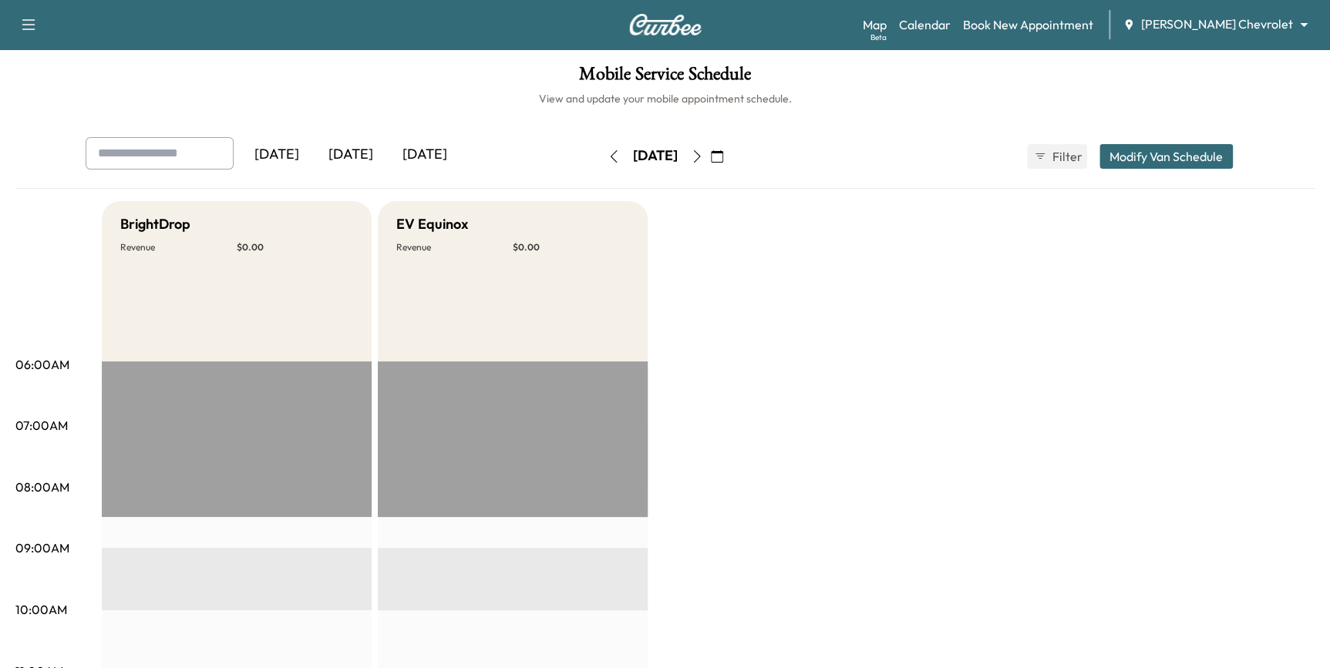
click at [710, 160] on button "button" at bounding box center [697, 156] width 26 height 25
click at [703, 154] on icon "button" at bounding box center [697, 156] width 12 height 12
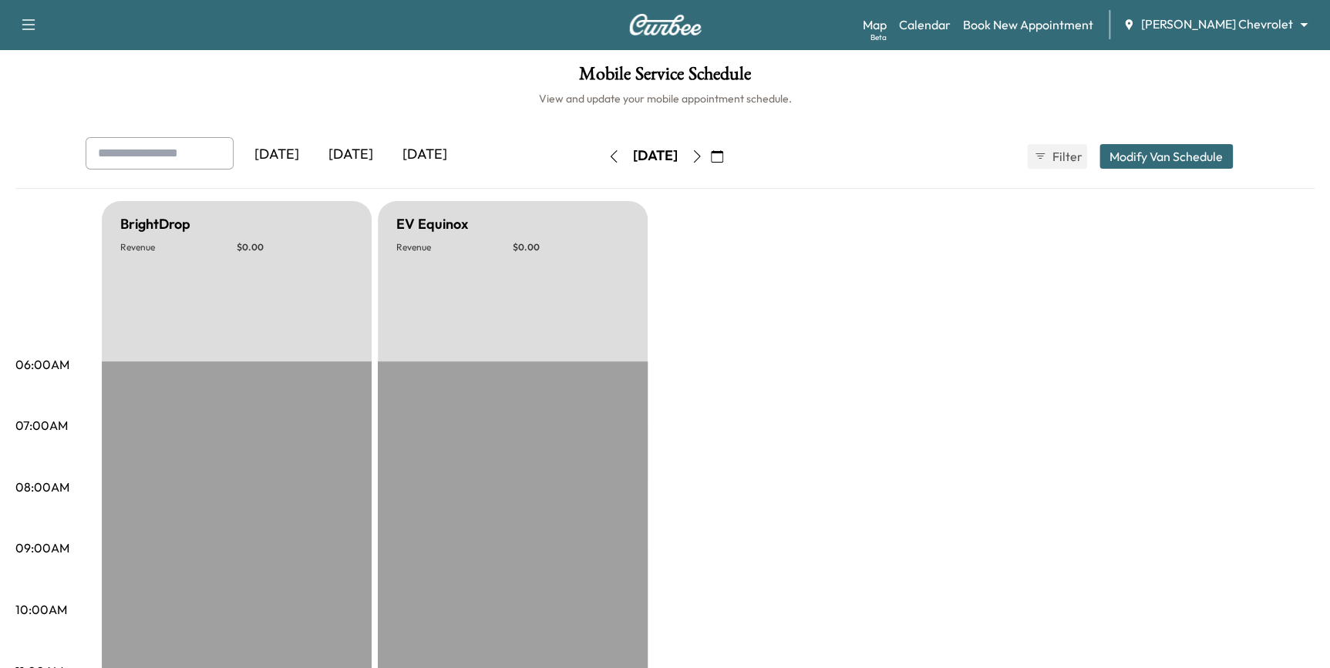
click at [710, 167] on button "button" at bounding box center [697, 156] width 26 height 25
click at [710, 159] on button "button" at bounding box center [697, 156] width 26 height 25
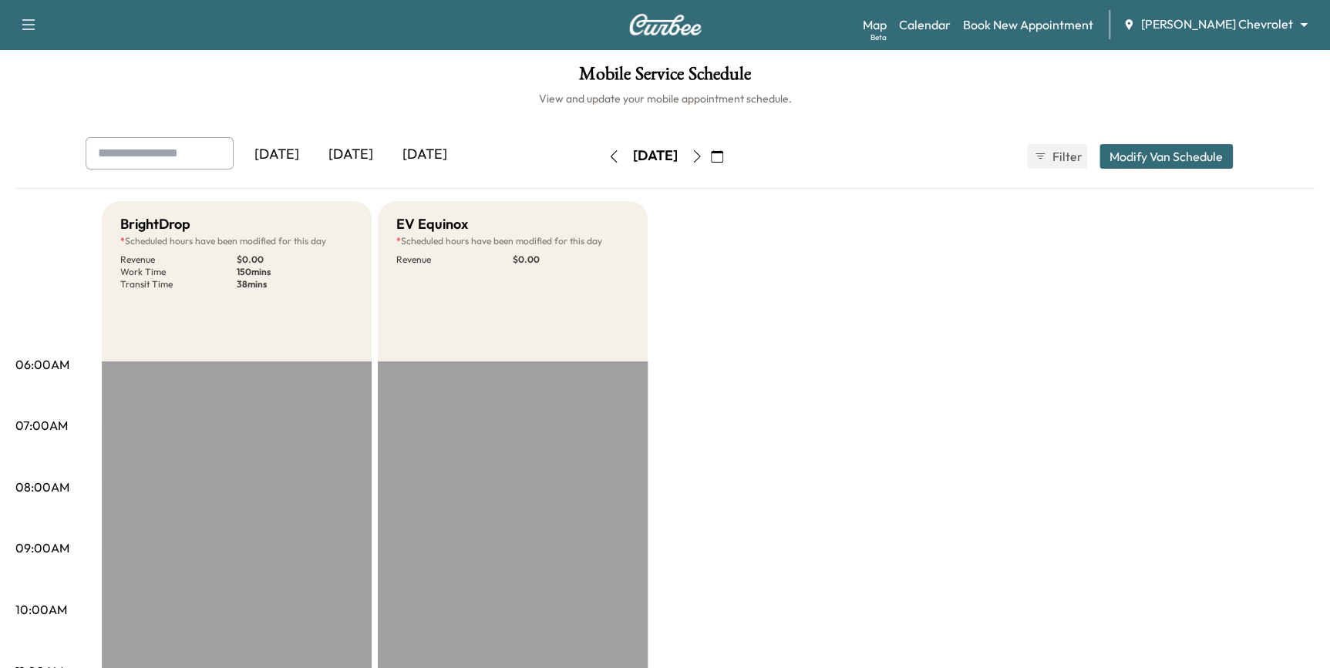
click at [703, 160] on icon "button" at bounding box center [697, 156] width 12 height 12
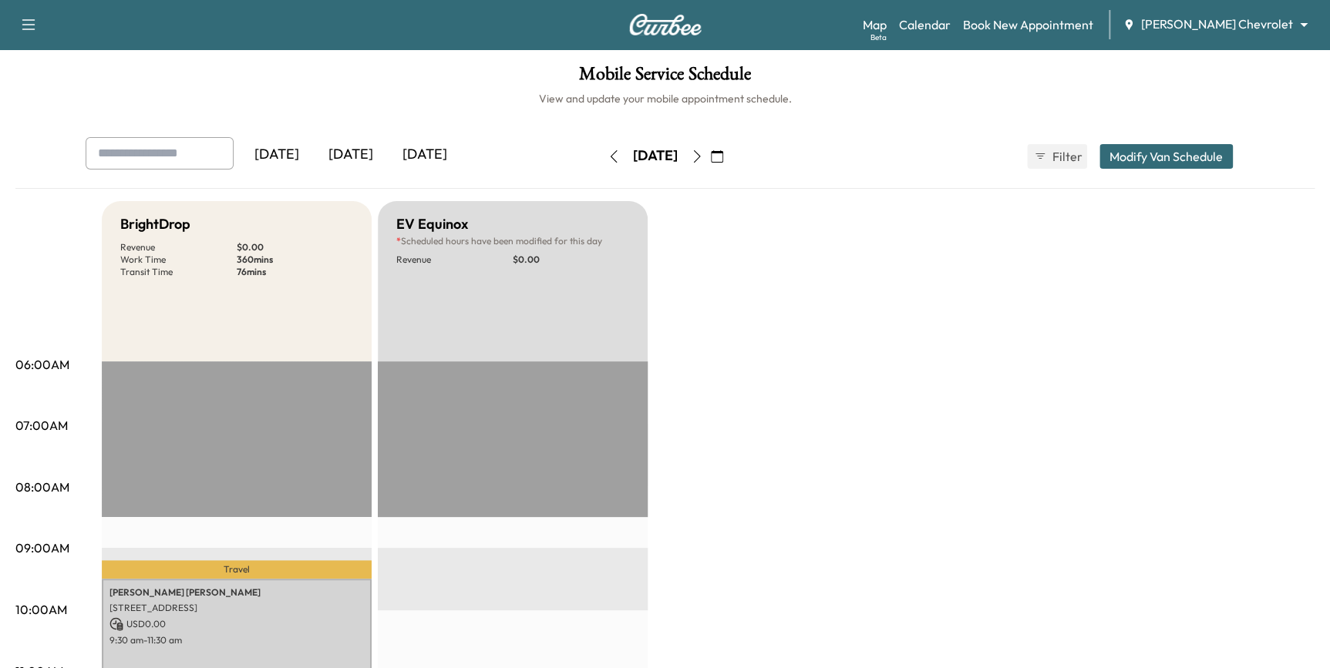
click at [710, 154] on button "button" at bounding box center [697, 156] width 26 height 25
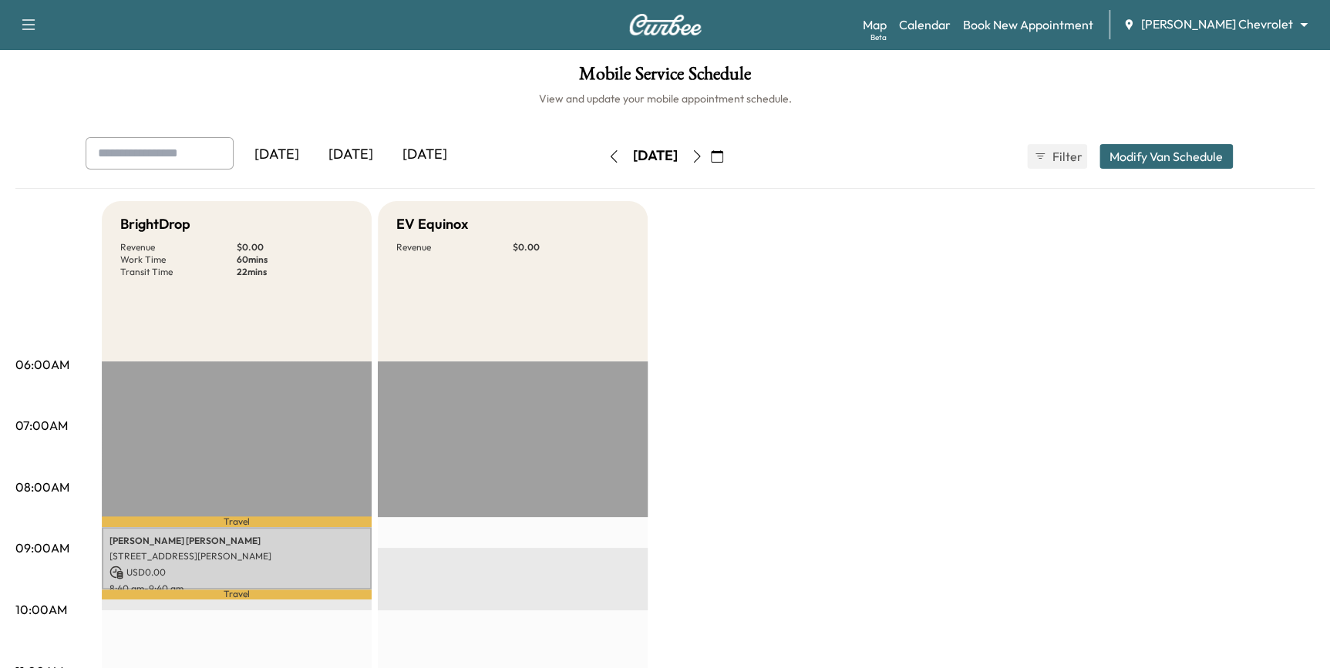
click at [703, 153] on icon "button" at bounding box center [697, 156] width 12 height 12
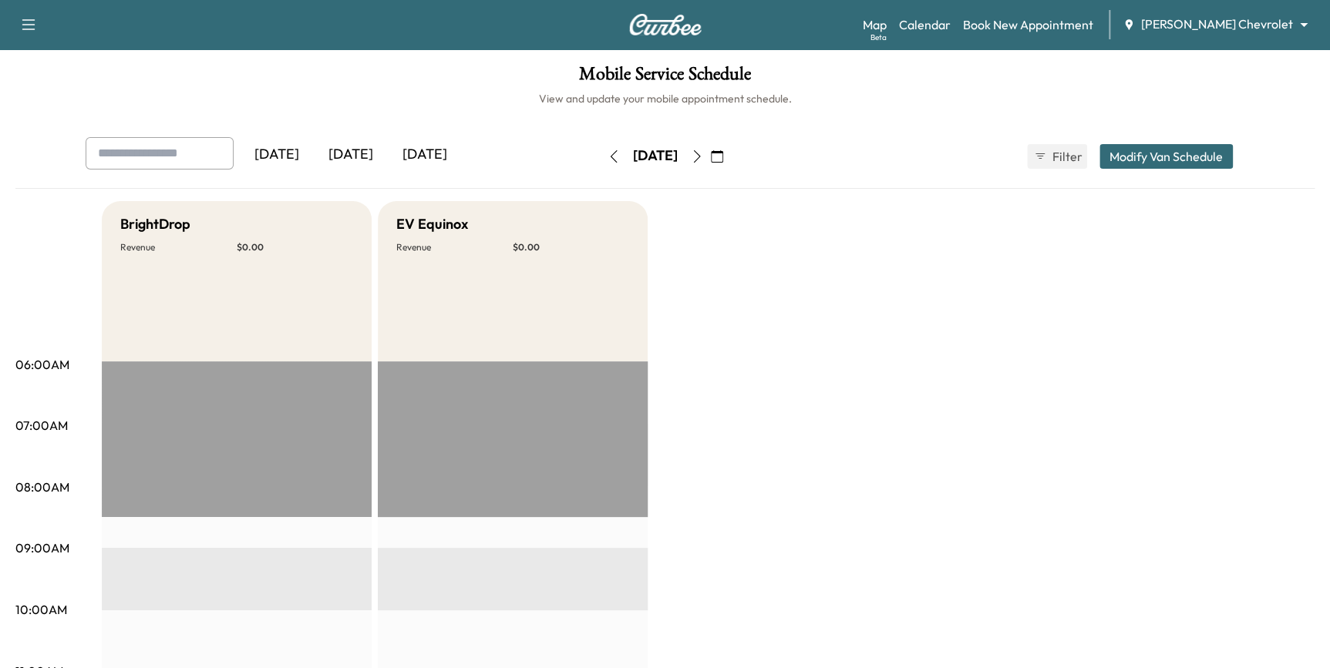
click at [703, 153] on icon "button" at bounding box center [697, 156] width 12 height 12
click at [703, 156] on icon "button" at bounding box center [697, 156] width 12 height 12
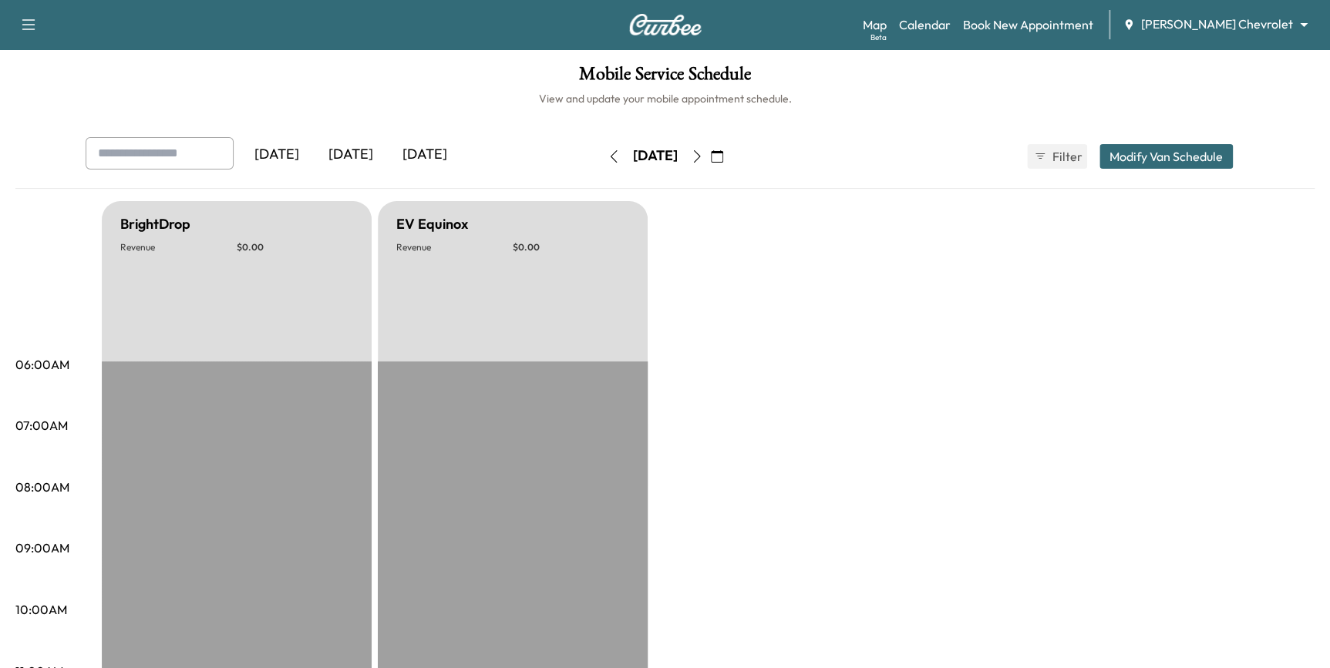
click at [703, 154] on icon "button" at bounding box center [697, 156] width 12 height 12
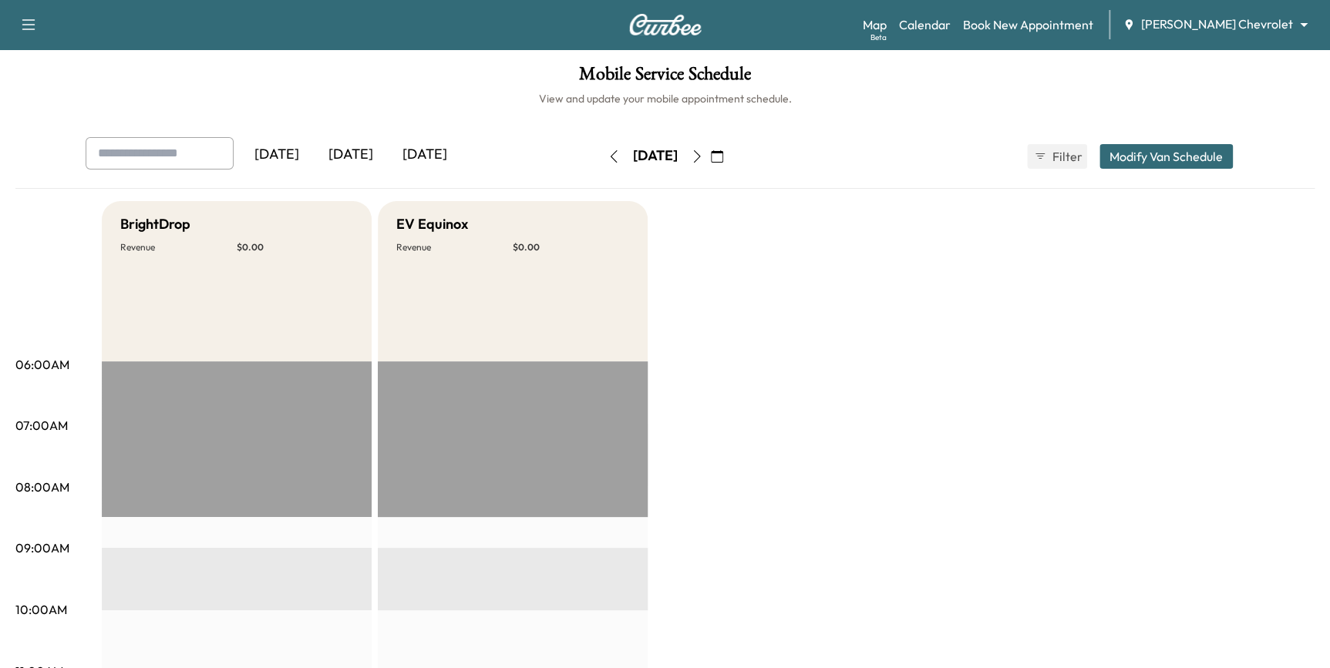
click at [703, 152] on icon "button" at bounding box center [697, 156] width 12 height 12
click at [710, 149] on button "button" at bounding box center [697, 156] width 26 height 25
click at [703, 153] on icon "button" at bounding box center [697, 156] width 12 height 12
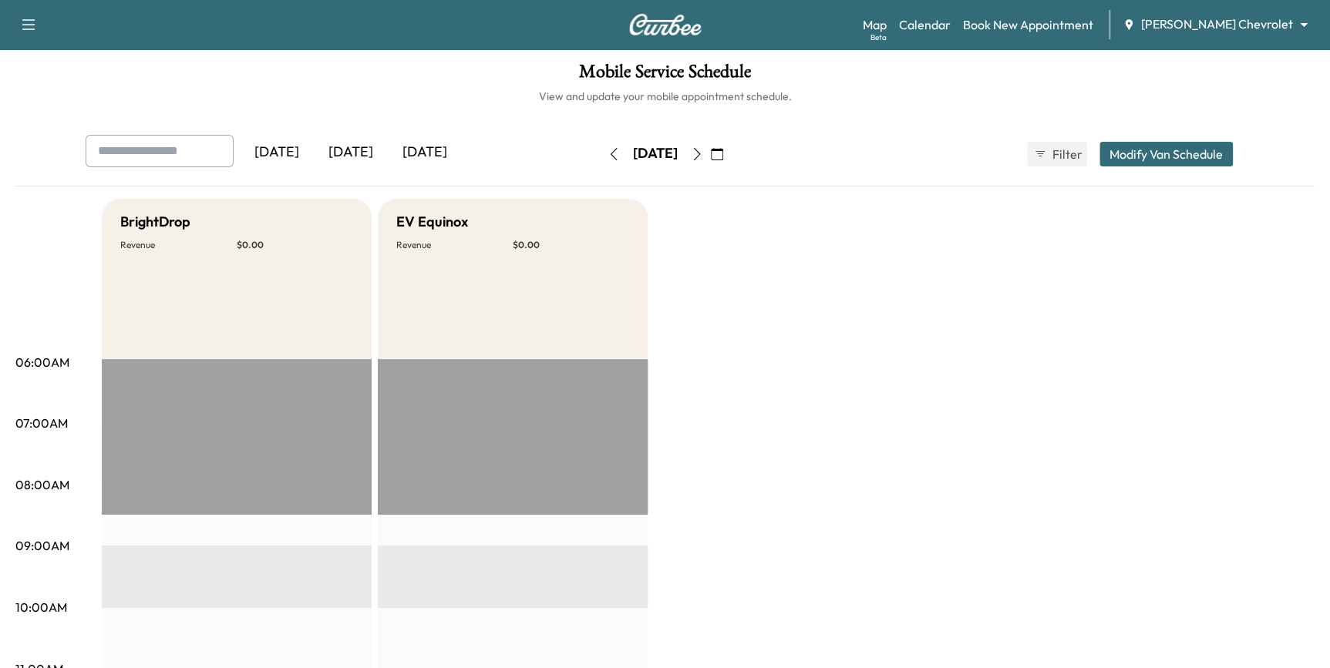
click at [703, 152] on icon "button" at bounding box center [697, 154] width 12 height 12
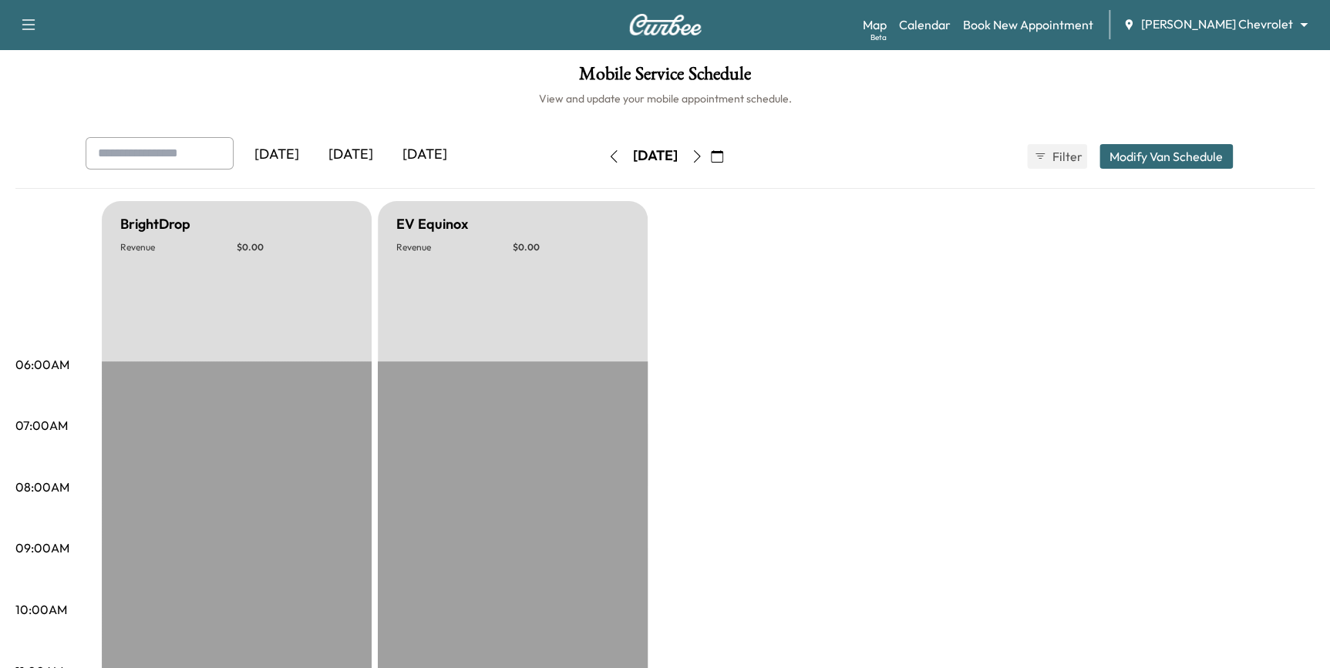
click at [700, 155] on icon "button" at bounding box center [696, 156] width 7 height 12
click at [703, 155] on icon "button" at bounding box center [697, 156] width 12 height 12
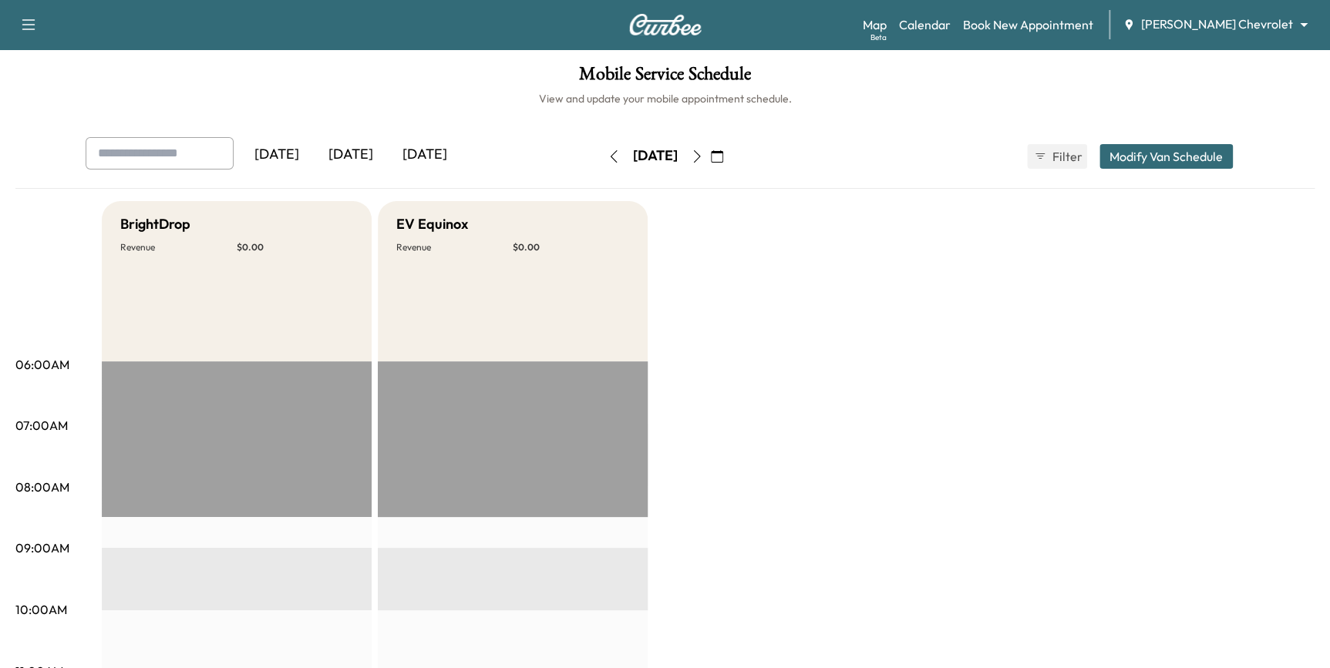
click at [710, 167] on button "button" at bounding box center [697, 156] width 26 height 25
click at [710, 162] on button "button" at bounding box center [697, 156] width 26 height 25
click at [703, 160] on icon "button" at bounding box center [697, 156] width 12 height 12
click at [703, 157] on icon "button" at bounding box center [697, 156] width 12 height 12
click at [730, 153] on button "button" at bounding box center [717, 156] width 26 height 25
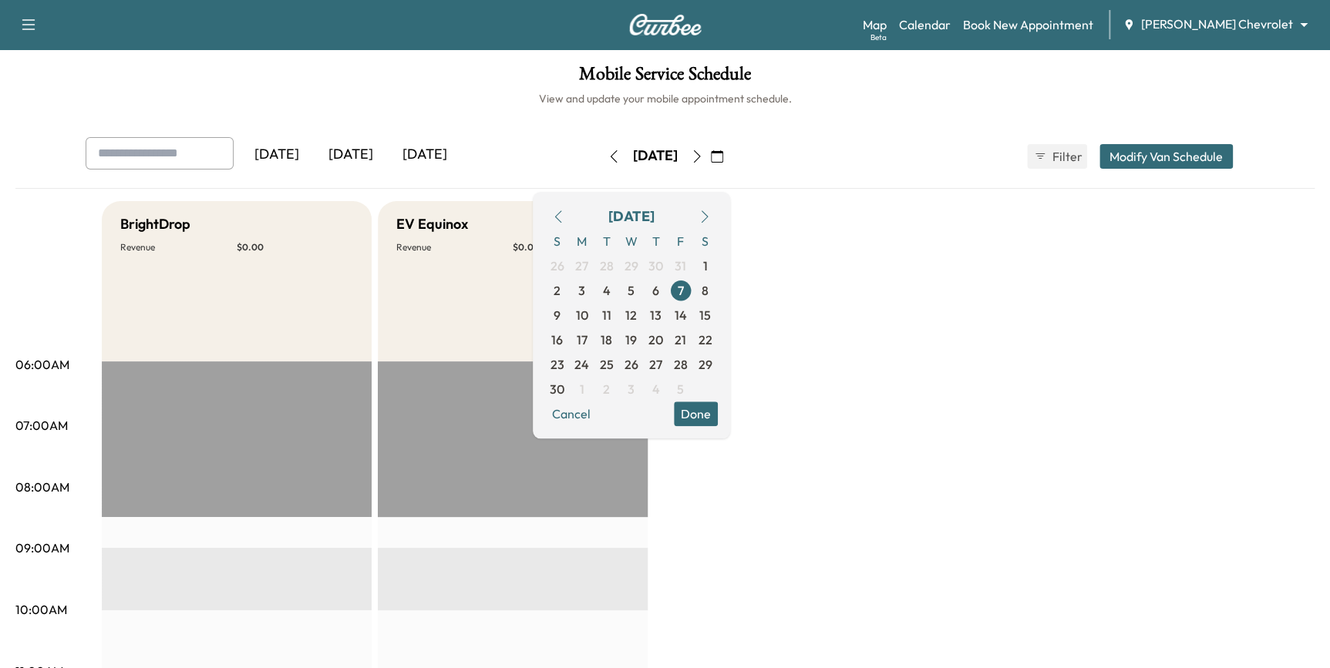
click at [730, 159] on button "button" at bounding box center [717, 156] width 26 height 25
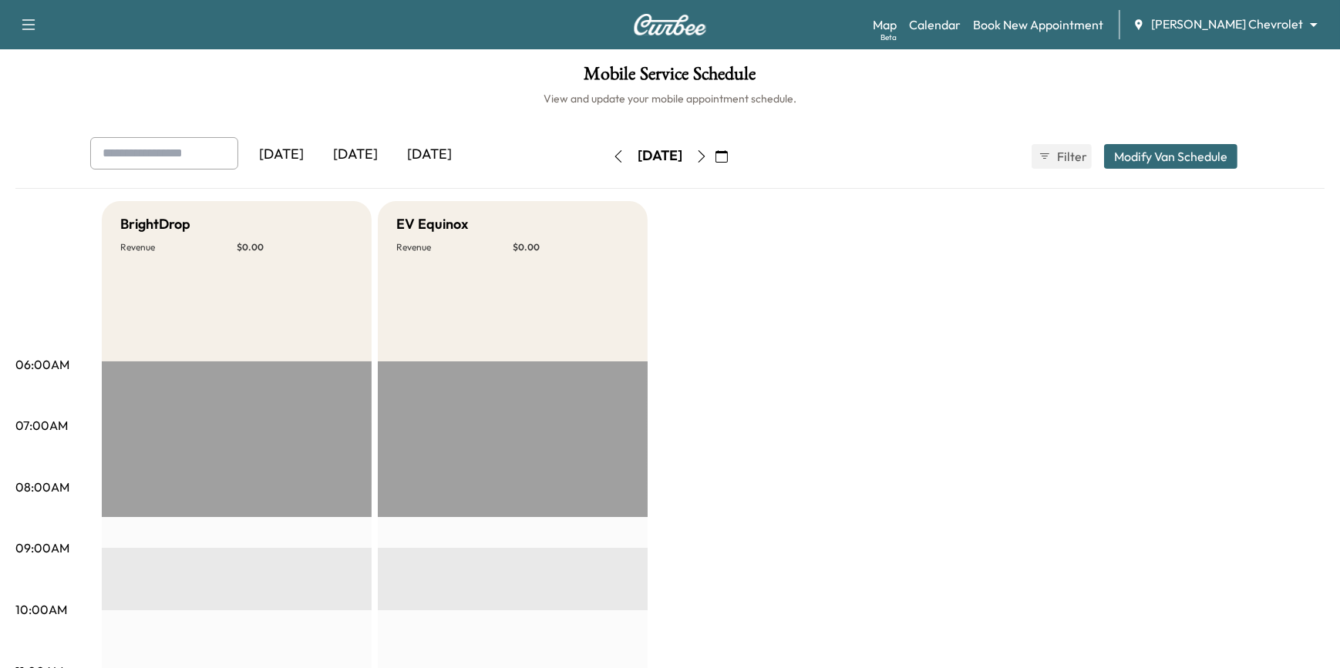
click at [1213, 22] on body "Support Log Out Map Beta Calendar Book New Appointment [PERSON_NAME] Chevrolet …" at bounding box center [670, 334] width 1340 height 668
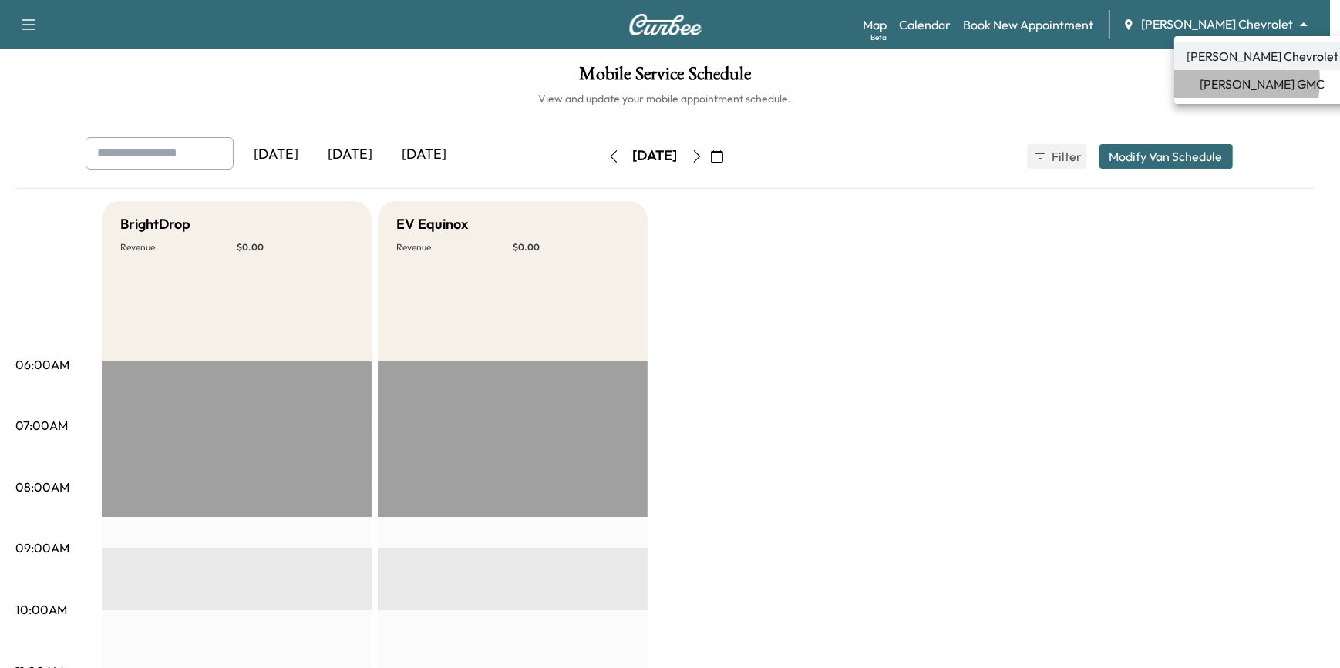
click at [1206, 80] on li "[PERSON_NAME] GMC" at bounding box center [1262, 84] width 177 height 28
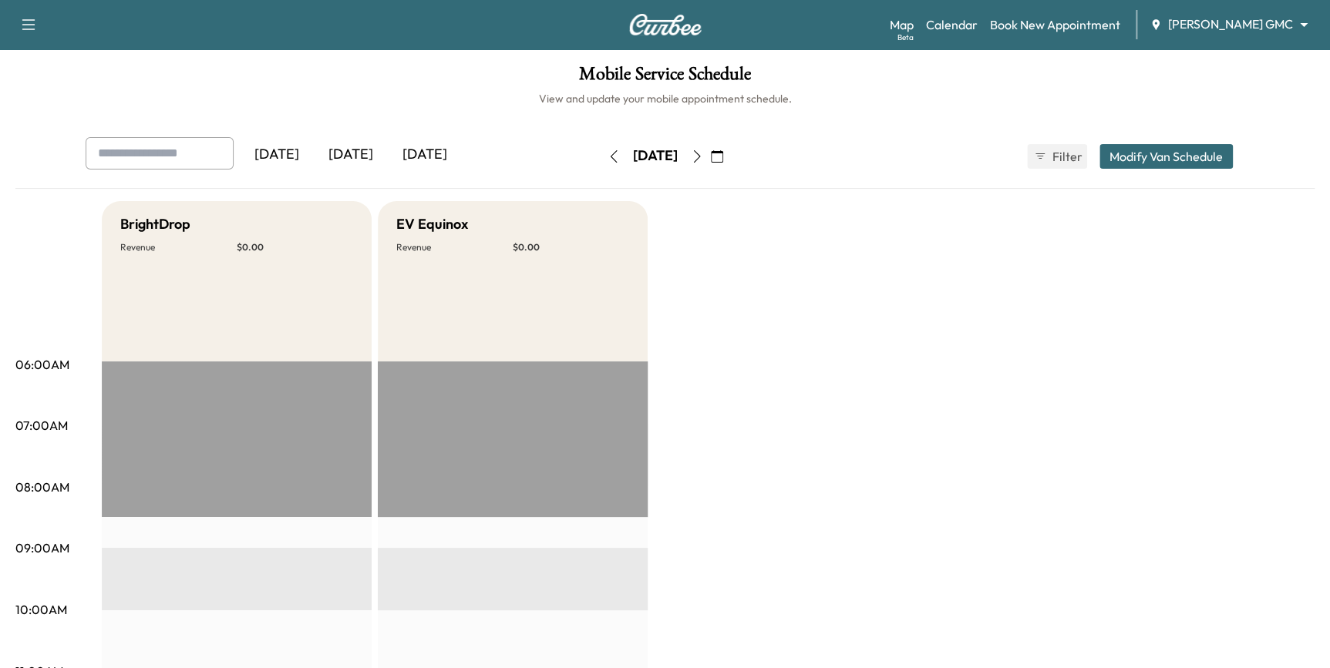
click at [723, 159] on icon "button" at bounding box center [717, 156] width 12 height 12
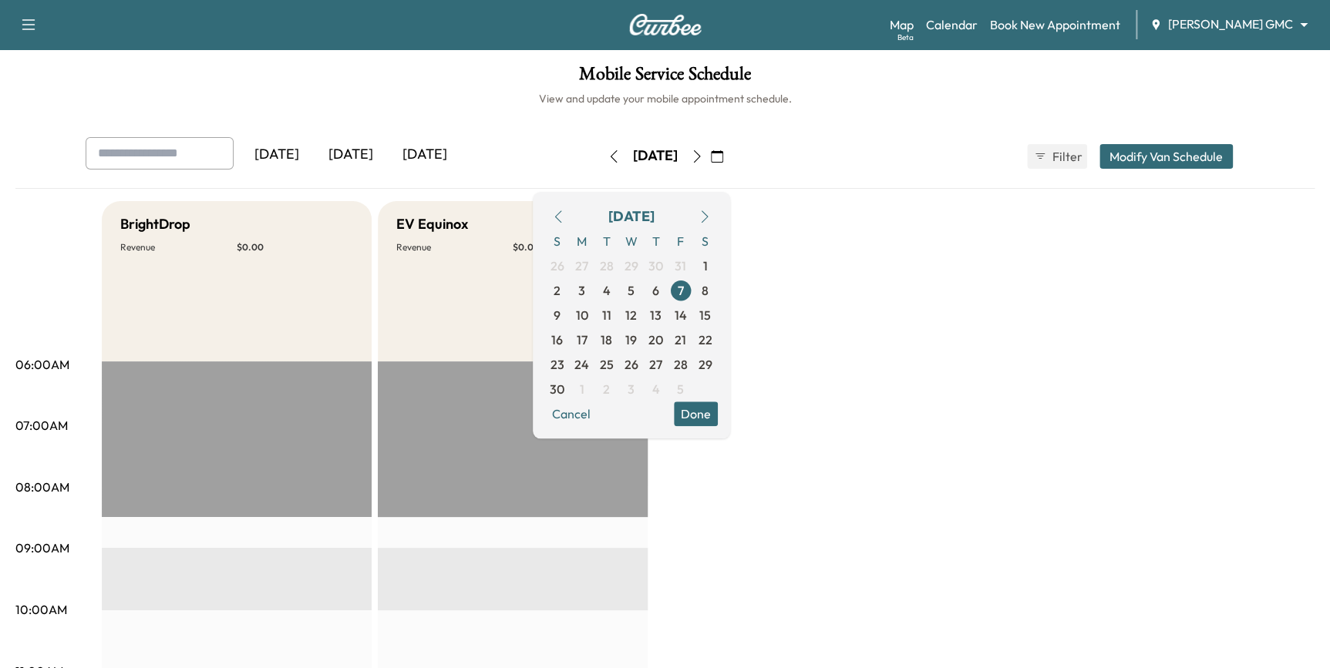
click at [564, 219] on icon "button" at bounding box center [558, 216] width 12 height 12
click at [637, 311] on span "15" at bounding box center [631, 315] width 12 height 18
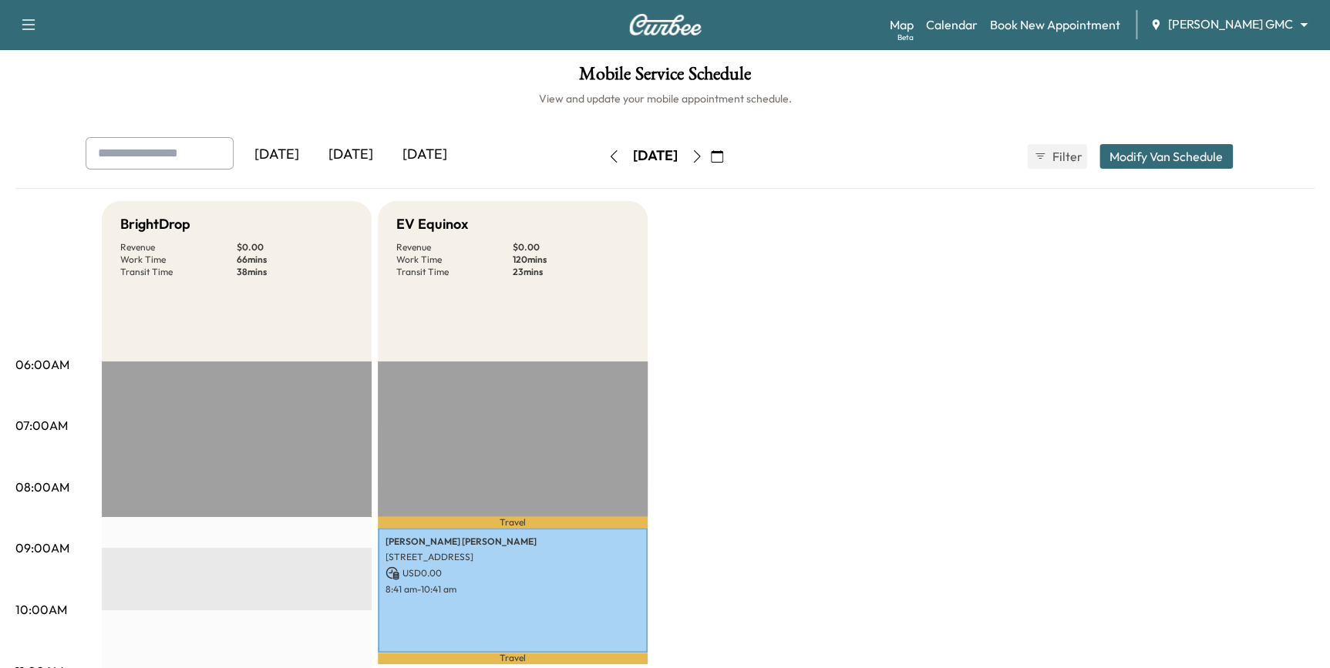
click at [703, 162] on icon "button" at bounding box center [697, 156] width 12 height 12
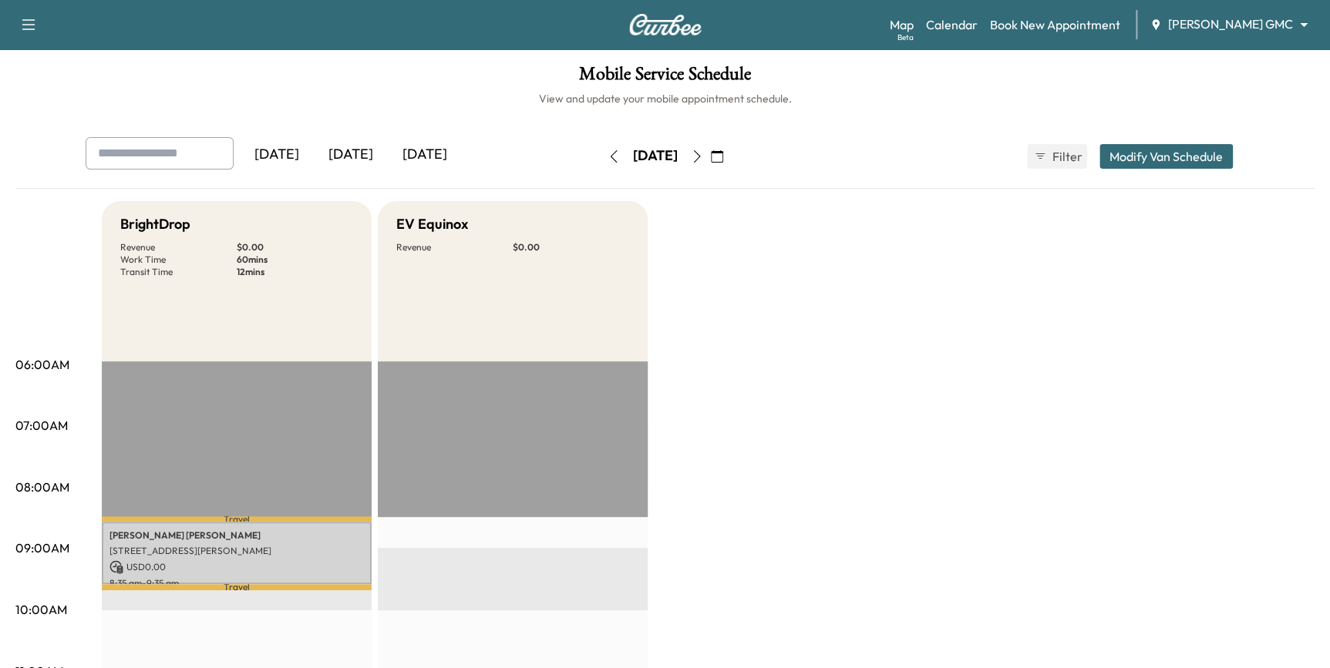
click at [703, 154] on icon "button" at bounding box center [697, 156] width 12 height 12
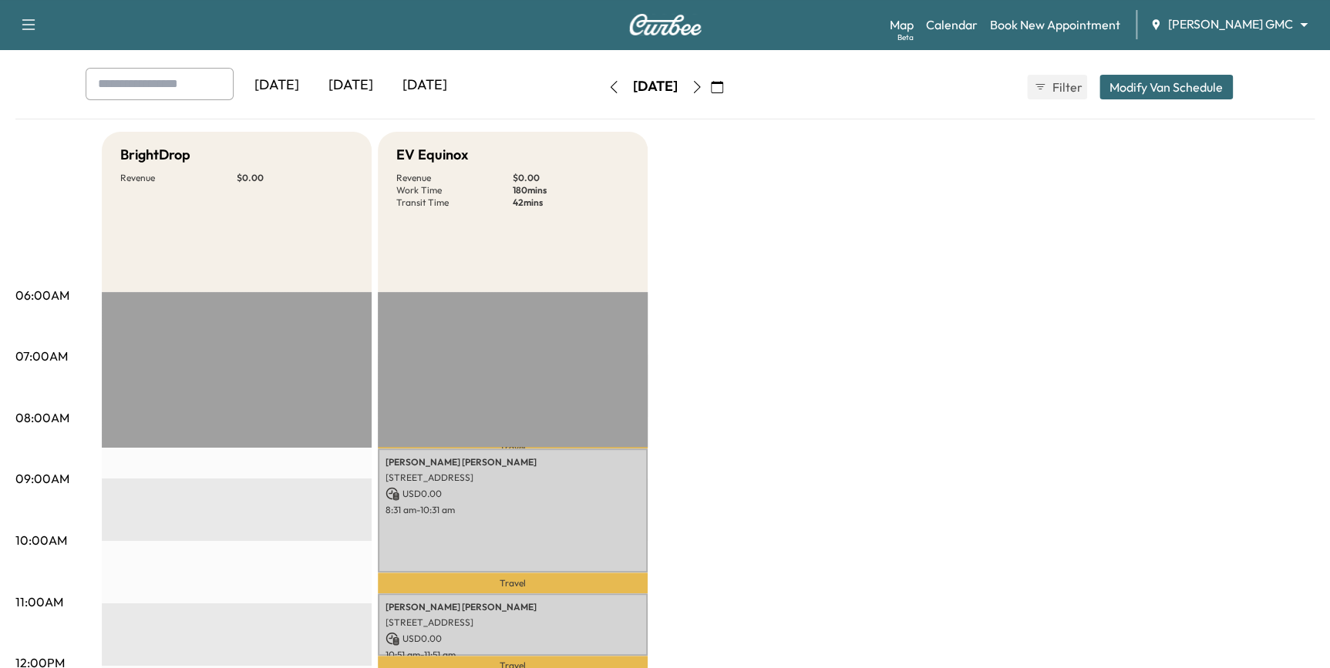
click at [703, 88] on icon "button" at bounding box center [697, 87] width 12 height 12
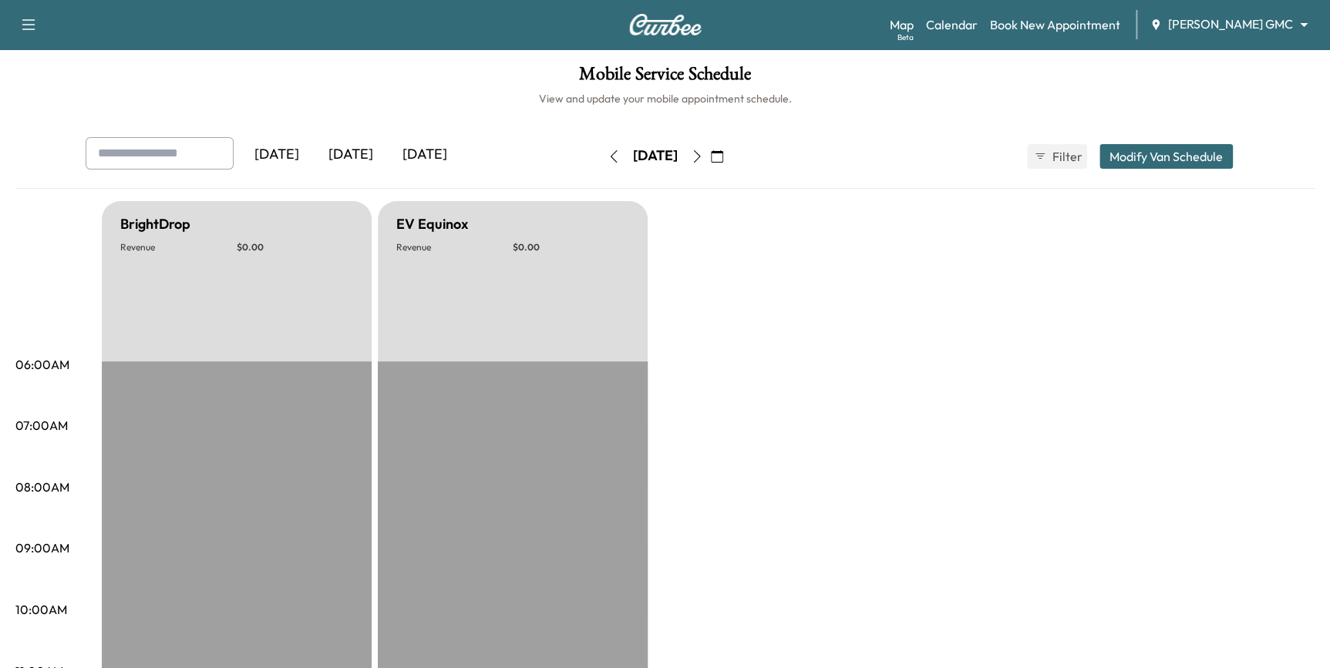
click at [703, 158] on icon "button" at bounding box center [697, 156] width 12 height 12
click at [703, 161] on icon "button" at bounding box center [697, 156] width 12 height 12
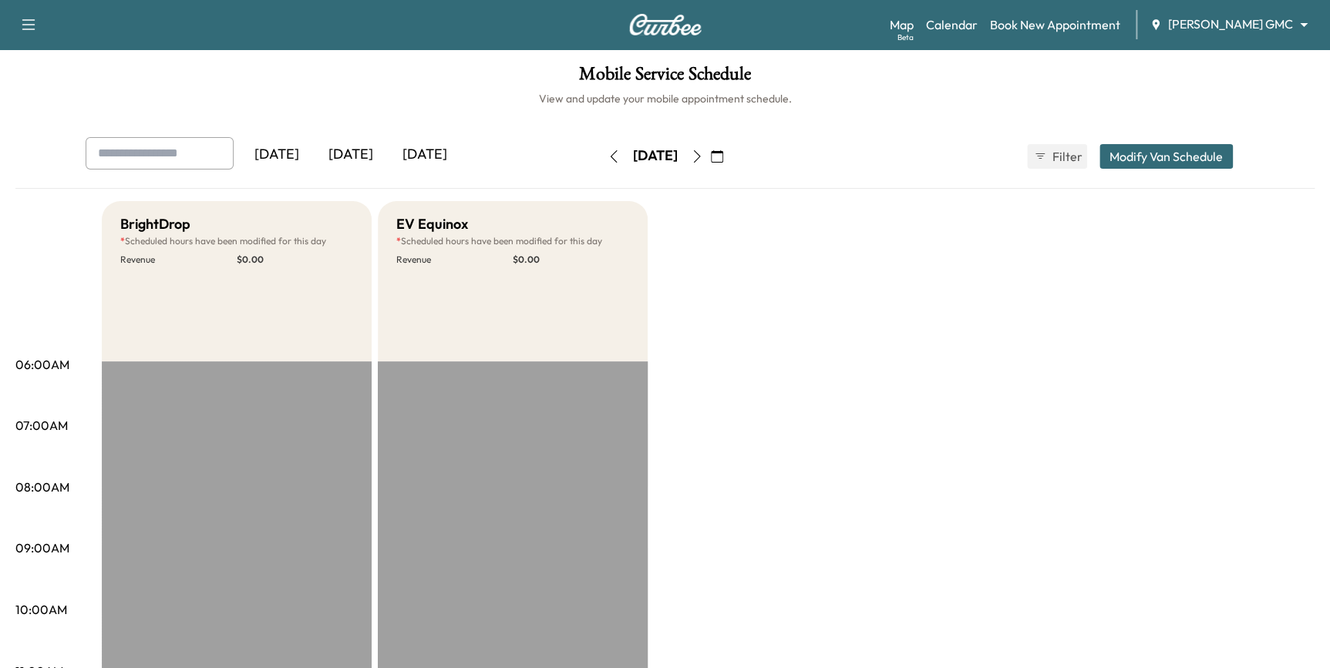
click at [710, 163] on button "button" at bounding box center [697, 156] width 26 height 25
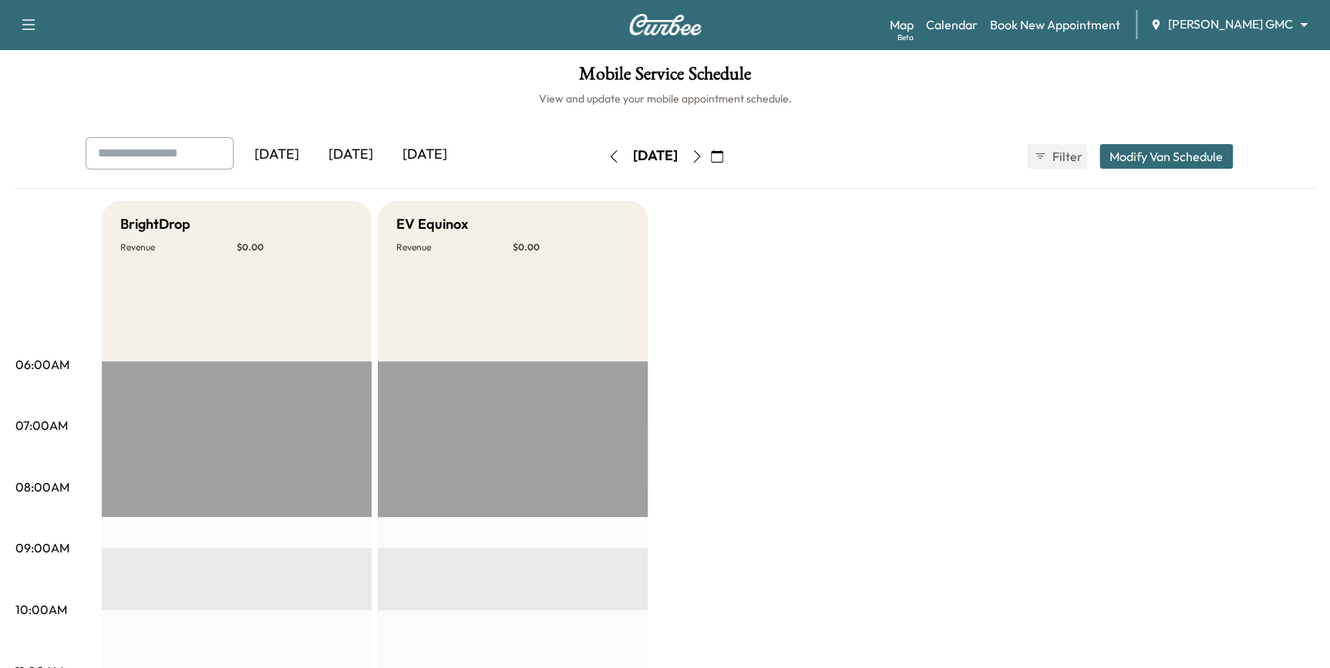
click at [710, 164] on button "button" at bounding box center [697, 156] width 26 height 25
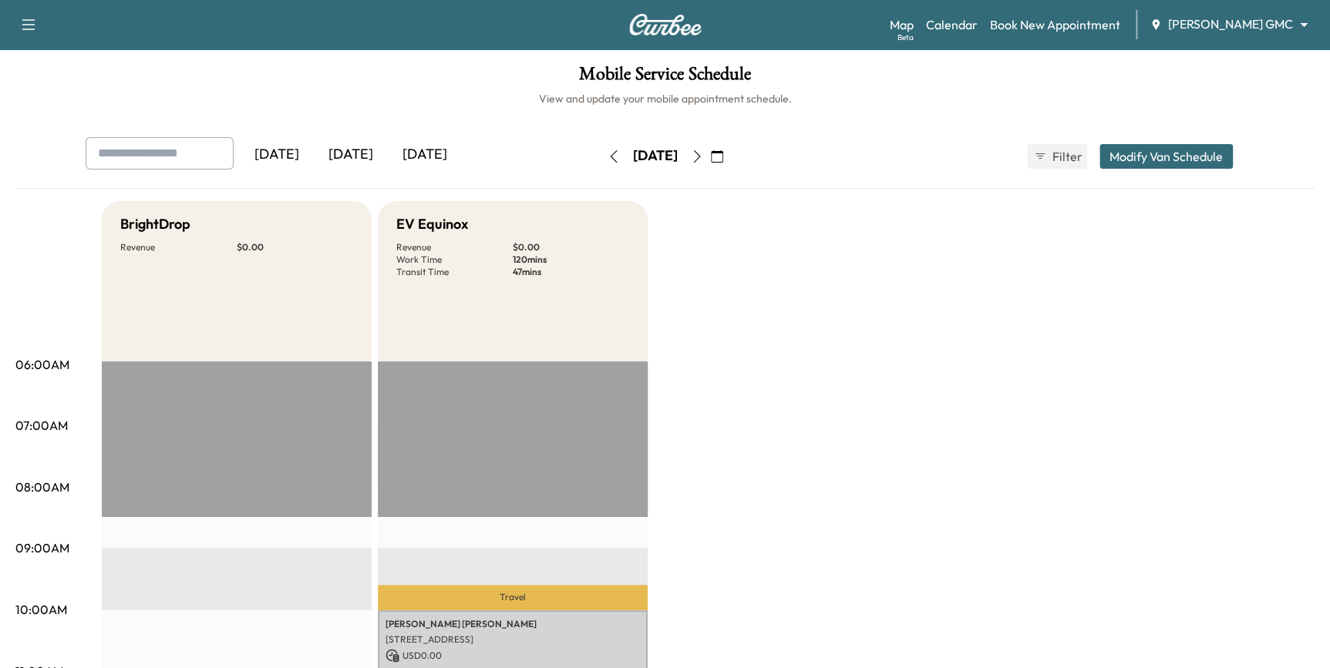
click at [710, 158] on button "button" at bounding box center [697, 156] width 26 height 25
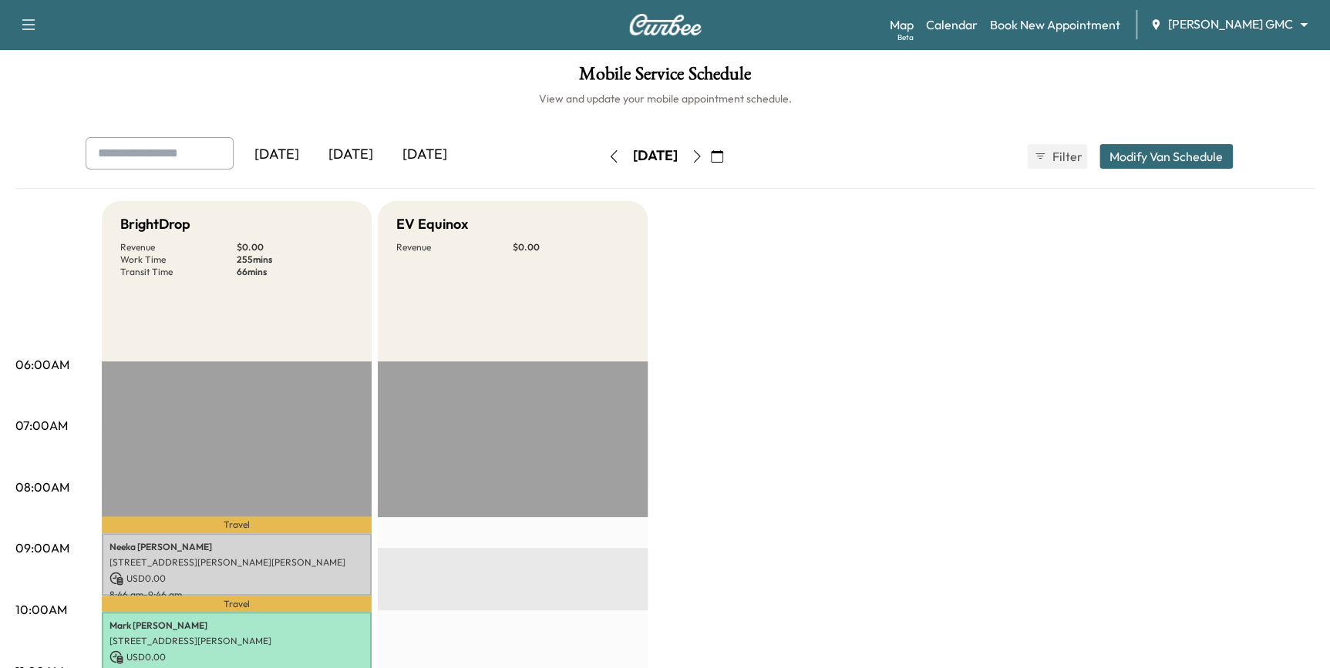
click at [703, 154] on icon "button" at bounding box center [697, 156] width 12 height 12
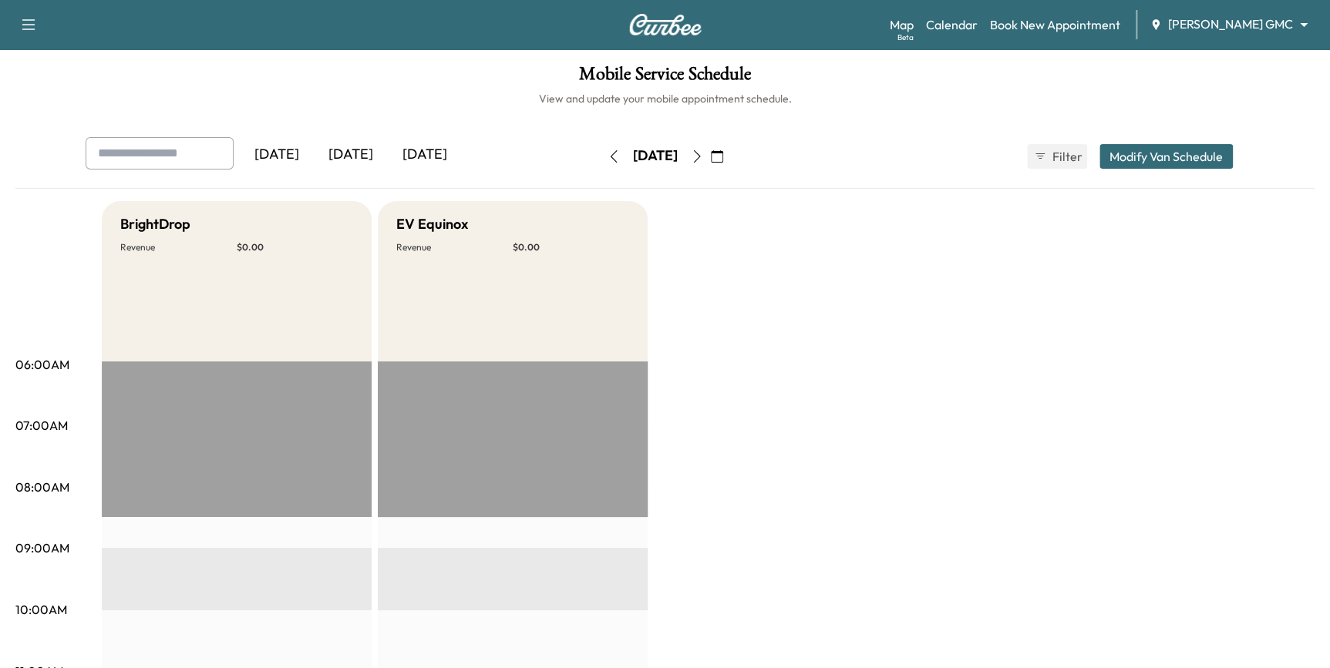
click at [703, 160] on icon "button" at bounding box center [697, 156] width 12 height 12
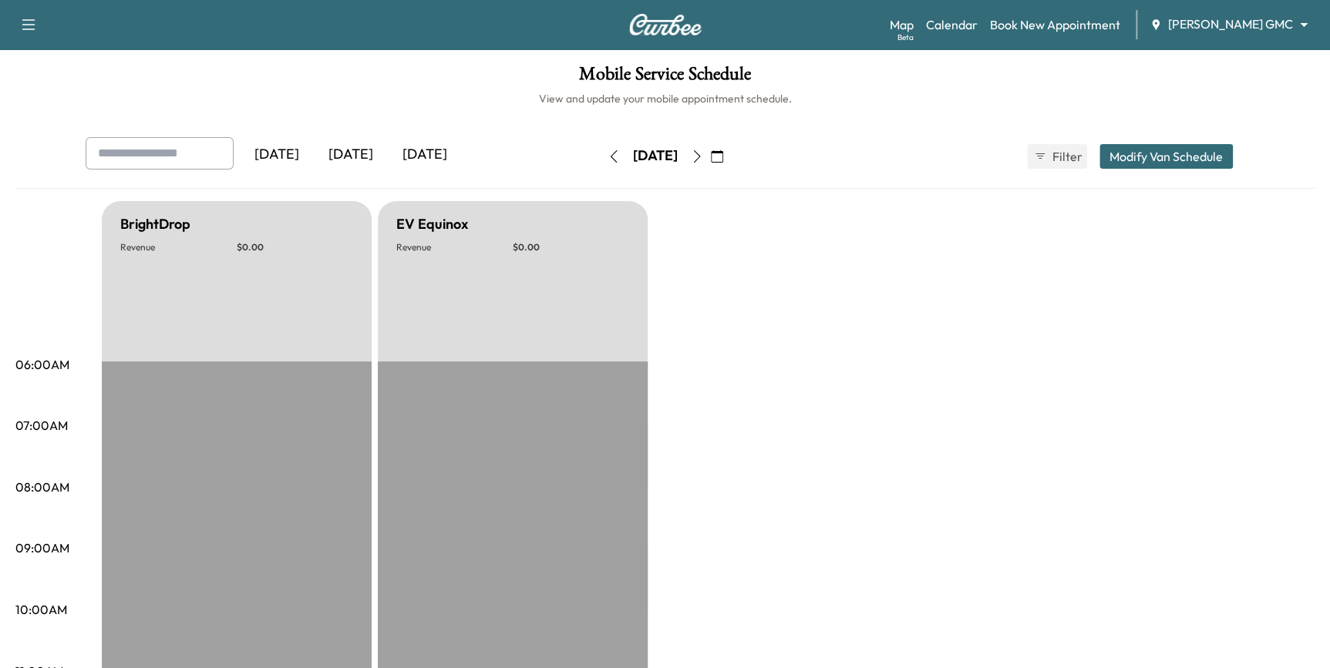
click at [710, 162] on button "button" at bounding box center [697, 156] width 26 height 25
click at [703, 160] on icon "button" at bounding box center [697, 156] width 12 height 12
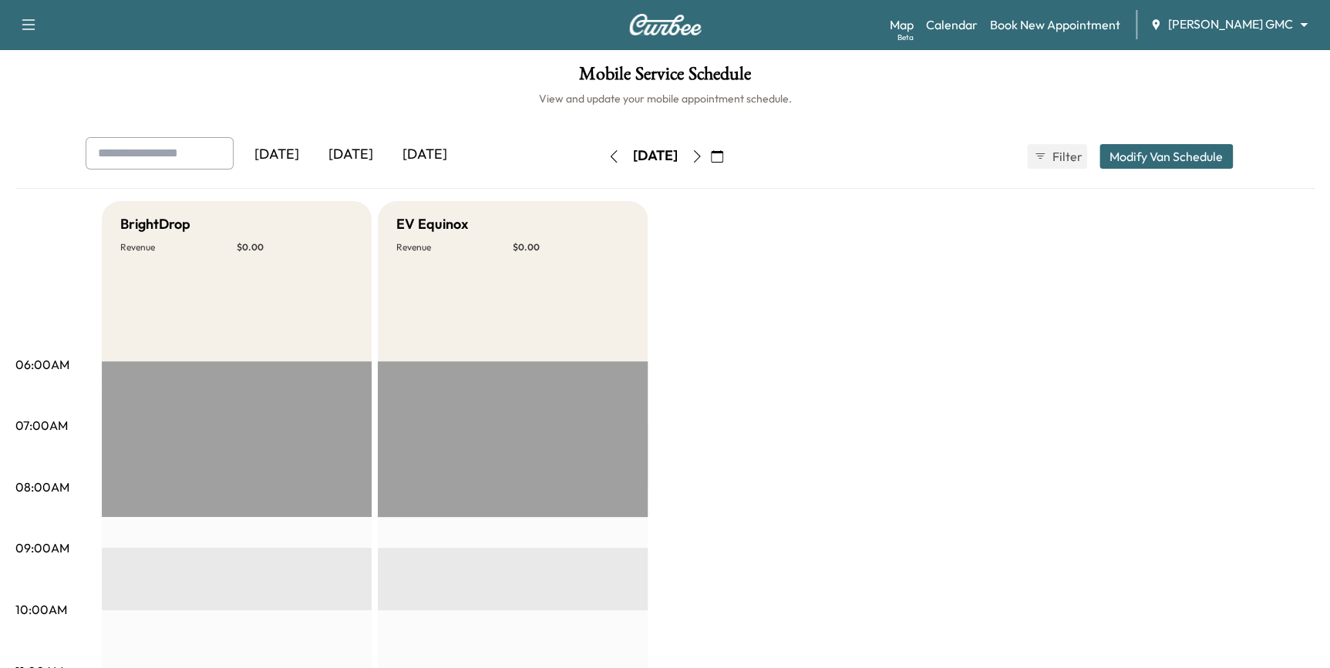
click at [703, 160] on icon "button" at bounding box center [697, 156] width 12 height 12
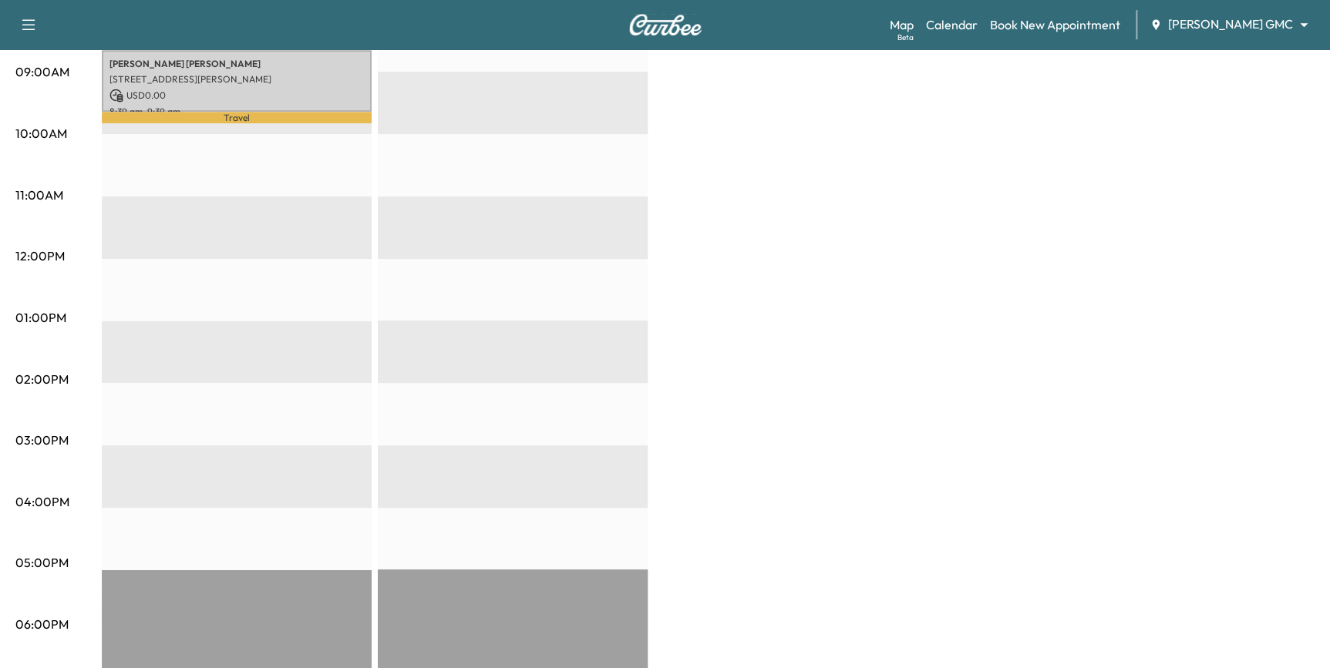
scroll to position [350, 0]
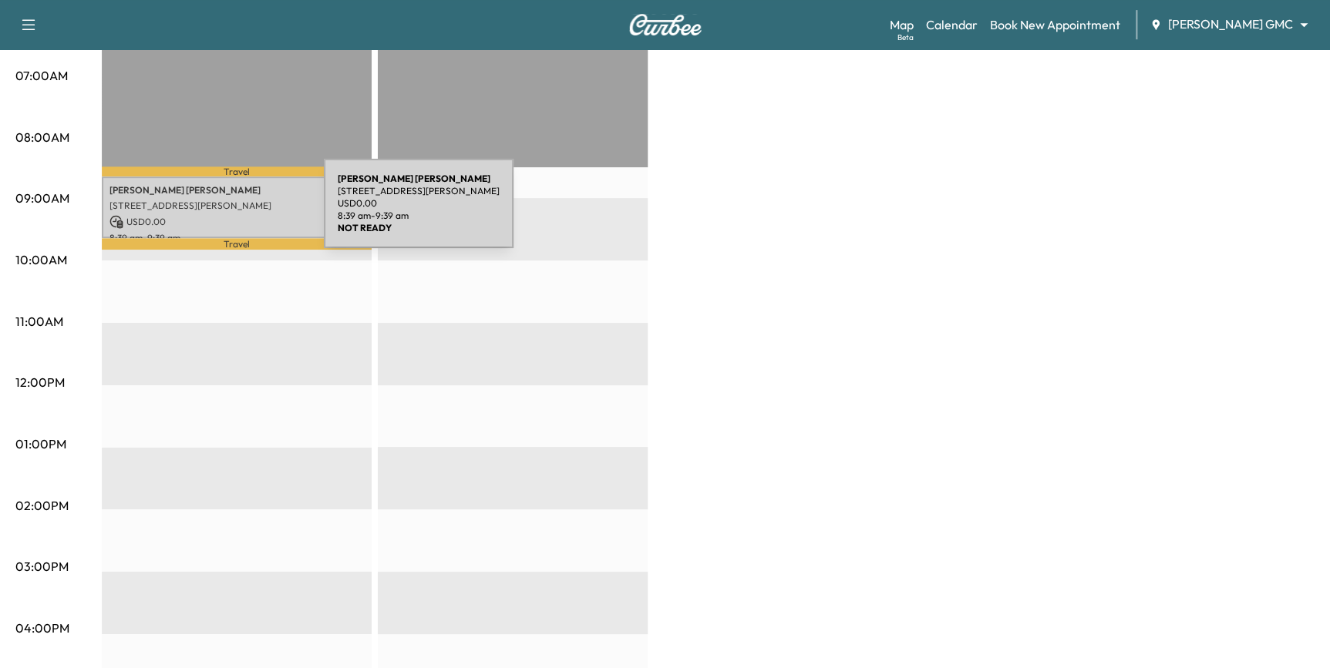
click at [207, 203] on p "[STREET_ADDRESS][PERSON_NAME]" at bounding box center [236, 206] width 254 height 12
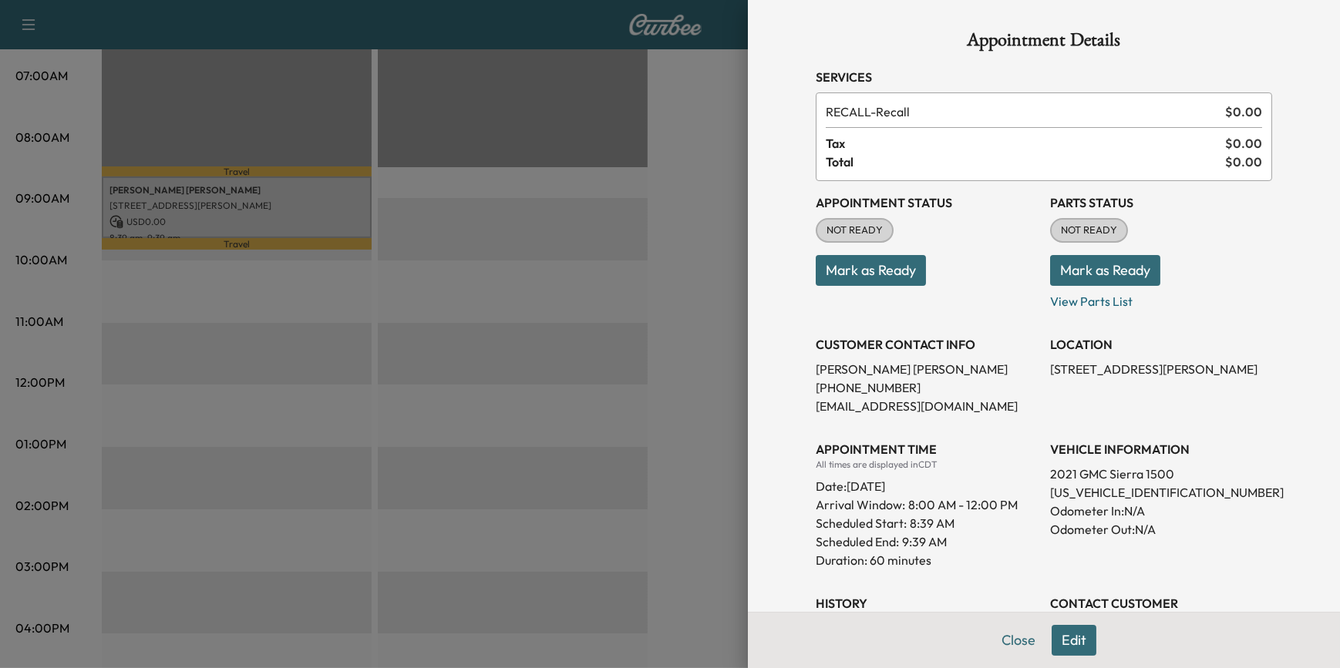
click at [617, 385] on div at bounding box center [670, 334] width 1340 height 668
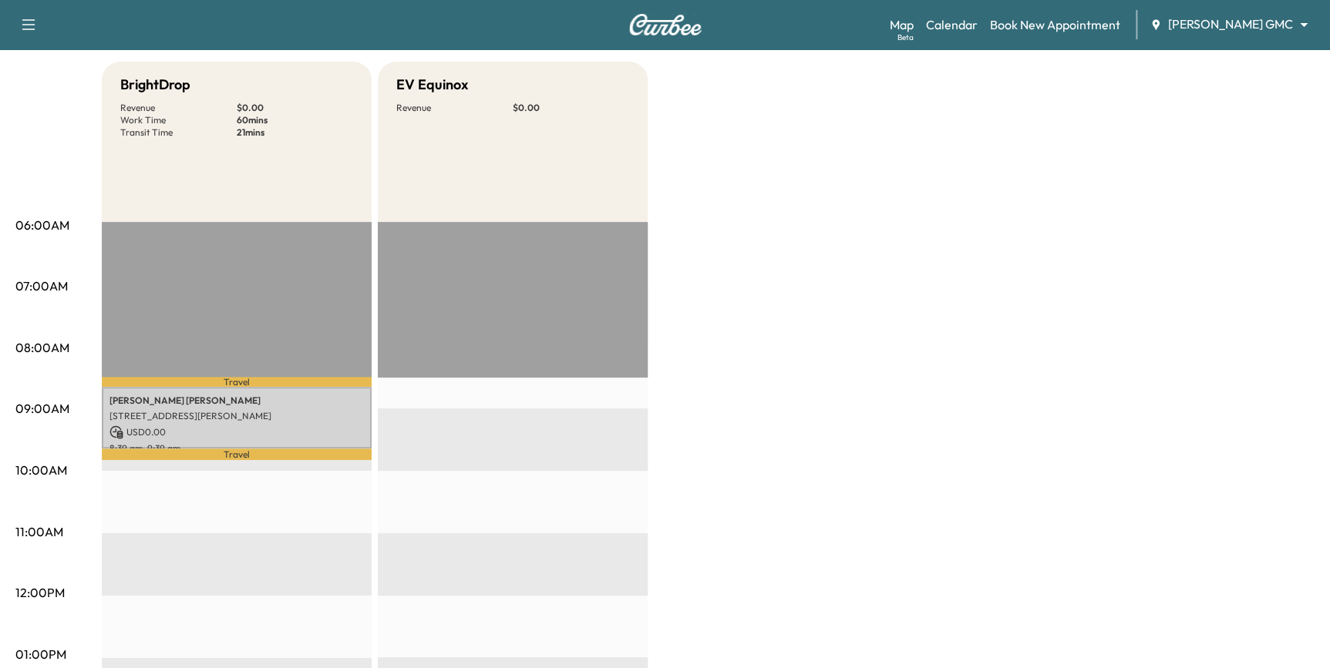
scroll to position [0, 0]
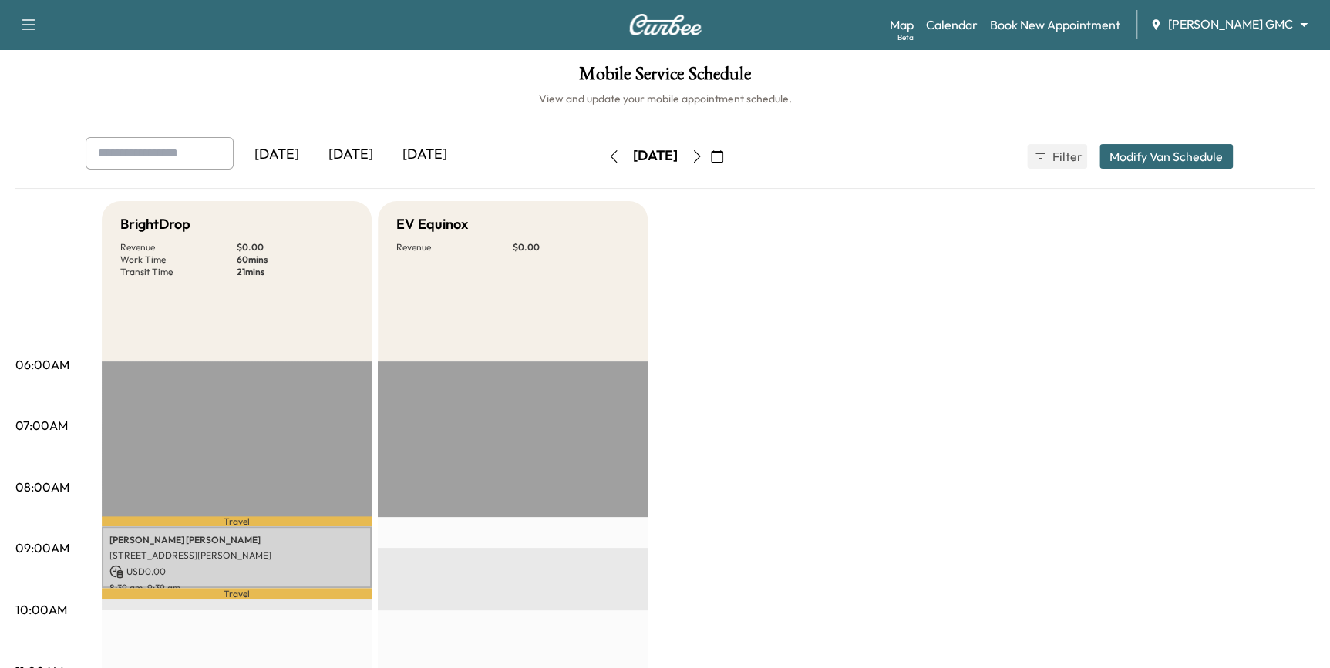
click at [723, 156] on icon "button" at bounding box center [717, 156] width 12 height 12
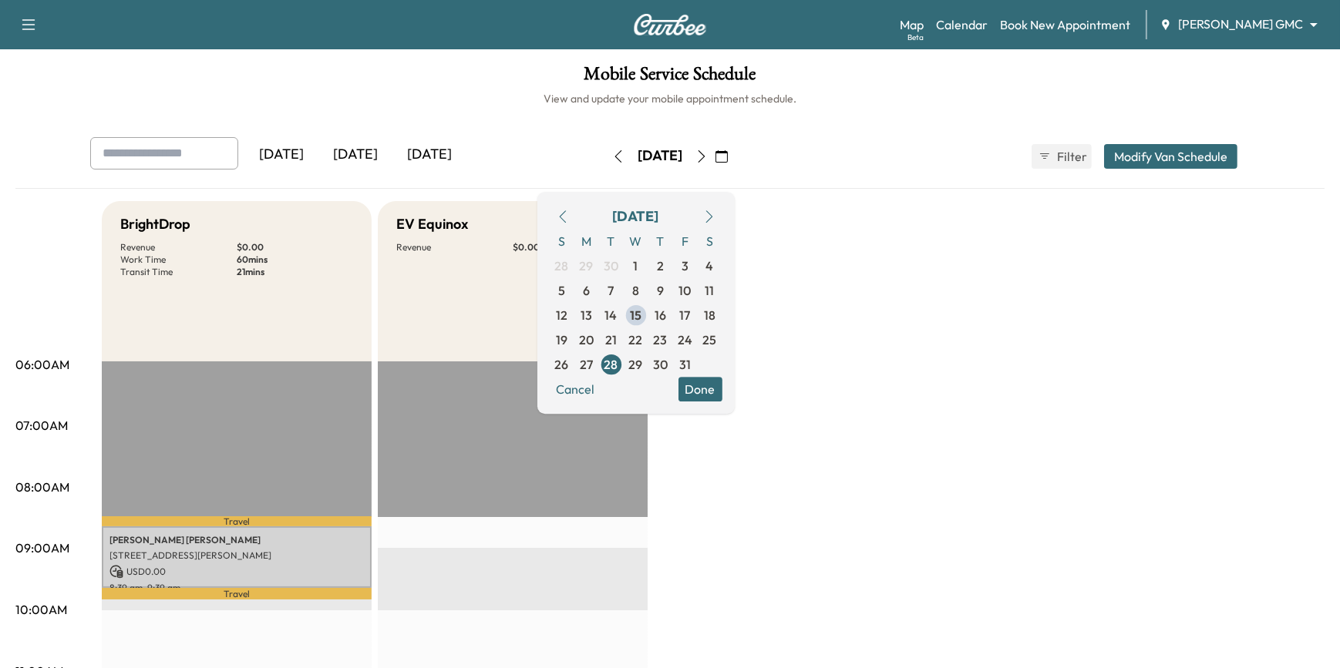
click at [1211, 22] on body "Support Log Out Map Beta Calendar Book New Appointment [PERSON_NAME] GMC ******…" at bounding box center [670, 334] width 1340 height 668
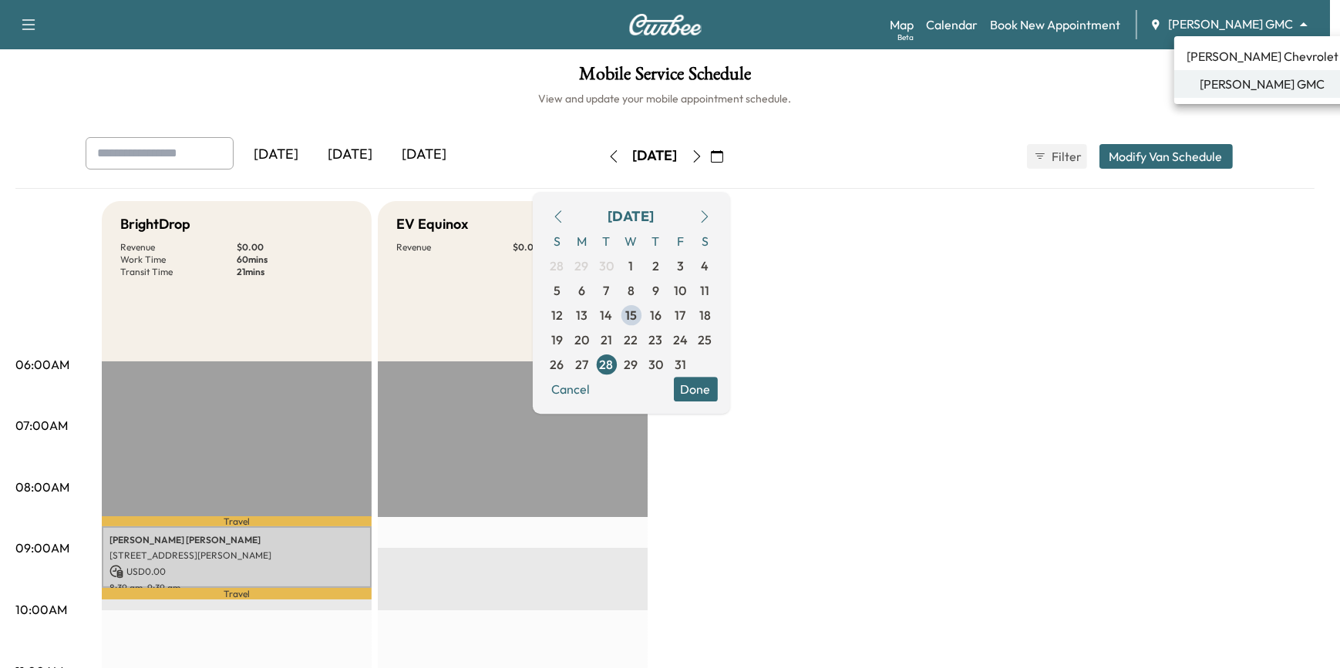
click at [1216, 55] on span "[PERSON_NAME] Chevrolet" at bounding box center [1262, 56] width 152 height 18
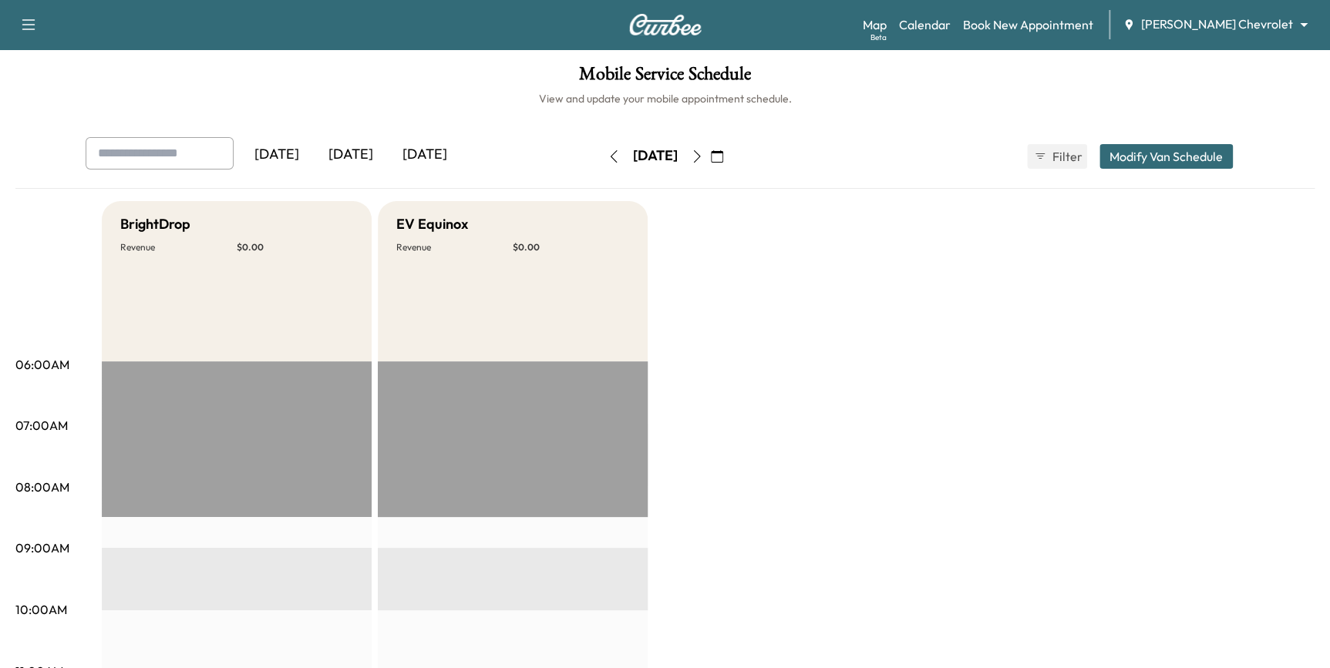
click at [723, 151] on icon "button" at bounding box center [717, 156] width 12 height 12
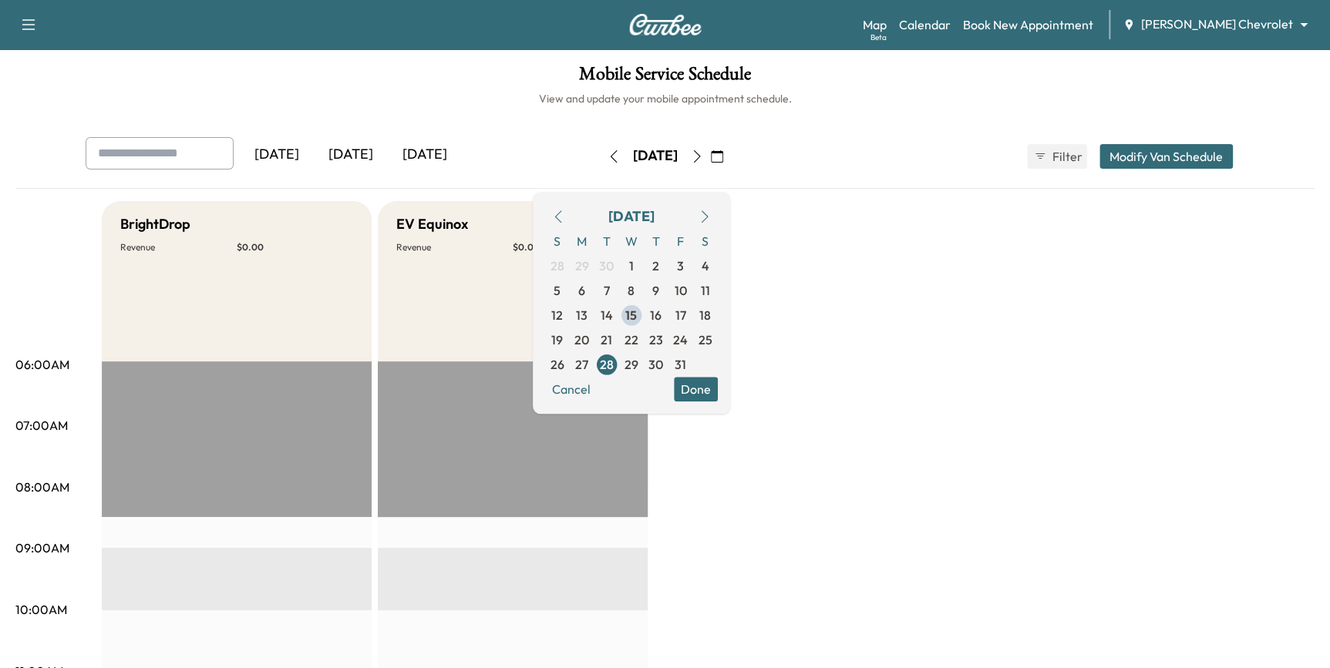
click at [718, 208] on button "button" at bounding box center [704, 216] width 26 height 25
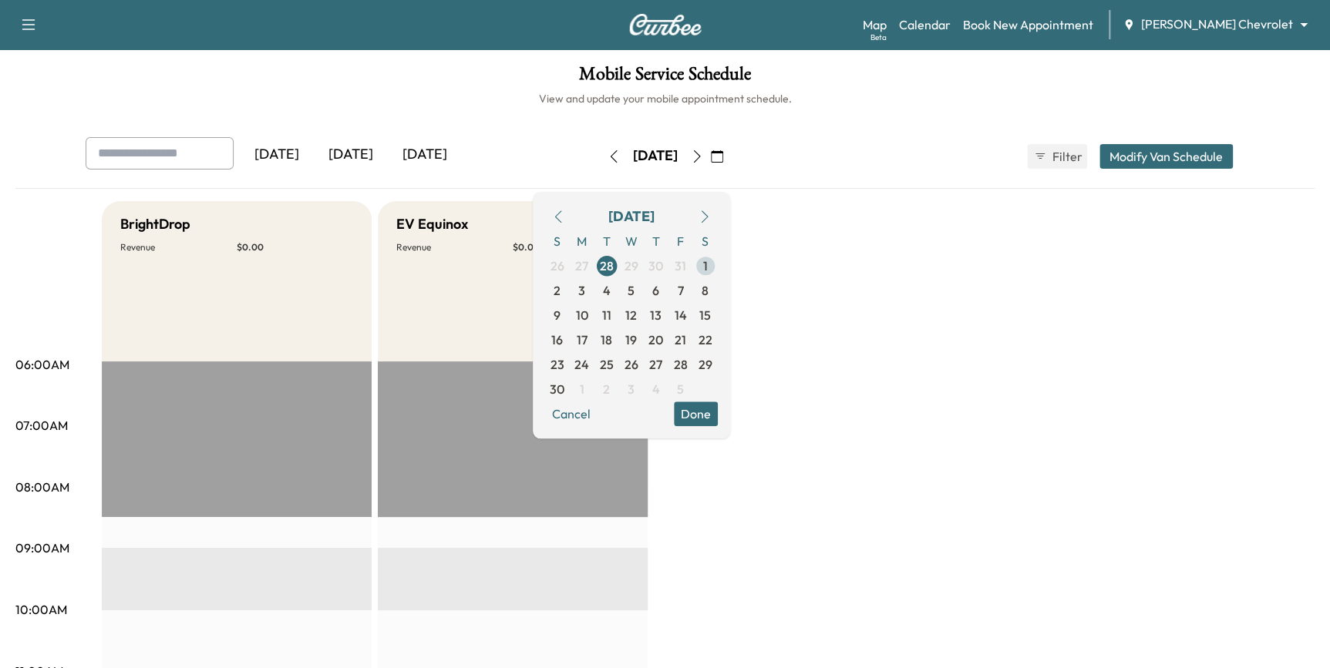
click at [718, 266] on span "1" at bounding box center [705, 266] width 25 height 25
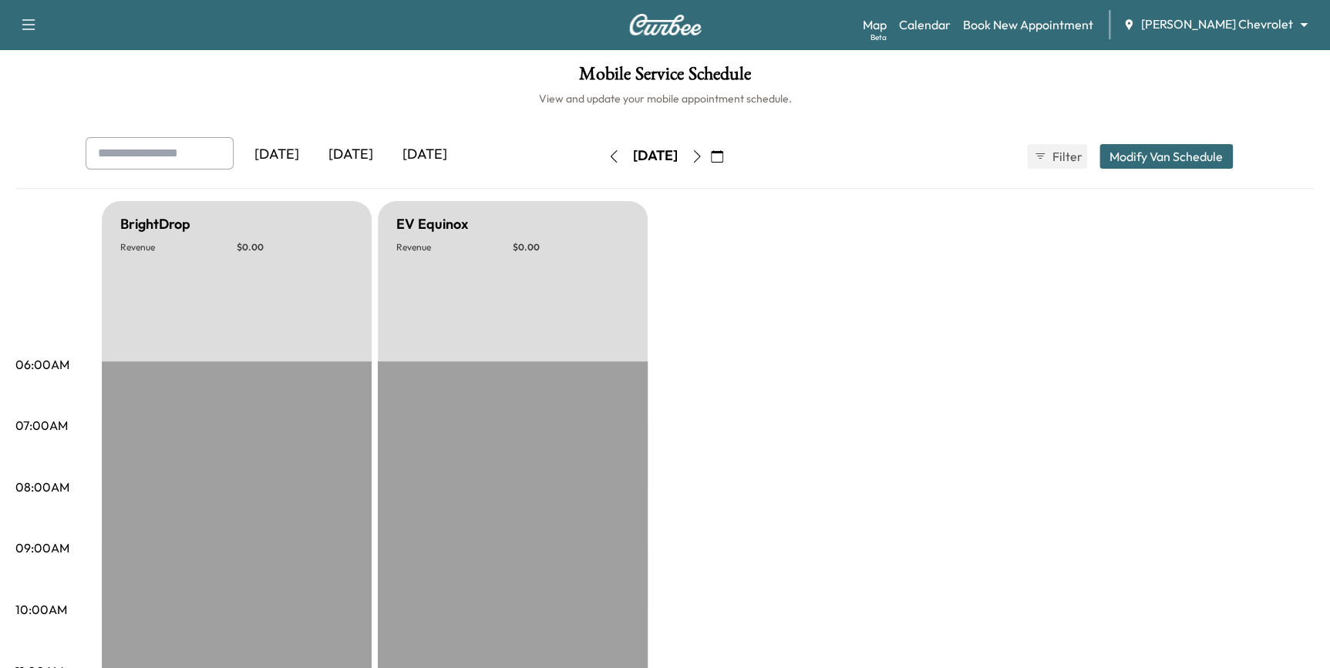
click at [703, 157] on icon "button" at bounding box center [697, 156] width 12 height 12
click at [730, 157] on button "button" at bounding box center [717, 156] width 26 height 25
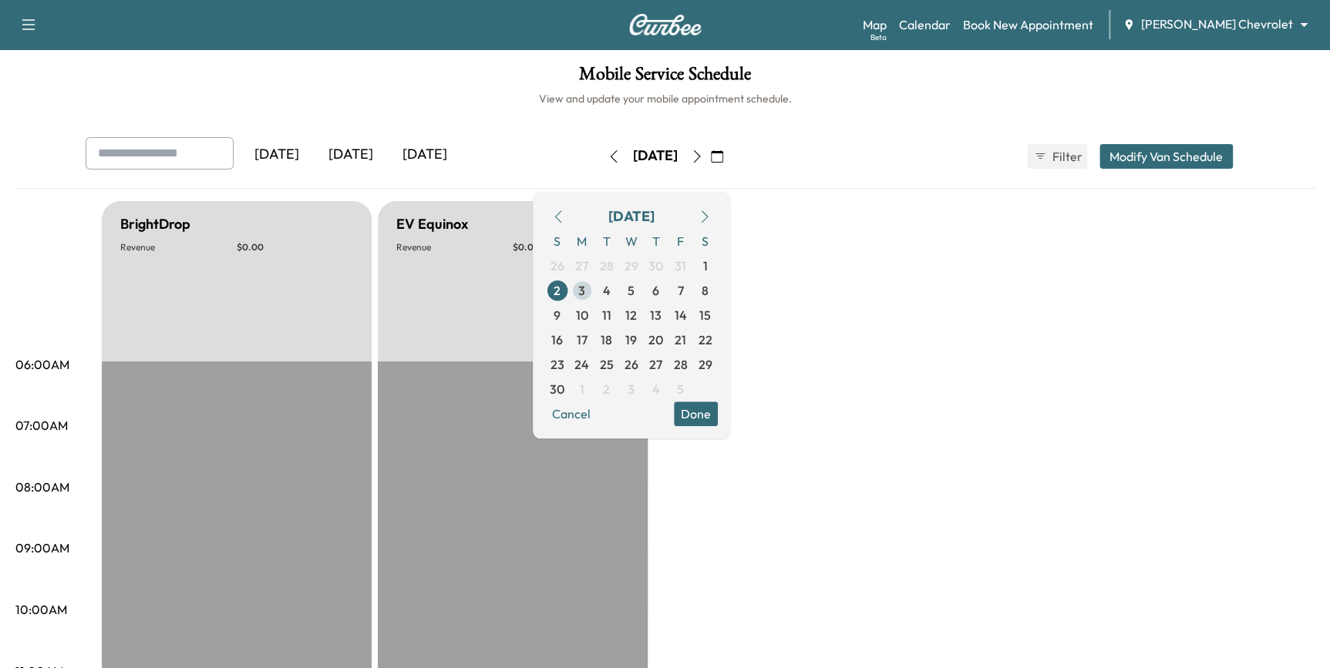
drag, startPoint x: 630, startPoint y: 290, endPoint x: 662, endPoint y: 273, distance: 35.9
click at [594, 290] on span "3" at bounding box center [582, 290] width 25 height 25
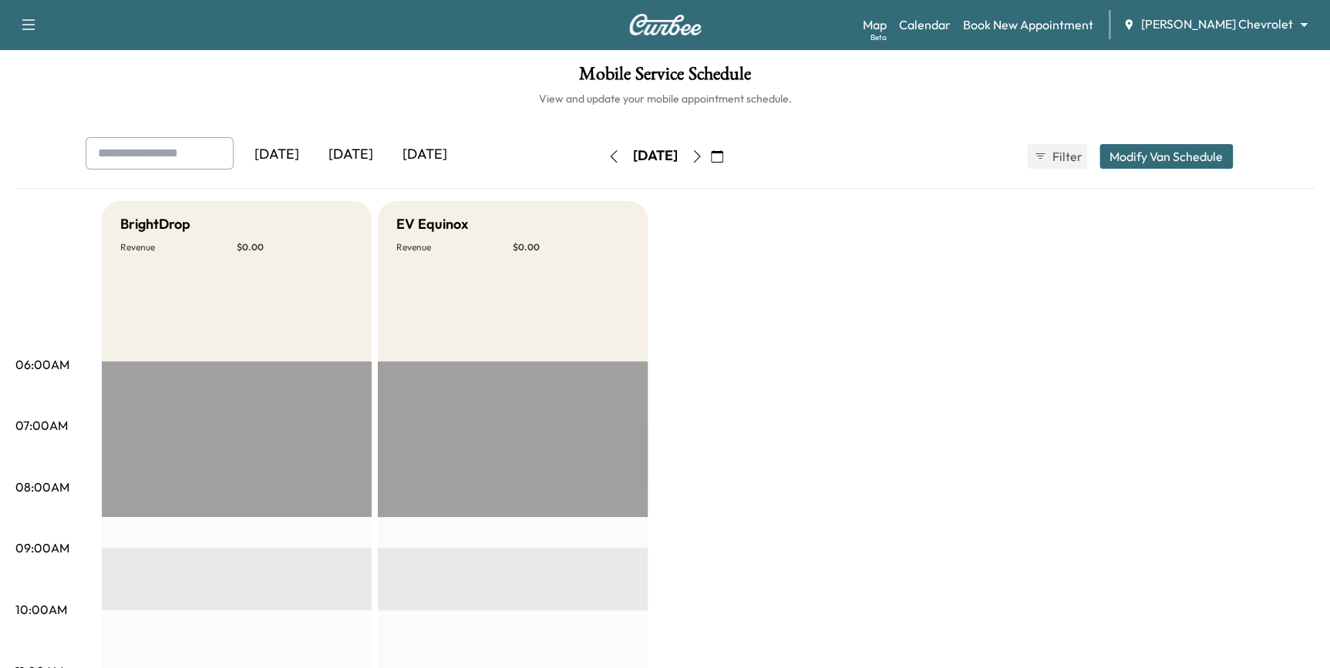
click at [710, 163] on button "button" at bounding box center [697, 156] width 26 height 25
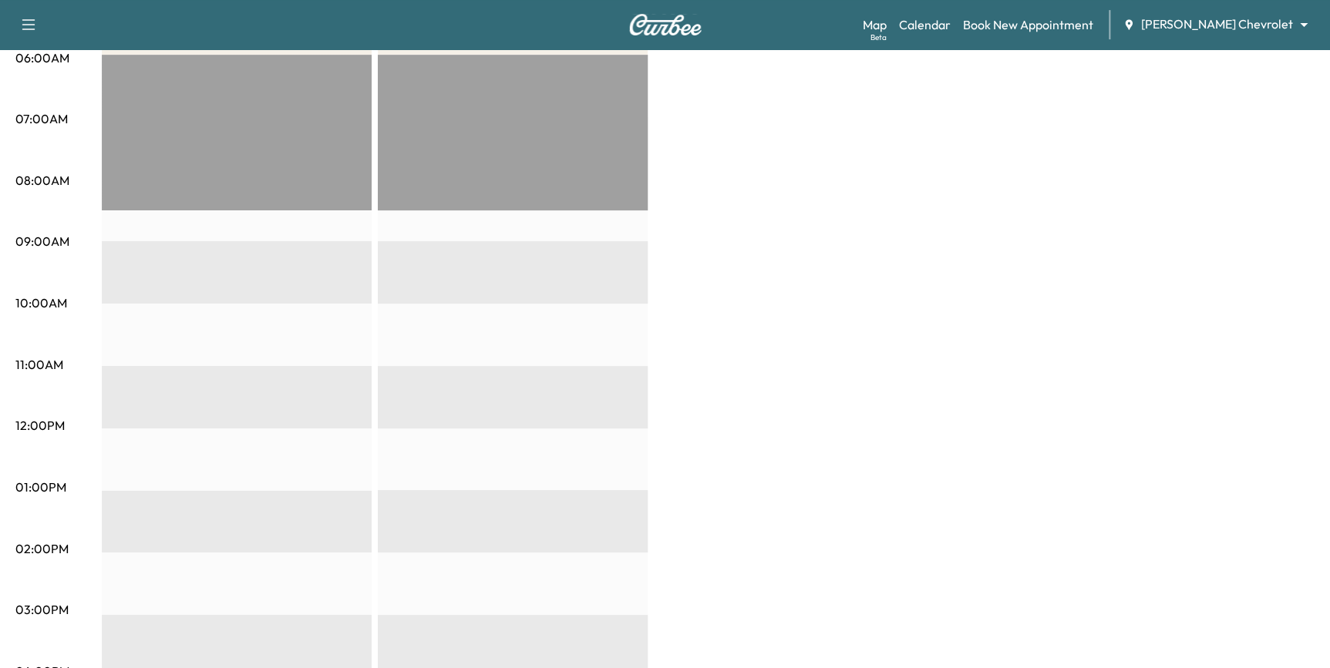
scroll to position [69, 0]
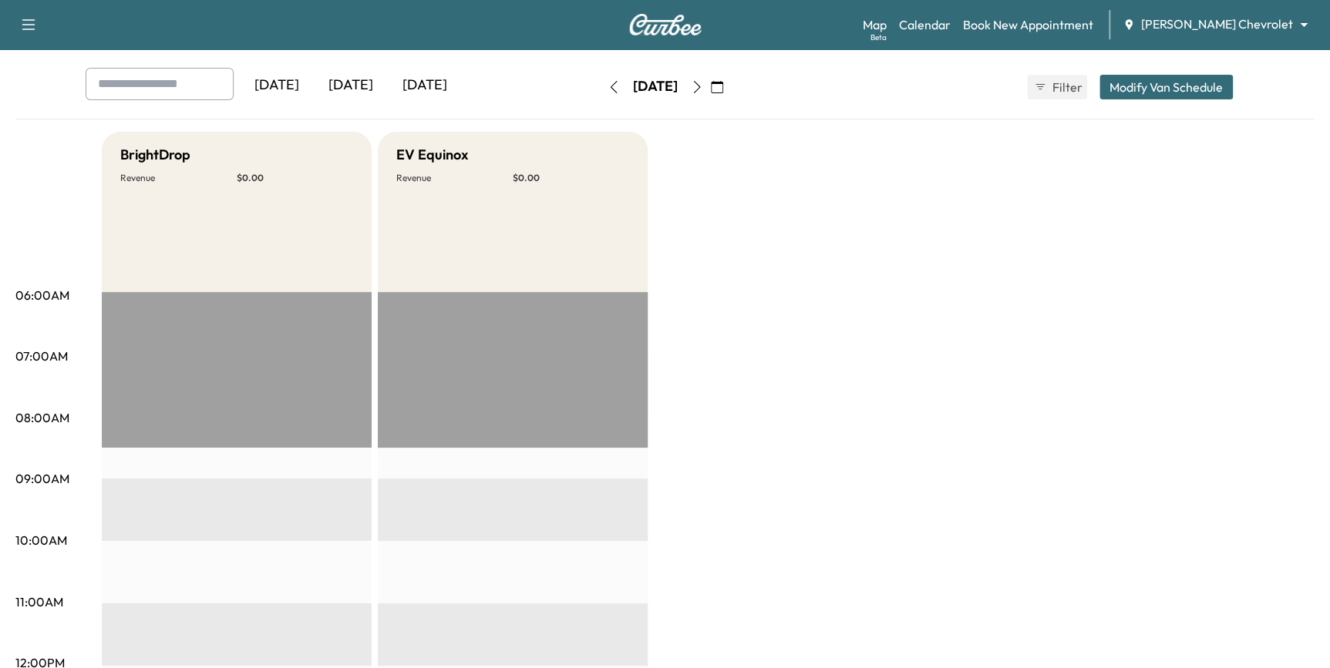
click at [703, 82] on icon "button" at bounding box center [697, 87] width 12 height 12
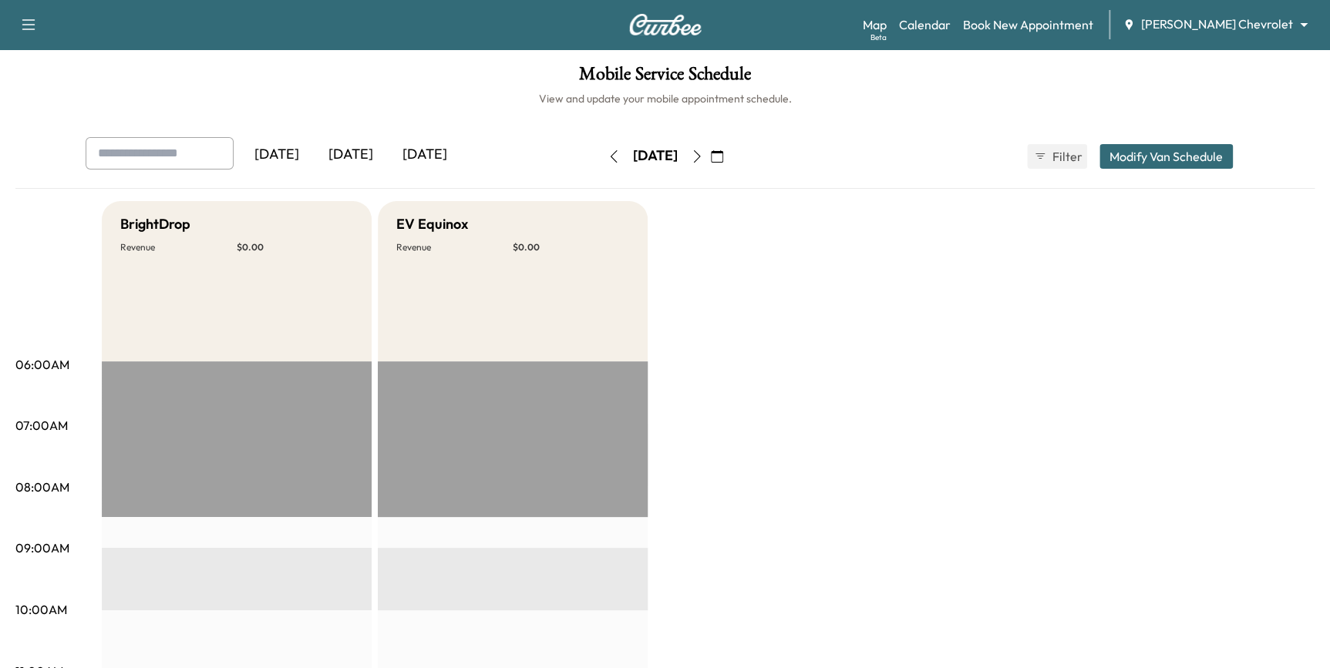
click at [710, 160] on button "button" at bounding box center [697, 156] width 26 height 25
click at [703, 161] on icon "button" at bounding box center [697, 156] width 12 height 12
click at [723, 156] on icon "button" at bounding box center [717, 156] width 12 height 12
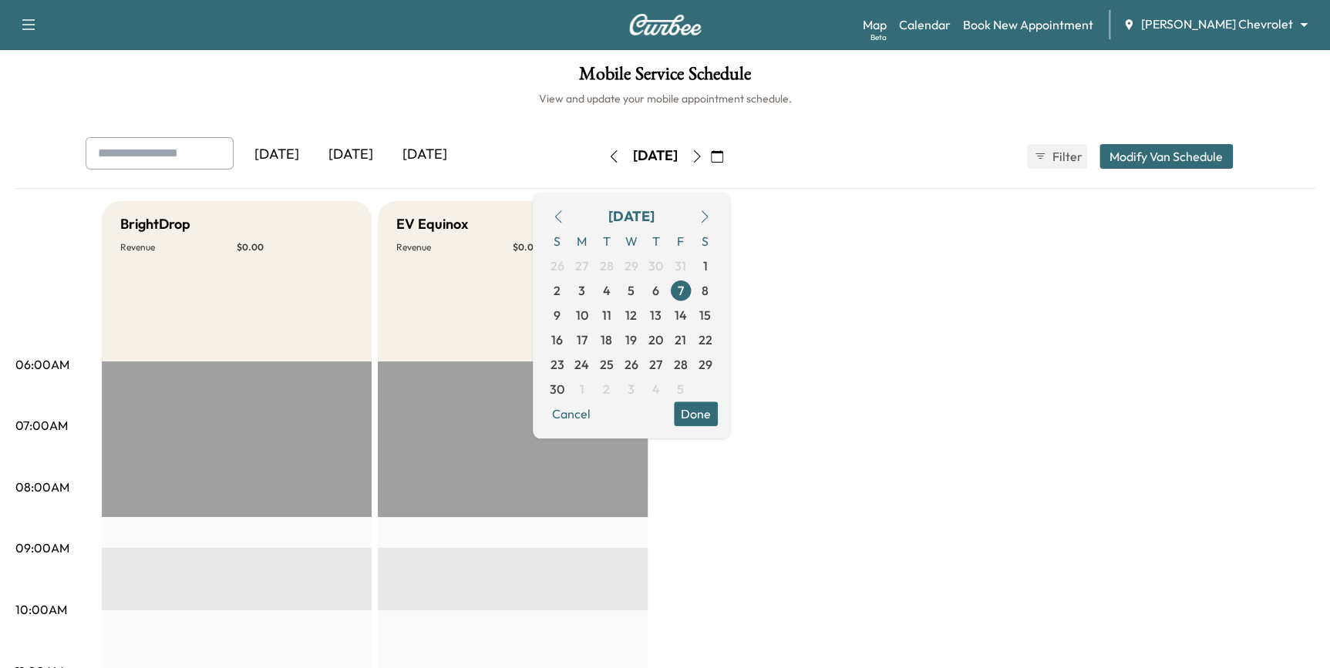
click at [561, 217] on icon "button" at bounding box center [557, 216] width 7 height 12
click at [668, 341] on span "23" at bounding box center [656, 340] width 25 height 25
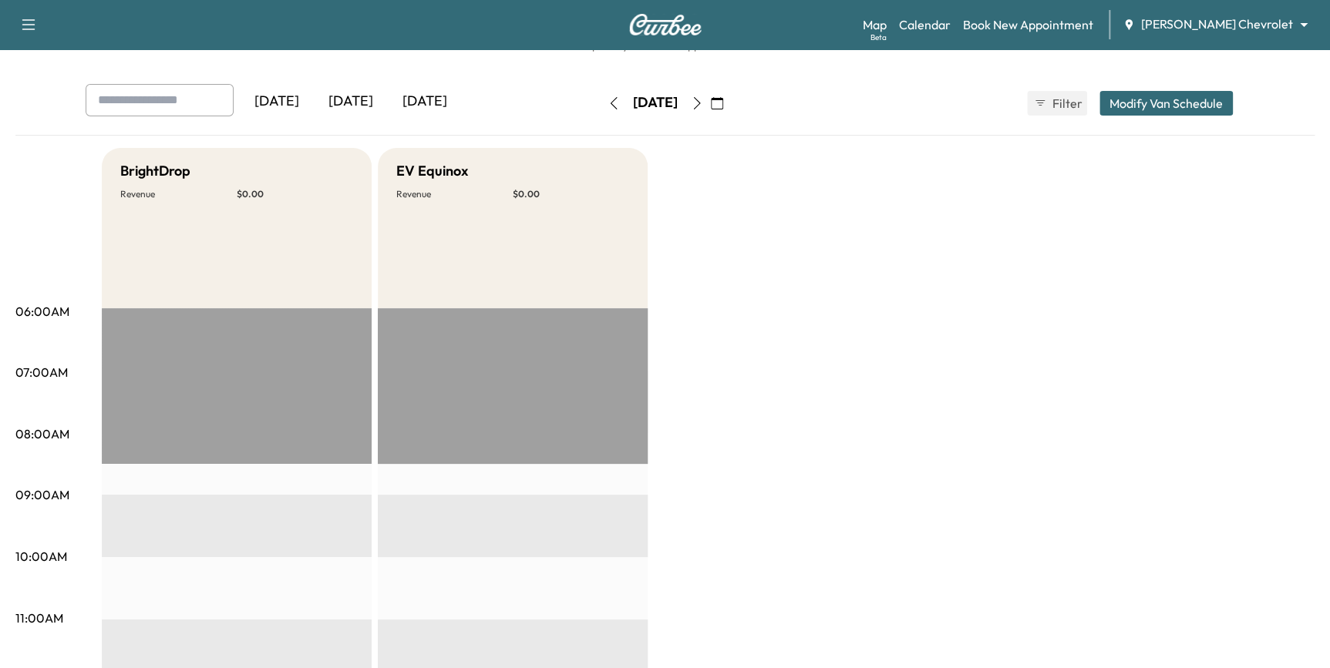
scroll to position [2, 0]
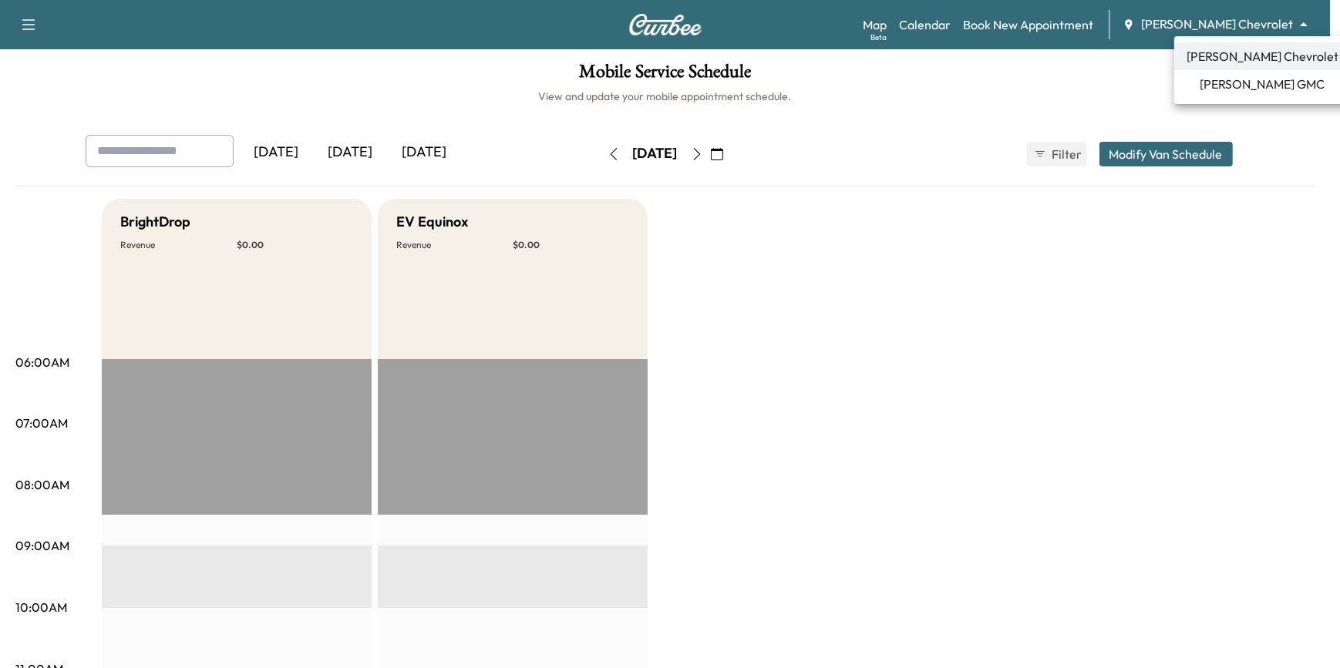
click at [1193, 20] on body "Support Log Out Map Beta Calendar Book New Appointment [PERSON_NAME] Chevrolet …" at bounding box center [670, 332] width 1340 height 668
click at [1242, 82] on span "[PERSON_NAME] GMC" at bounding box center [1262, 84] width 125 height 18
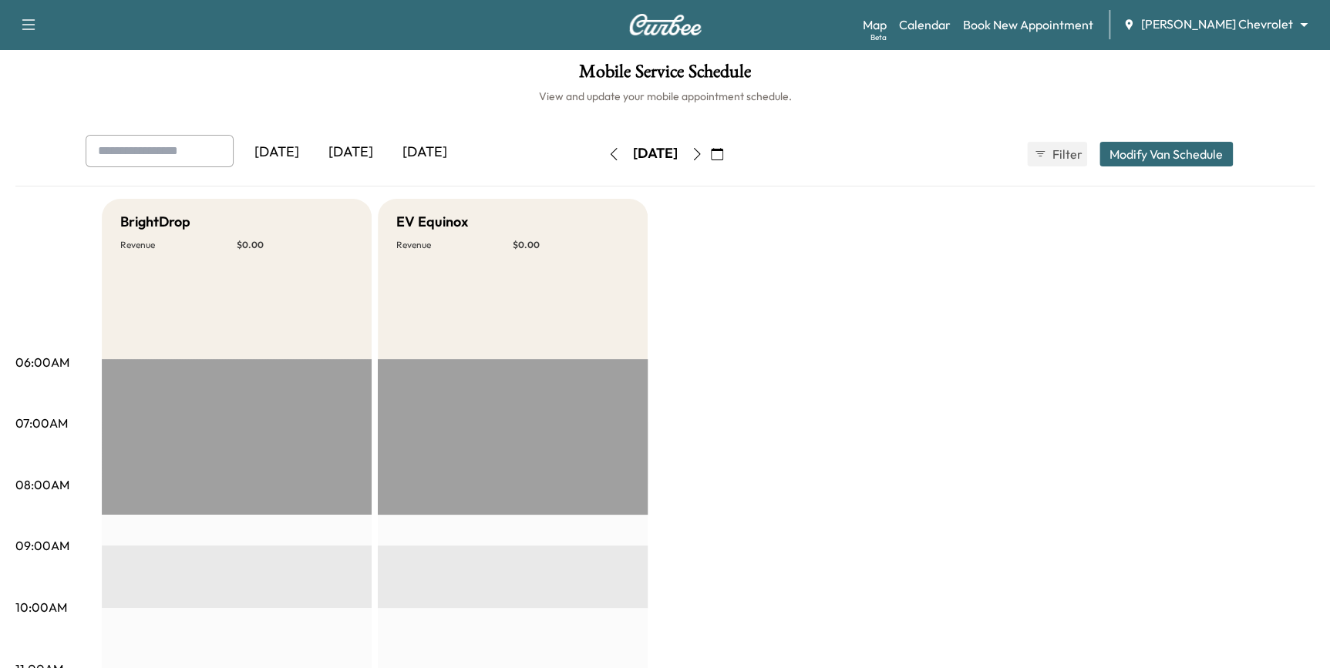
scroll to position [0, 0]
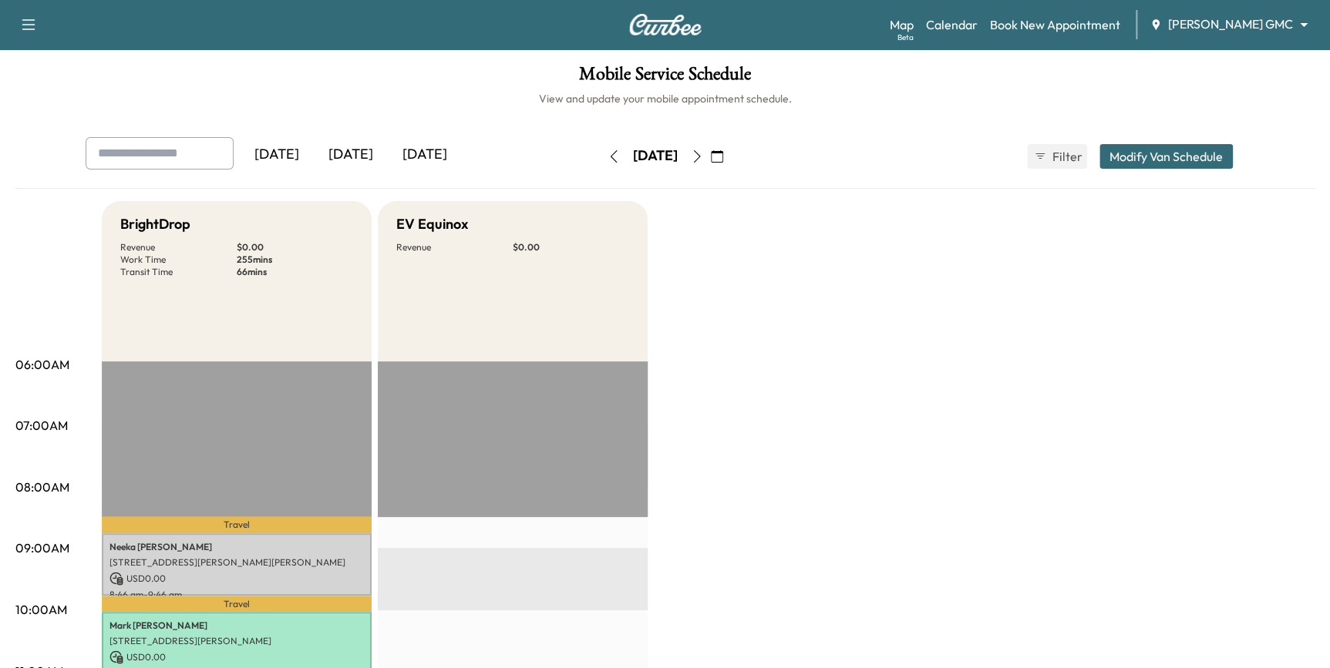
click at [700, 153] on icon "button" at bounding box center [696, 156] width 7 height 12
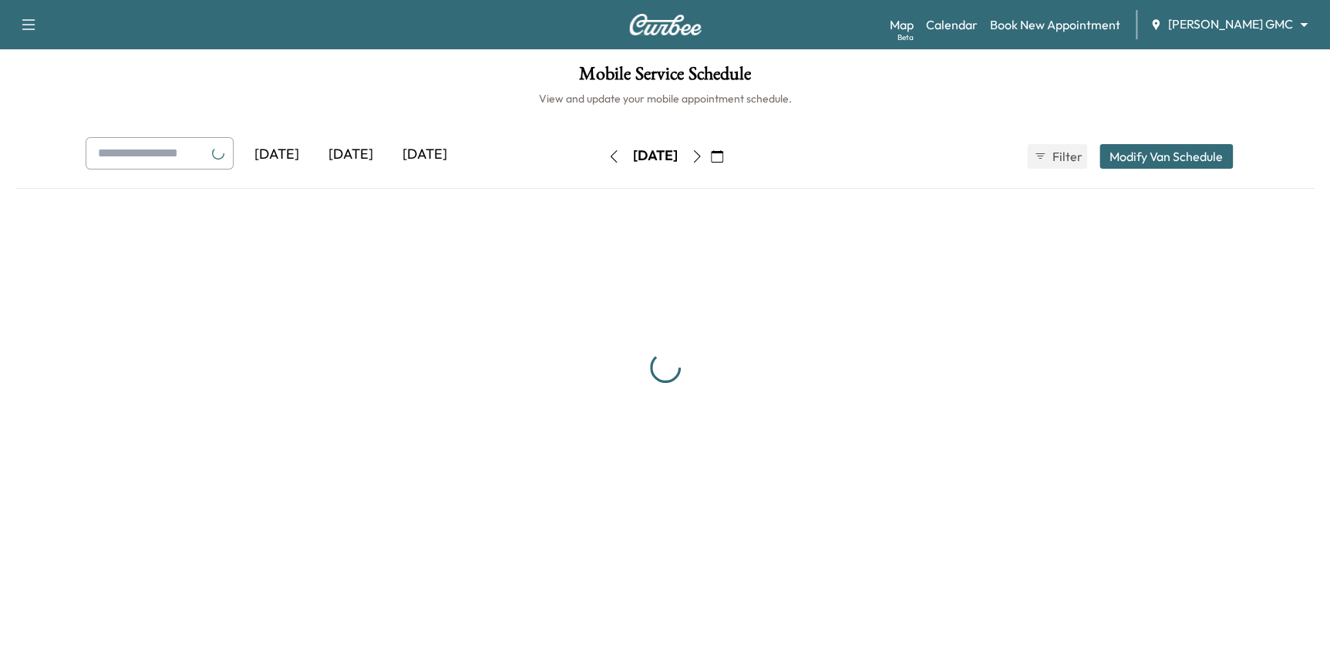
click at [730, 153] on button "button" at bounding box center [717, 156] width 26 height 25
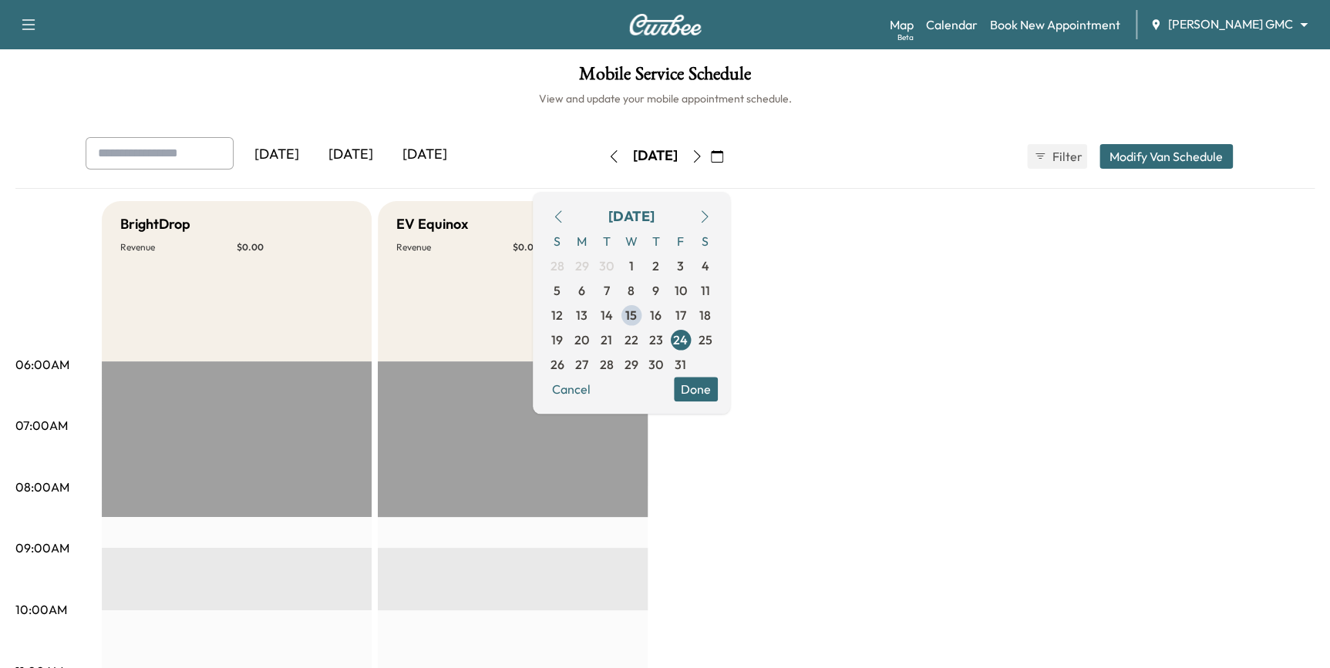
click at [703, 155] on icon "button" at bounding box center [697, 156] width 12 height 12
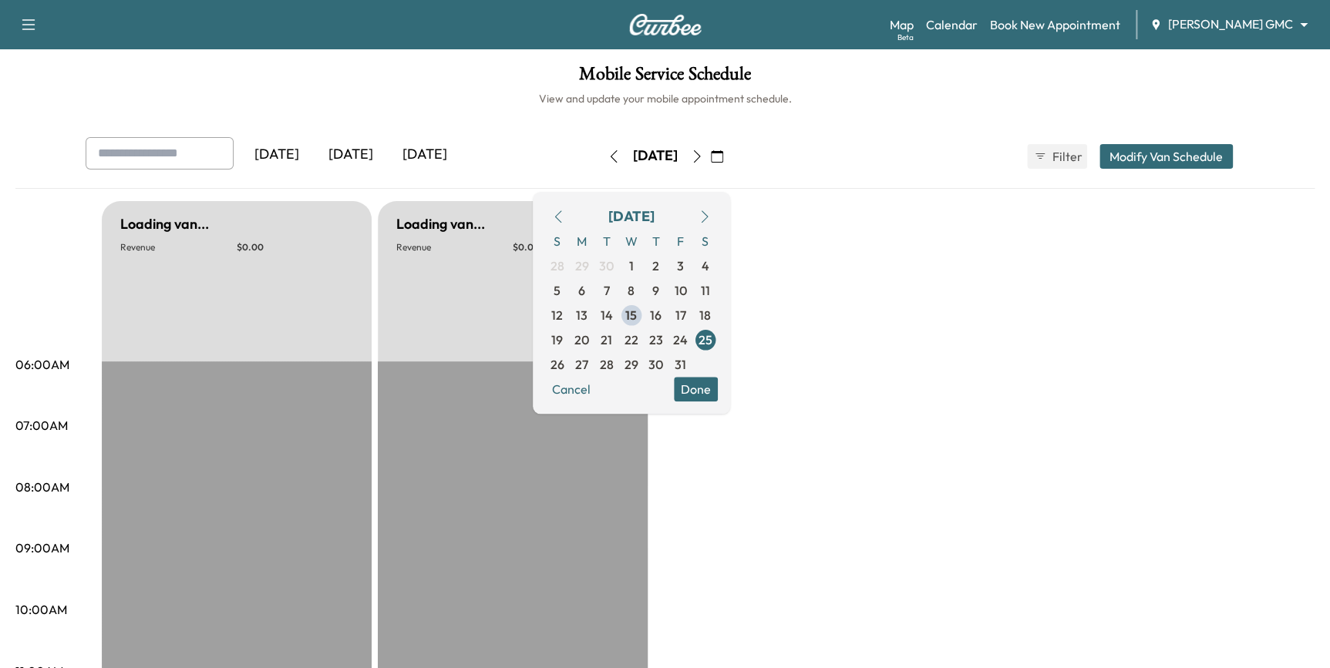
click at [703, 155] on icon "button" at bounding box center [697, 156] width 12 height 12
click at [730, 155] on button "button" at bounding box center [717, 156] width 26 height 25
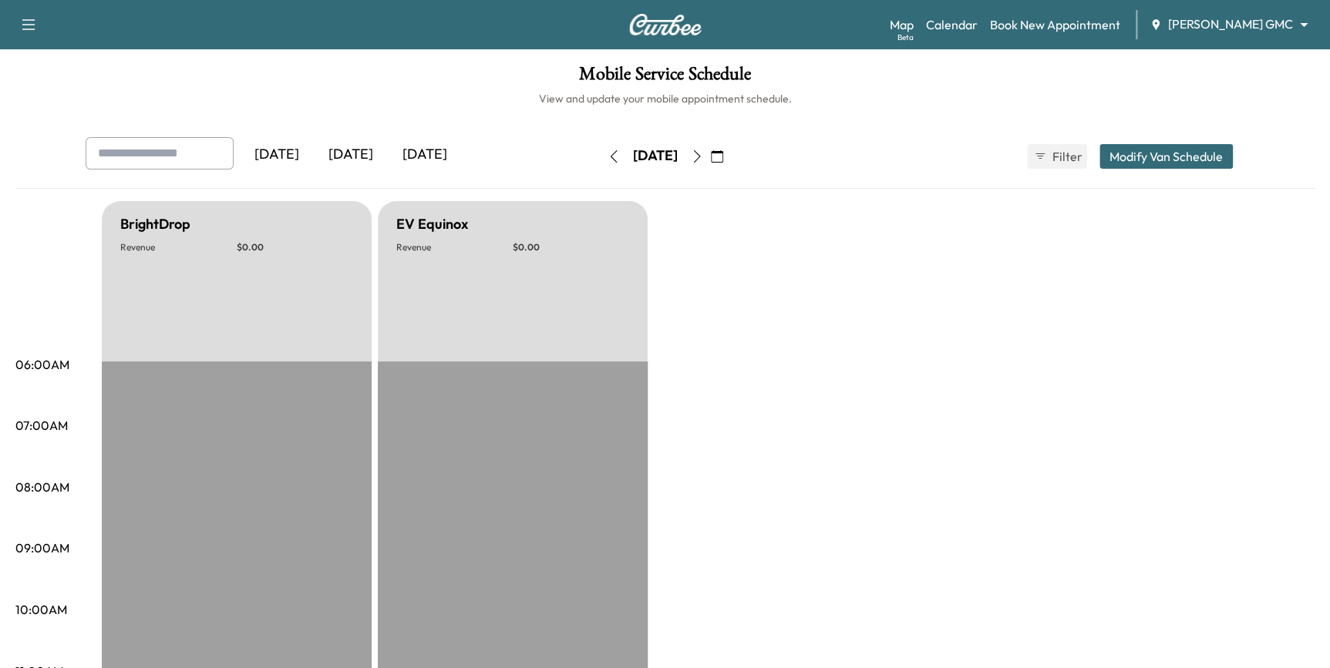
click at [703, 156] on icon "button" at bounding box center [697, 156] width 12 height 12
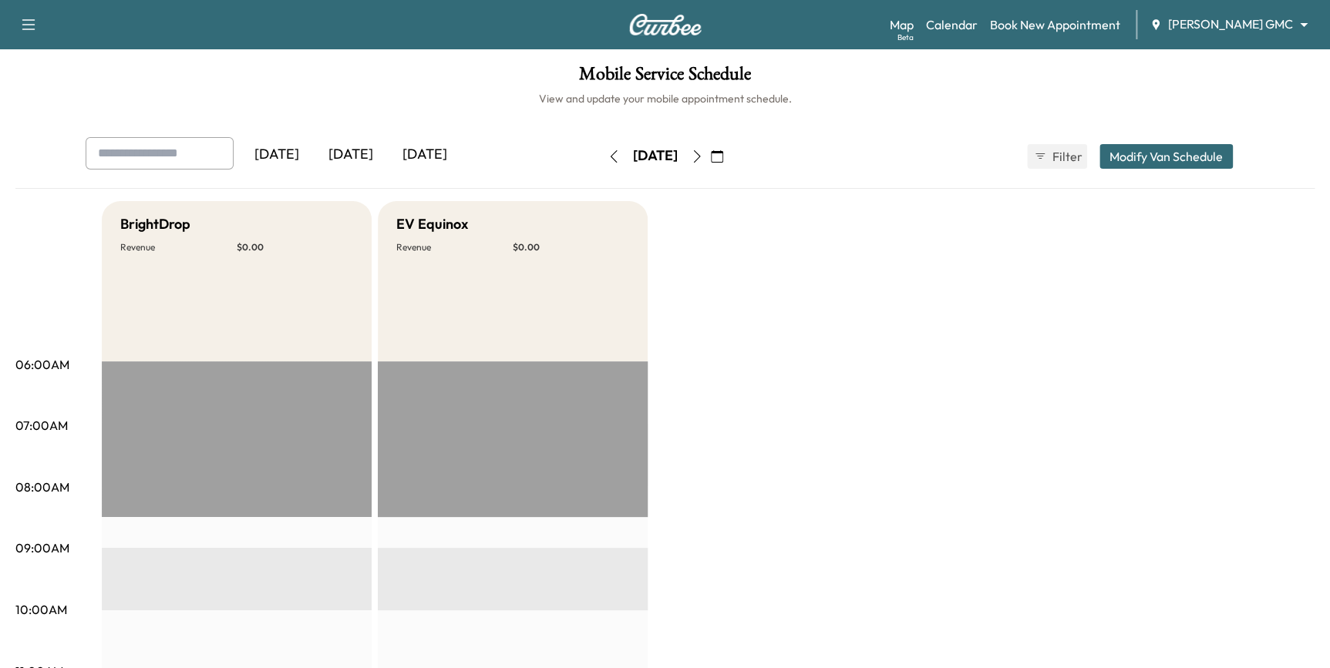
click at [703, 158] on icon "button" at bounding box center [697, 156] width 12 height 12
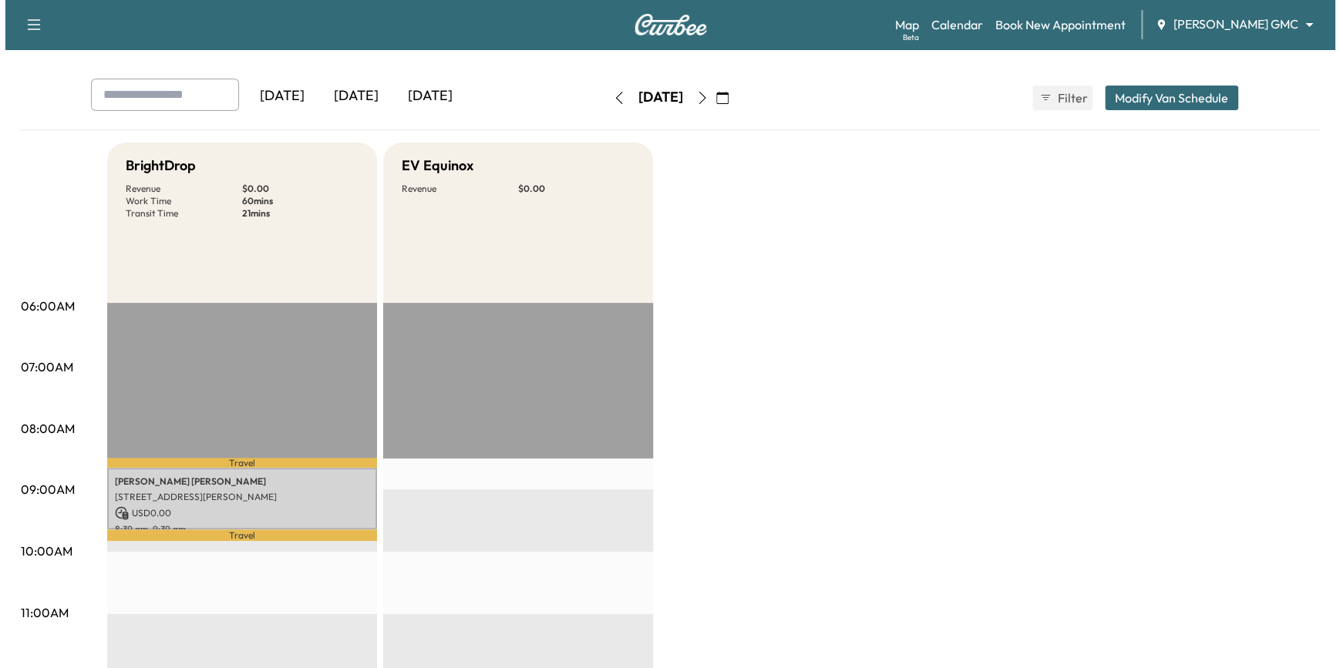
scroll to position [140, 0]
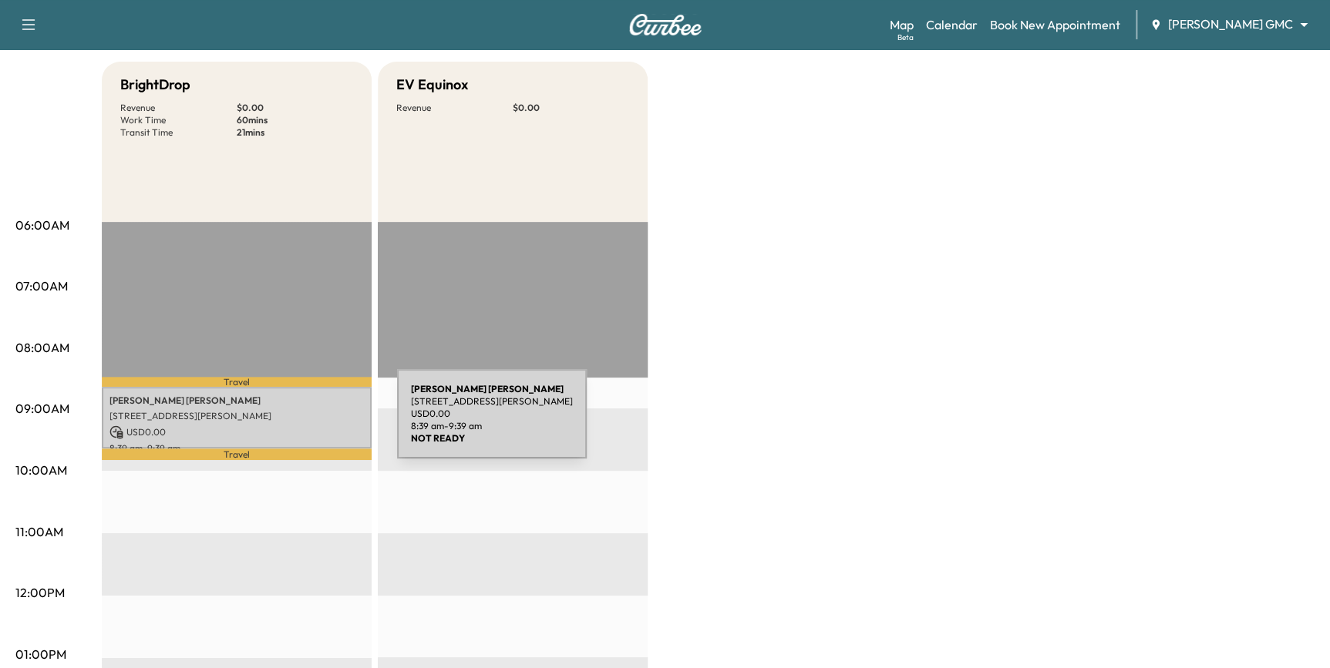
click at [281, 425] on p "USD 0.00" at bounding box center [236, 432] width 254 height 14
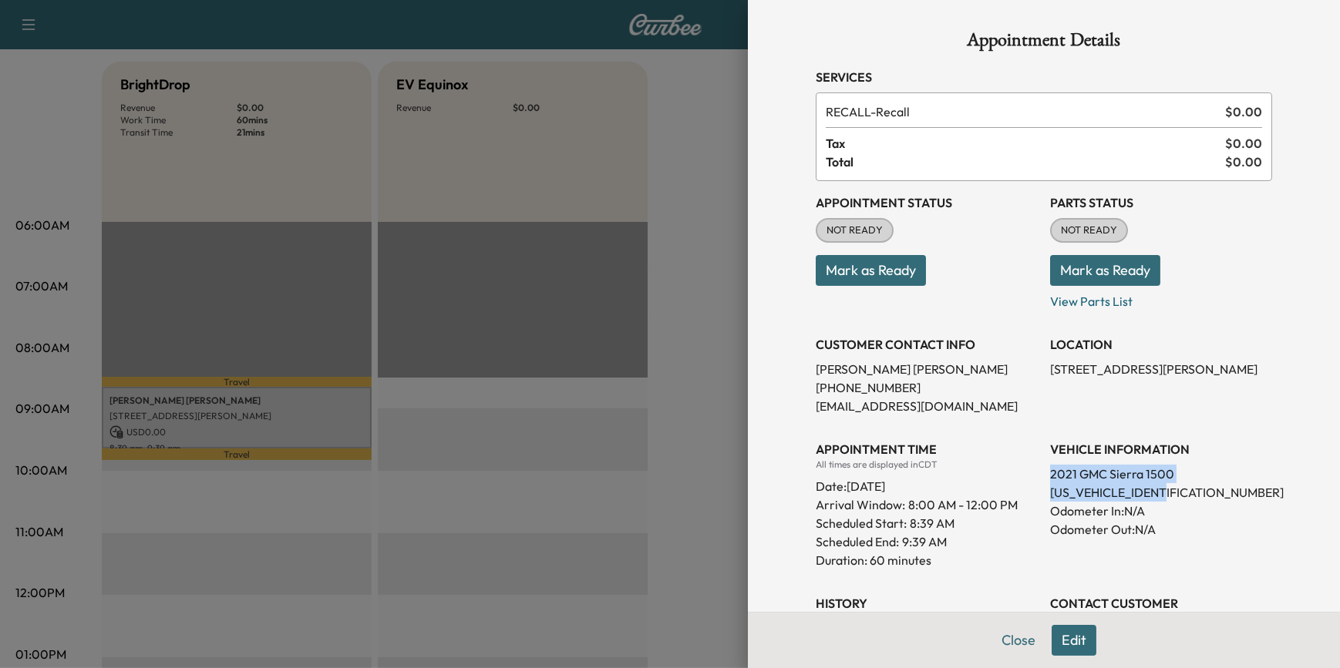
drag, startPoint x: 1164, startPoint y: 489, endPoint x: 1040, endPoint y: 479, distance: 124.6
click at [1050, 479] on div "VEHICLE INFORMATION 2021 GMC Sierra 1500 [US_VEHICLE_IDENTIFICATION_NUMBER] Odo…" at bounding box center [1161, 499] width 222 height 142
drag, startPoint x: 1040, startPoint y: 479, endPoint x: 1039, endPoint y: 489, distance: 10.8
click at [1032, 489] on div "Appointment Status NOT READY Mark as Ready Parts Status NOT READY Mark as Ready…" at bounding box center [1043, 418] width 456 height 475
drag, startPoint x: 1034, startPoint y: 489, endPoint x: 1165, endPoint y: 489, distance: 130.3
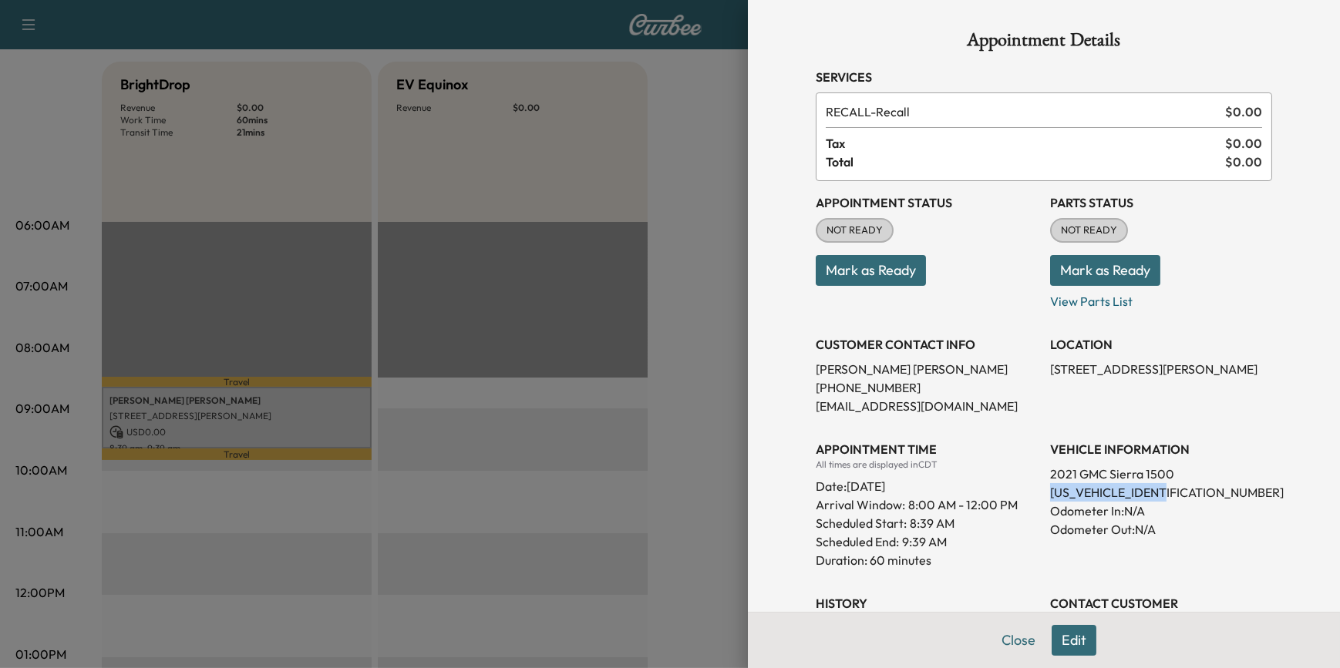
click at [1165, 489] on div "Appointment Status NOT READY Mark as Ready Parts Status NOT READY Mark as Ready…" at bounding box center [1043, 418] width 456 height 475
drag, startPoint x: 1165, startPoint y: 489, endPoint x: 1150, endPoint y: 489, distance: 14.6
copy p "[US_VEHICLE_IDENTIFICATION_NUMBER]"
drag, startPoint x: 919, startPoint y: 367, endPoint x: 805, endPoint y: 388, distance: 115.3
click at [815, 388] on div "CUSTOMER CONTACT INFO [PERSON_NAME] [PHONE_NUMBER] [EMAIL_ADDRESS][DOMAIN_NAME]" at bounding box center [926, 369] width 222 height 92
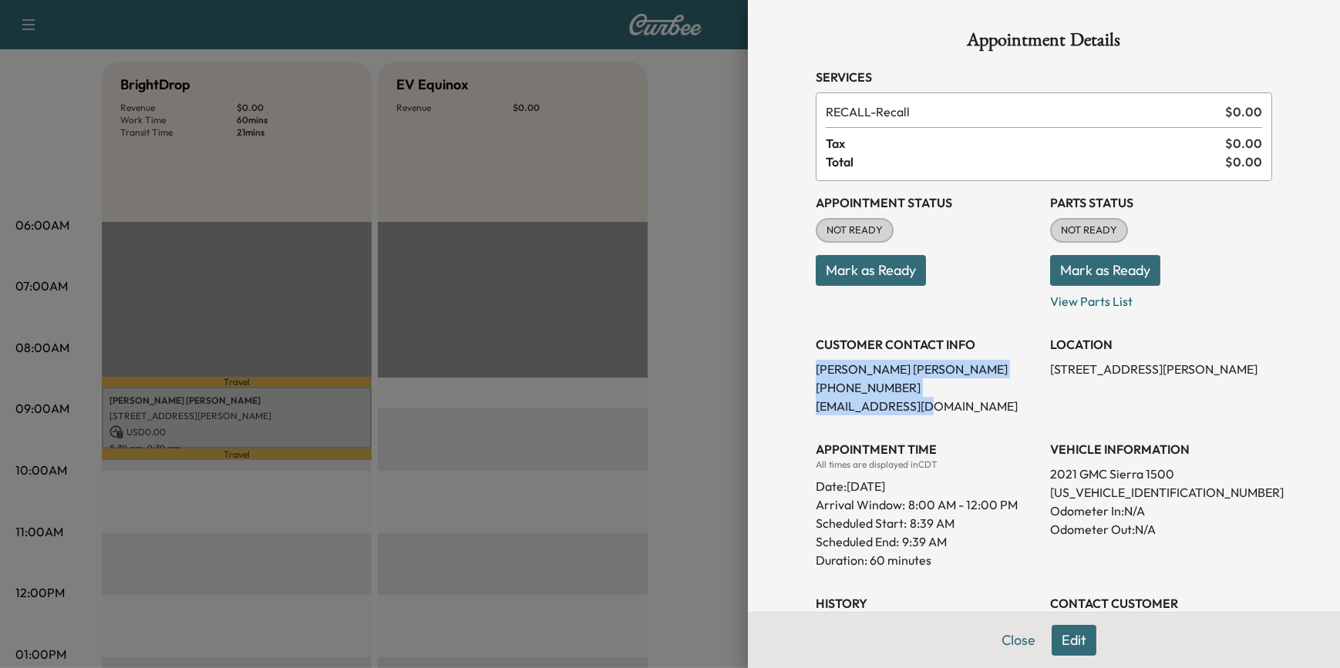
drag, startPoint x: 802, startPoint y: 367, endPoint x: 919, endPoint y: 404, distance: 122.1
click at [919, 404] on div "Appointment Details Services RECALL - Recall $ 0.00 Tax $ 0.00 Total $ 0.00 App…" at bounding box center [1043, 439] width 493 height 878
drag, startPoint x: 919, startPoint y: 404, endPoint x: 863, endPoint y: 392, distance: 56.7
copy div "[PERSON_NAME] [PHONE_NUMBER] [EMAIL_ADDRESS][DOMAIN_NAME]"
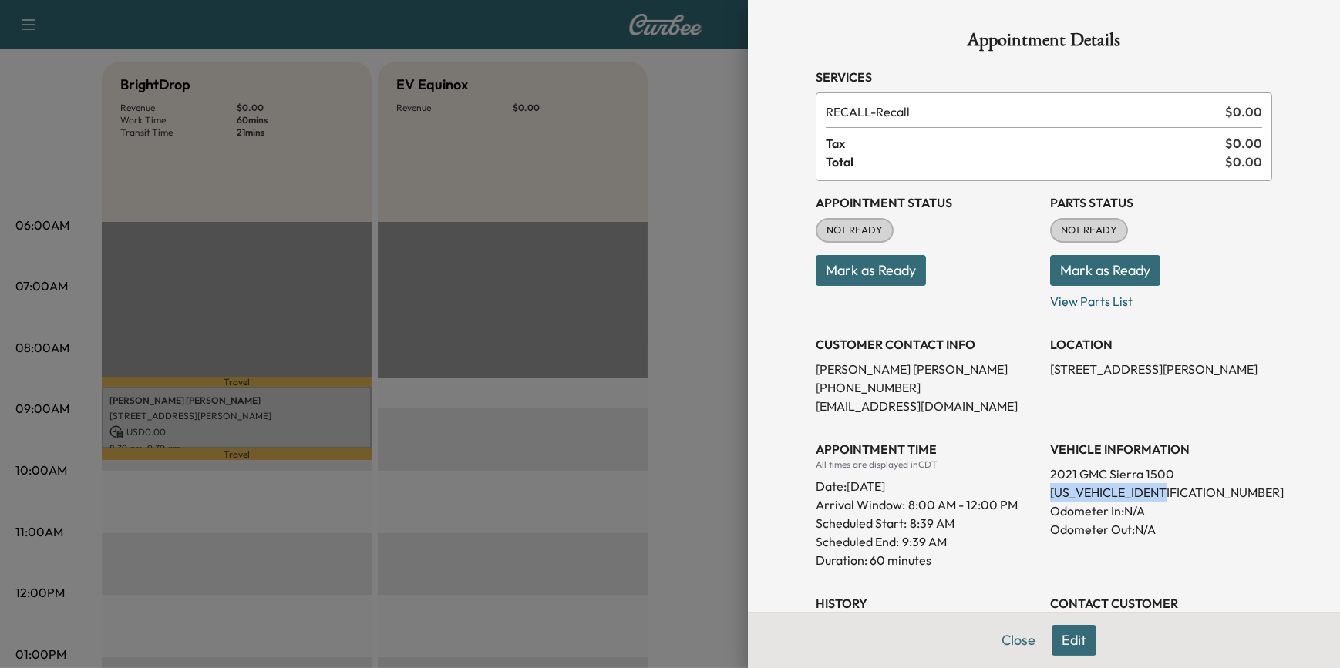
drag, startPoint x: 1127, startPoint y: 488, endPoint x: 1041, endPoint y: 493, distance: 86.4
click at [1050, 493] on p "[US_VEHICLE_IDENTIFICATION_NUMBER]" at bounding box center [1161, 492] width 222 height 18
drag, startPoint x: 1041, startPoint y: 493, endPoint x: 1051, endPoint y: 493, distance: 10.0
copy p "[US_VEHICLE_IDENTIFICATION_NUMBER]"
click at [1018, 477] on div "Date: [DATE]" at bounding box center [926, 483] width 222 height 25
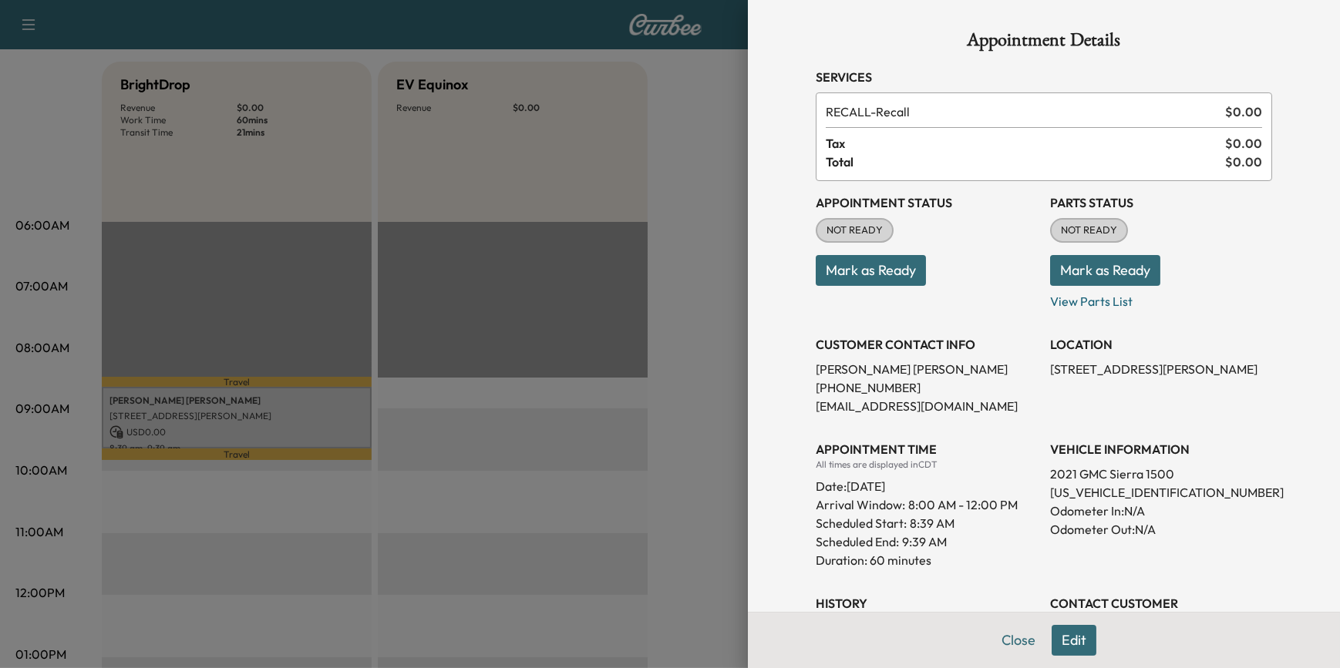
drag, startPoint x: 1031, startPoint y: 472, endPoint x: 1156, endPoint y: 490, distance: 126.9
click at [1156, 490] on div "Appointment Status NOT READY Mark as Ready Parts Status NOT READY Mark as Ready…" at bounding box center [1043, 418] width 456 height 475
drag, startPoint x: 1156, startPoint y: 490, endPoint x: 1203, endPoint y: 493, distance: 47.1
click at [1203, 493] on p "[US_VEHICLE_IDENTIFICATION_NUMBER]" at bounding box center [1161, 492] width 222 height 18
drag, startPoint x: 1185, startPoint y: 490, endPoint x: 1034, endPoint y: 483, distance: 152.0
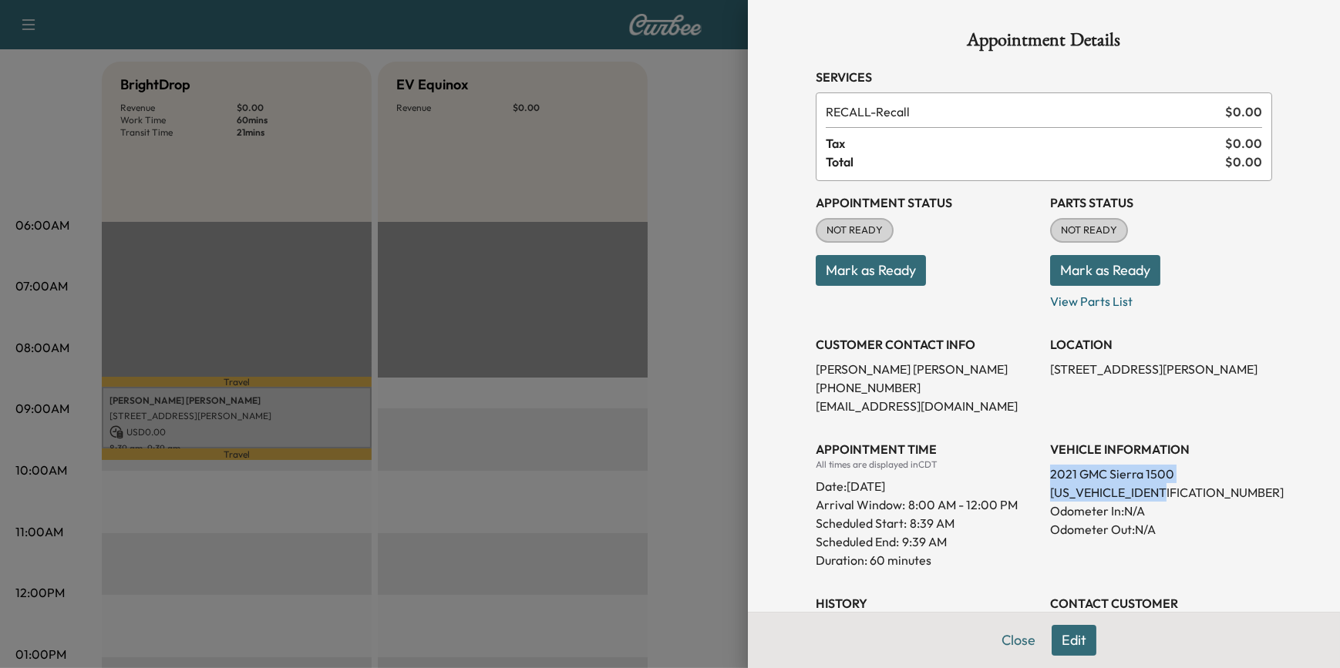
click at [1034, 483] on div "Appointment Status NOT READY Mark as Ready Parts Status NOT READY Mark as Ready…" at bounding box center [1043, 418] width 456 height 475
drag, startPoint x: 1034, startPoint y: 483, endPoint x: 1068, endPoint y: 481, distance: 34.7
copy div "2021 GMC Sierra 1500 [US_VEHICLE_IDENTIFICATION_NUMBER]"
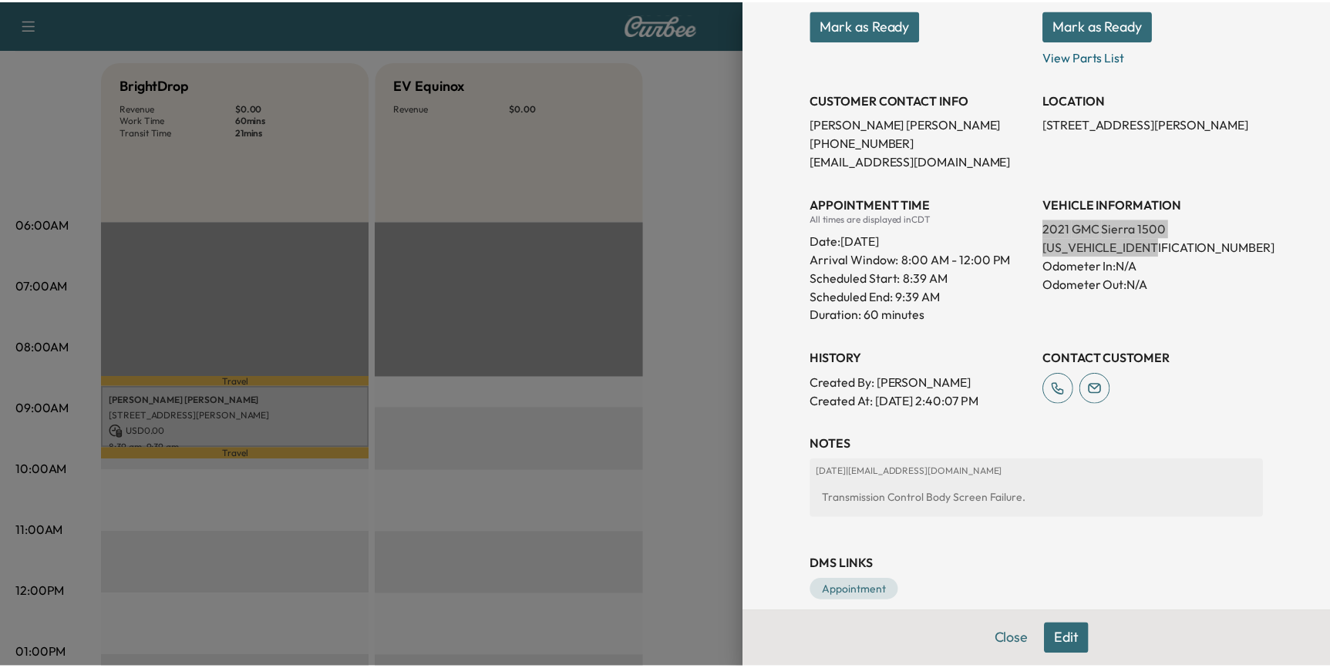
scroll to position [264, 0]
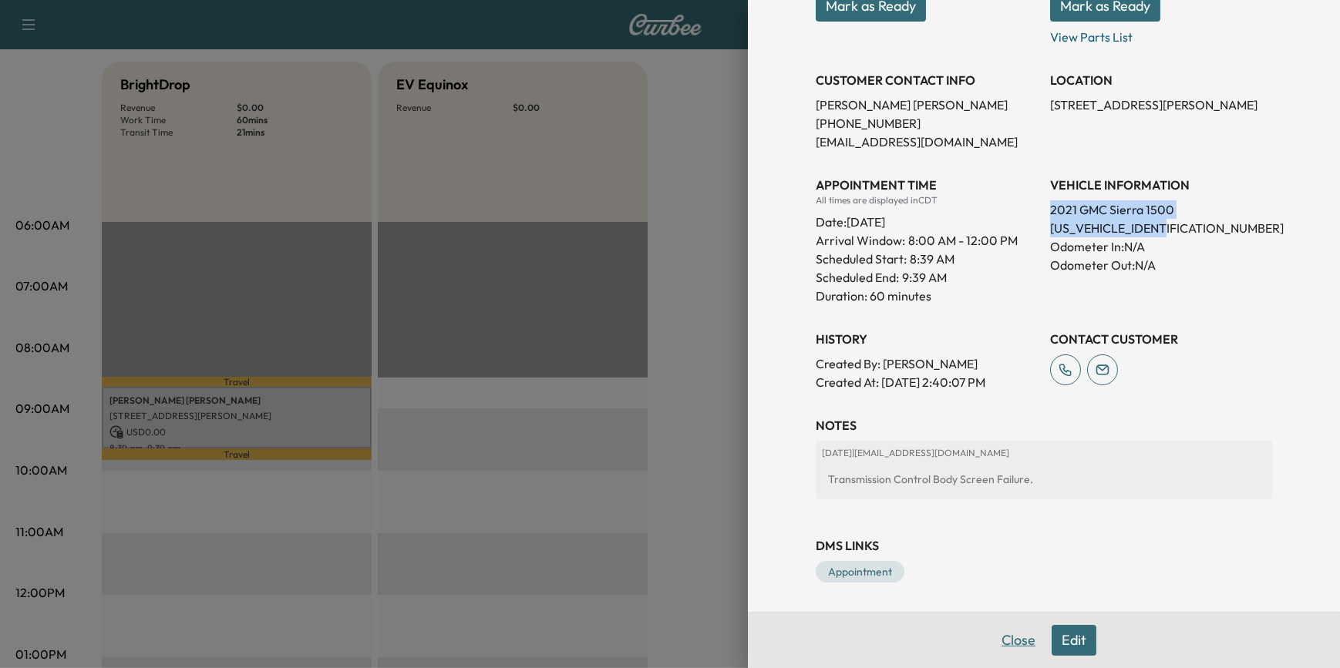
click at [997, 644] on button "Close" at bounding box center [1018, 640] width 54 height 31
